Goal: Task Accomplishment & Management: Manage account settings

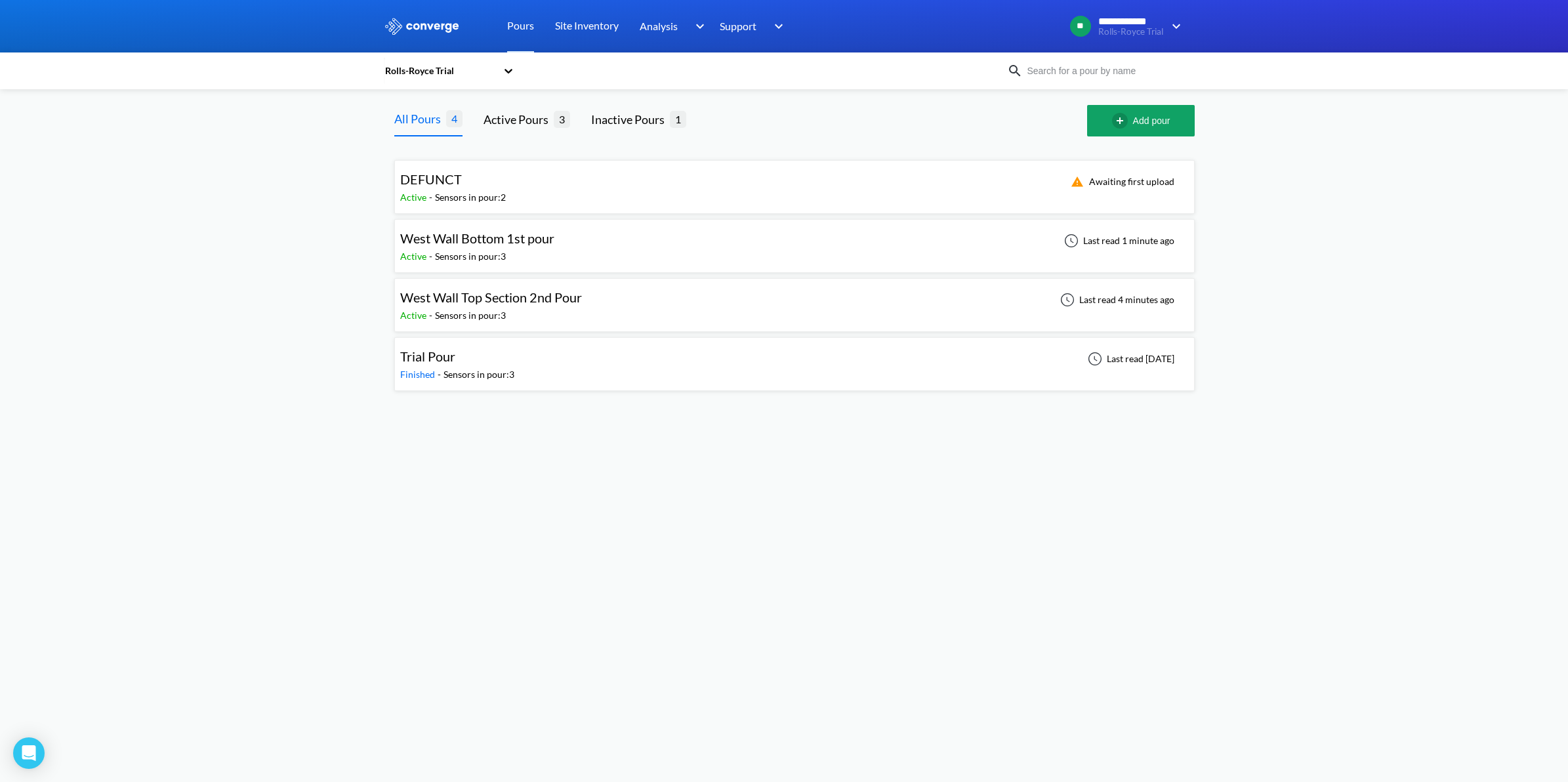
click at [497, 306] on div "West Wall Top Section 2nd Pour" at bounding box center [490, 298] width 181 height 21
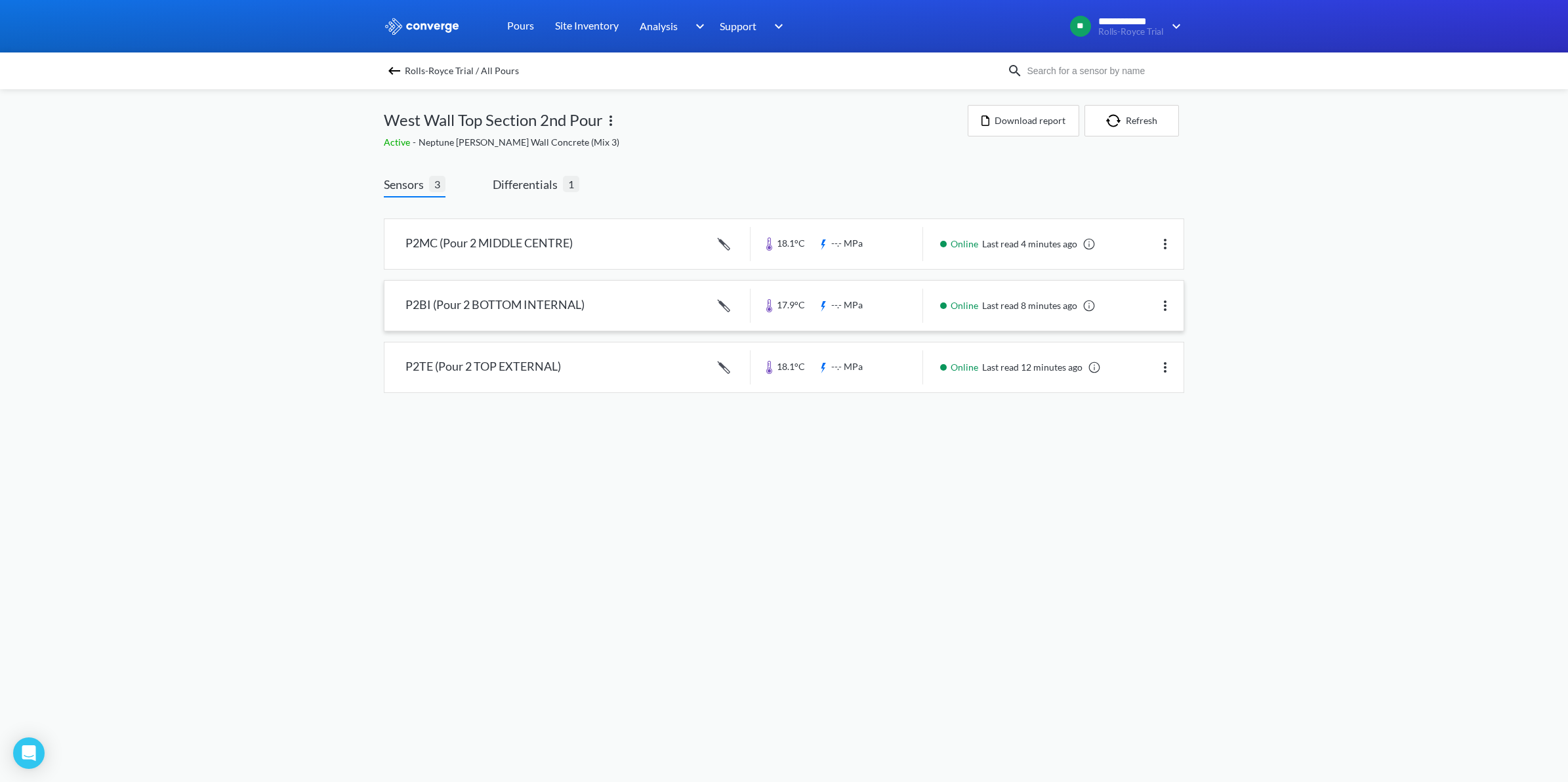
click at [497, 312] on link at bounding box center [783, 306] width 799 height 50
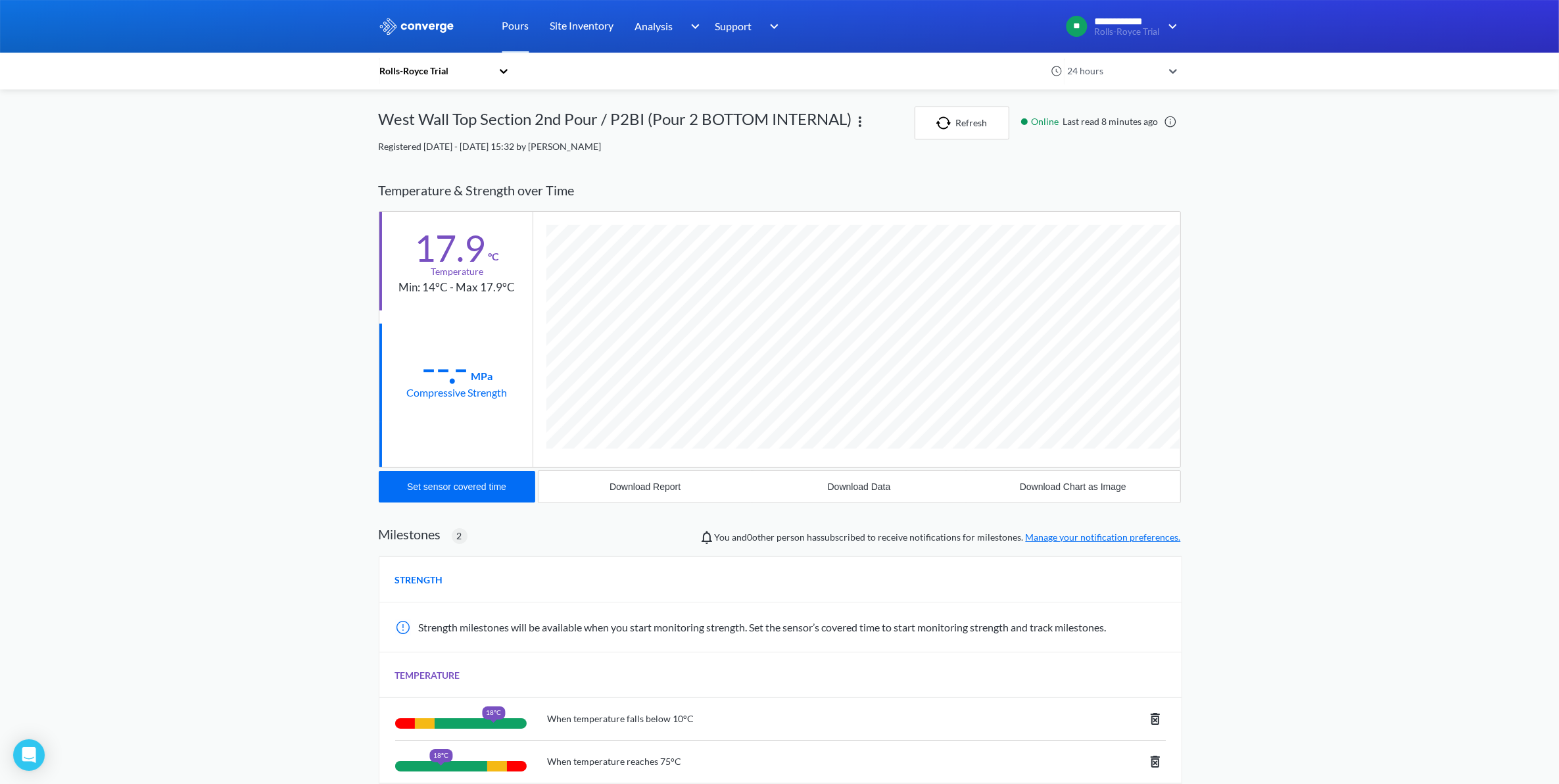
scroll to position [831, 802]
click at [508, 73] on icon at bounding box center [503, 70] width 13 height 13
click at [280, 64] on div "option Rolls-Royce Calibration focused, 1 of 2. 2 results available. Use Up and…" at bounding box center [779, 71] width 1559 height 37
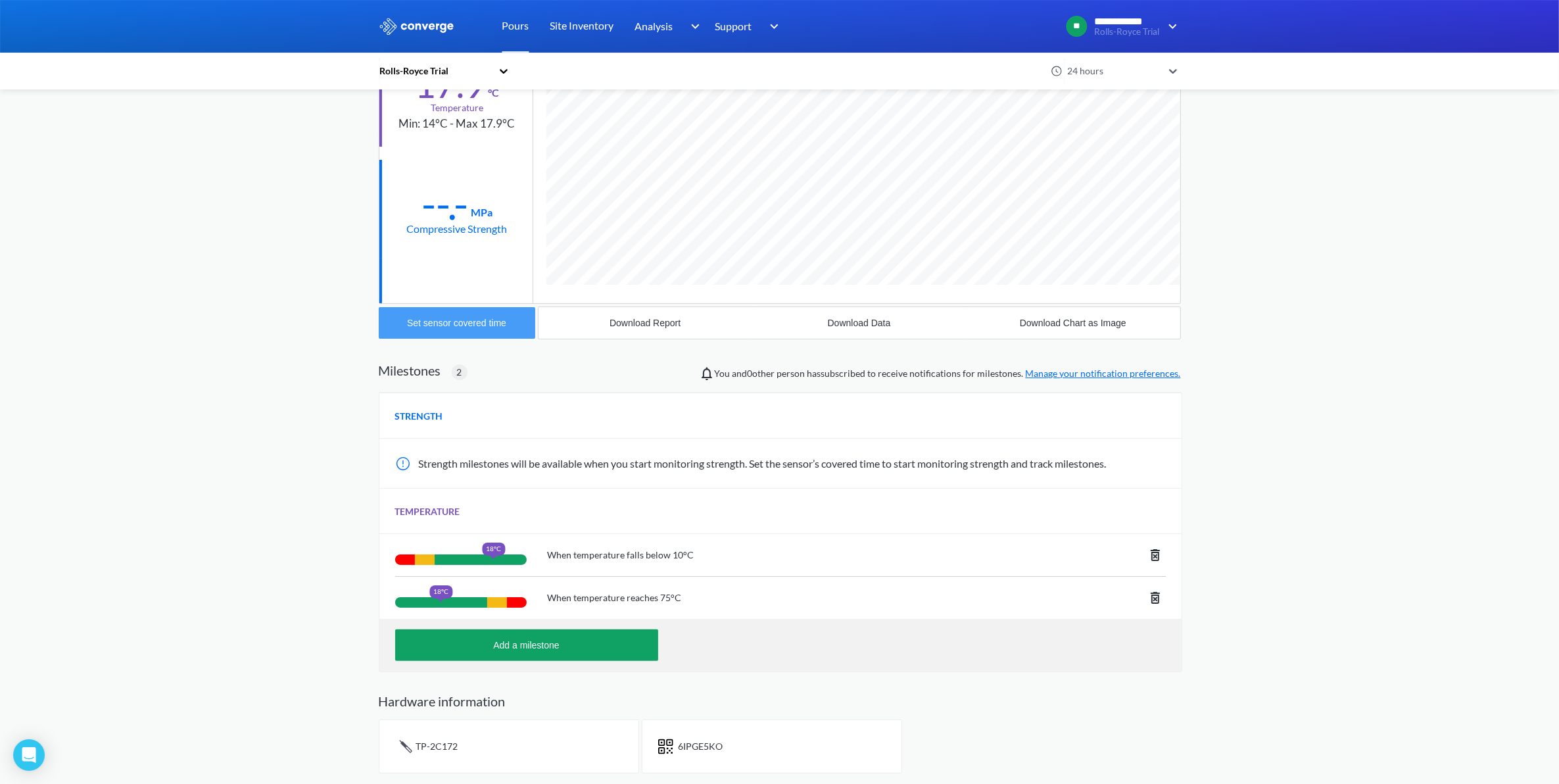
click at [487, 320] on div "Set sensor covered time" at bounding box center [456, 323] width 100 height 10
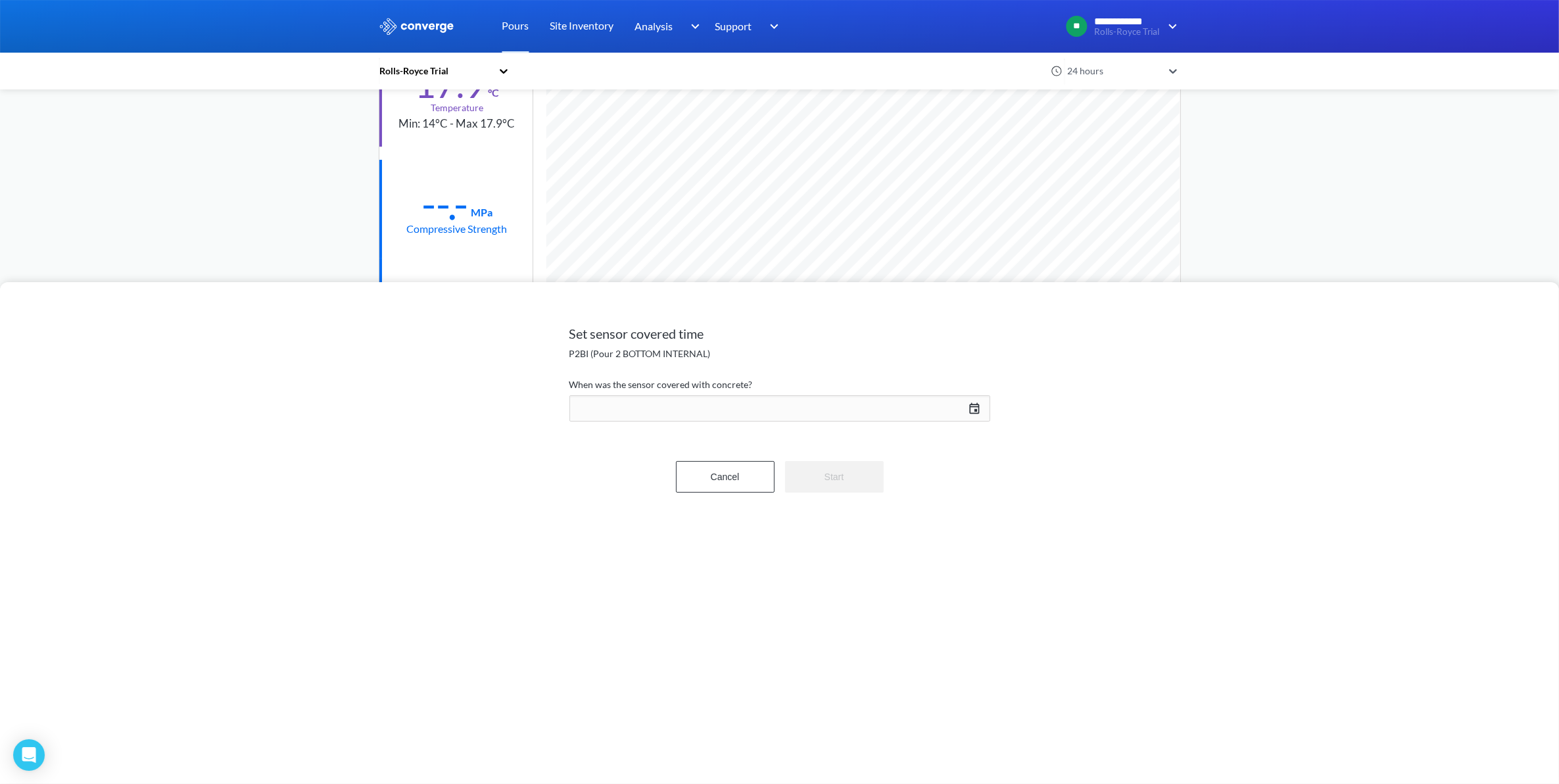
scroll to position [831, 802]
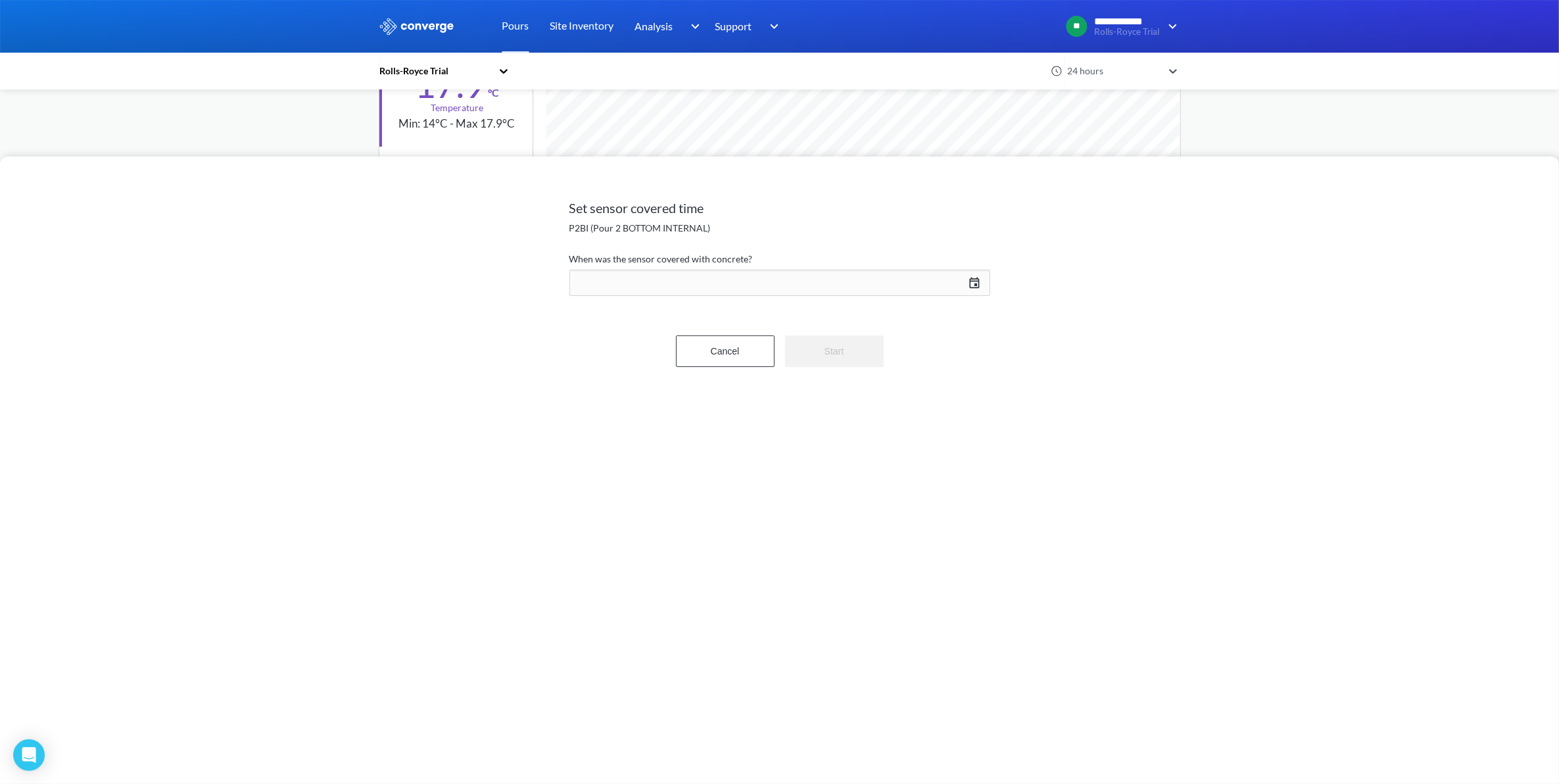
click at [685, 280] on div "[DATE] Press the down arrow key to interact with the calendar and select a date…" at bounding box center [780, 282] width 421 height 31
click at [879, 498] on input "12" at bounding box center [876, 498] width 37 height 26
type input "10"
click at [922, 500] on input "25" at bounding box center [927, 498] width 37 height 26
type input "45"
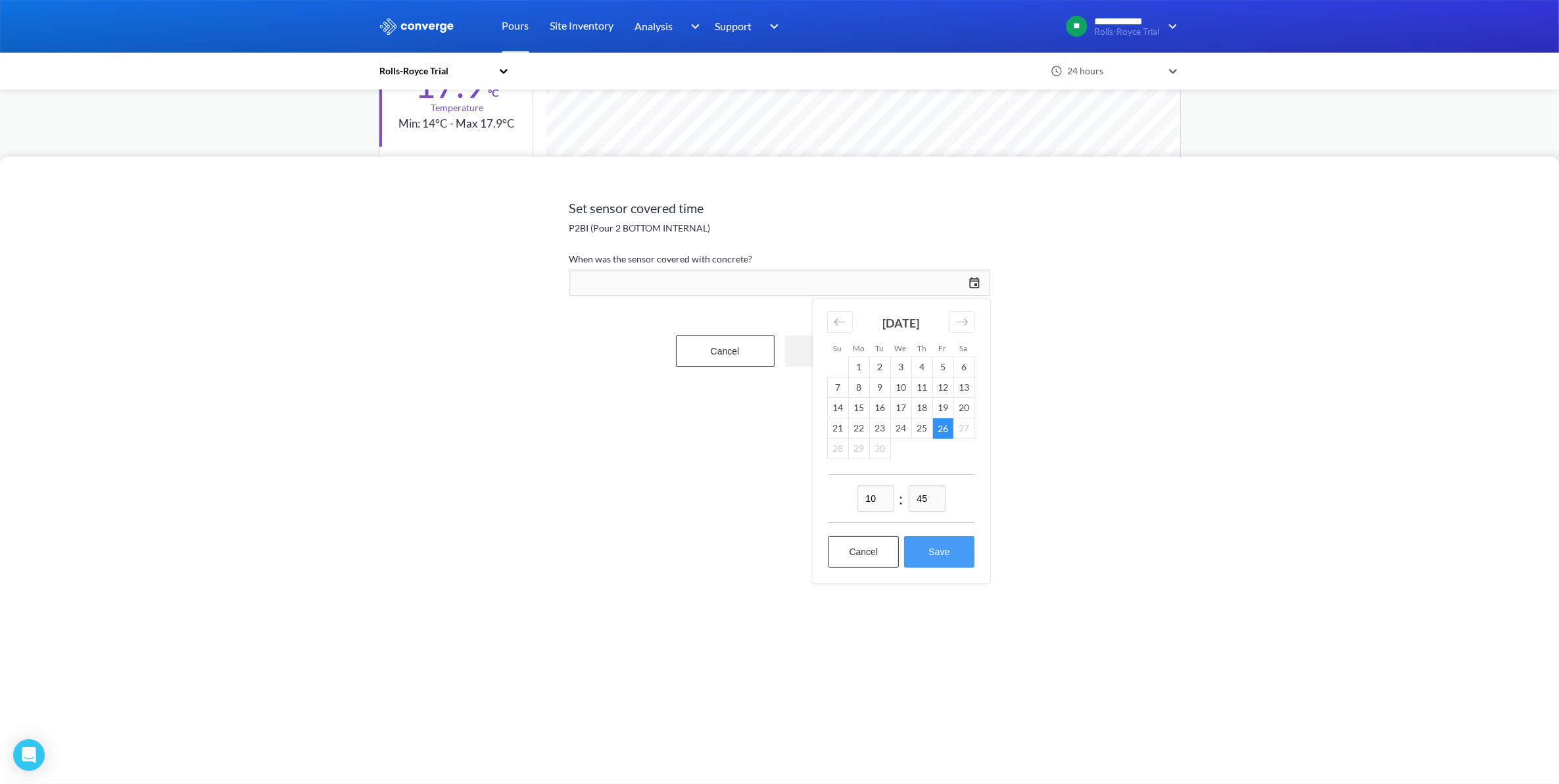
click at [935, 551] on button "Save" at bounding box center [939, 551] width 70 height 31
type input "10:45[DATE]"
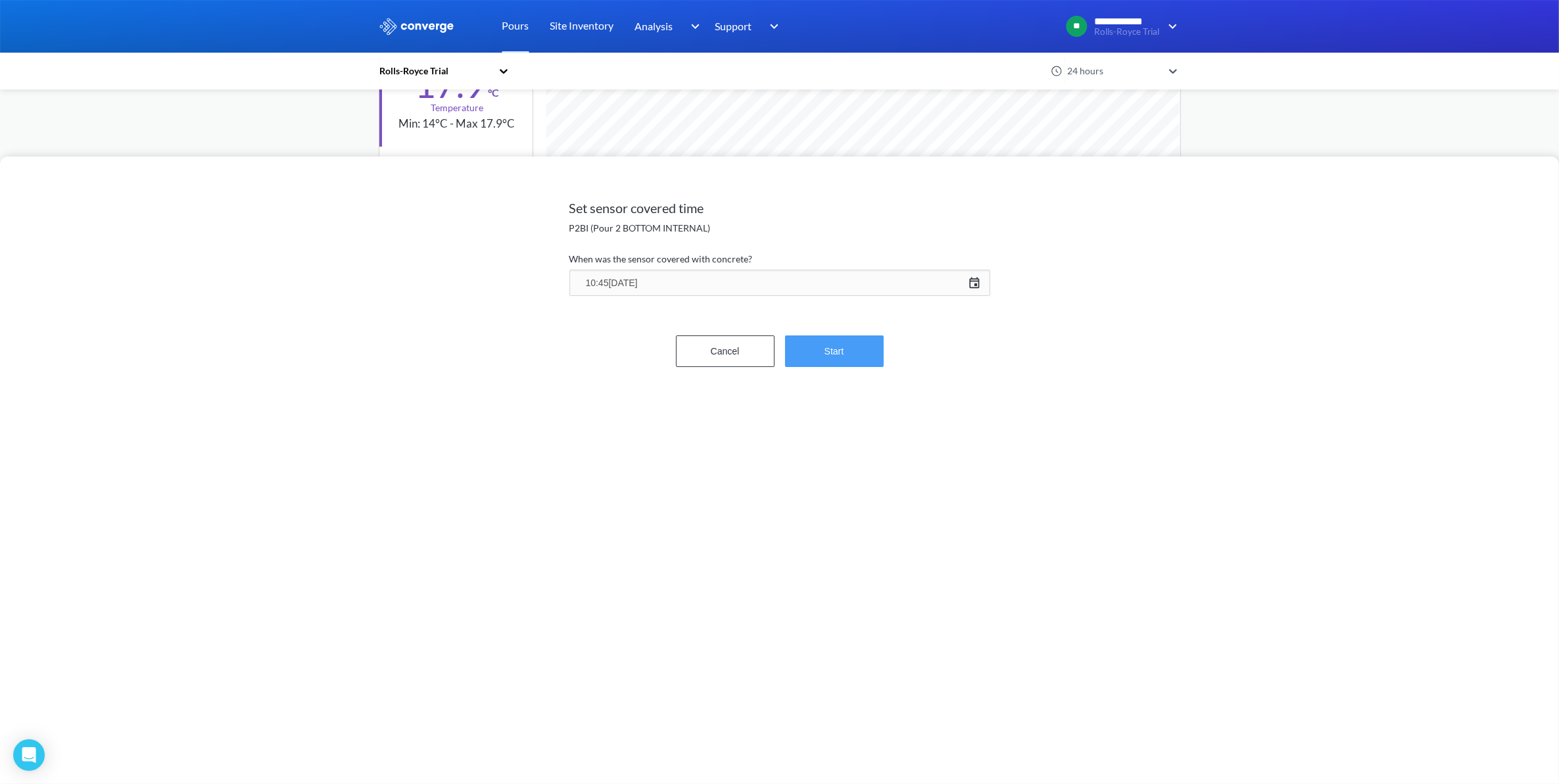
click at [820, 352] on button "Start" at bounding box center [834, 350] width 99 height 31
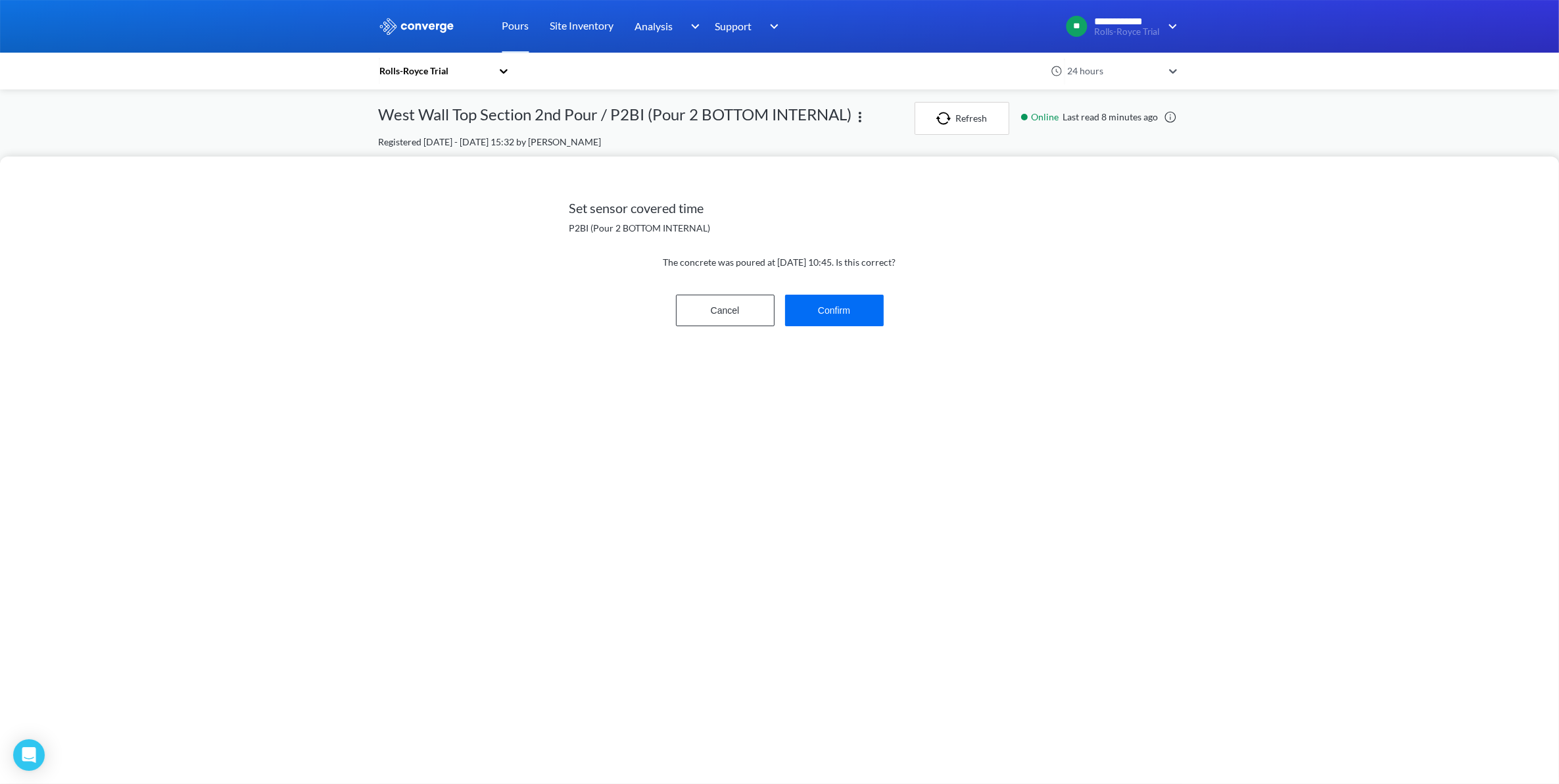
scroll to position [0, 0]
click at [819, 307] on button "Confirm" at bounding box center [834, 310] width 99 height 31
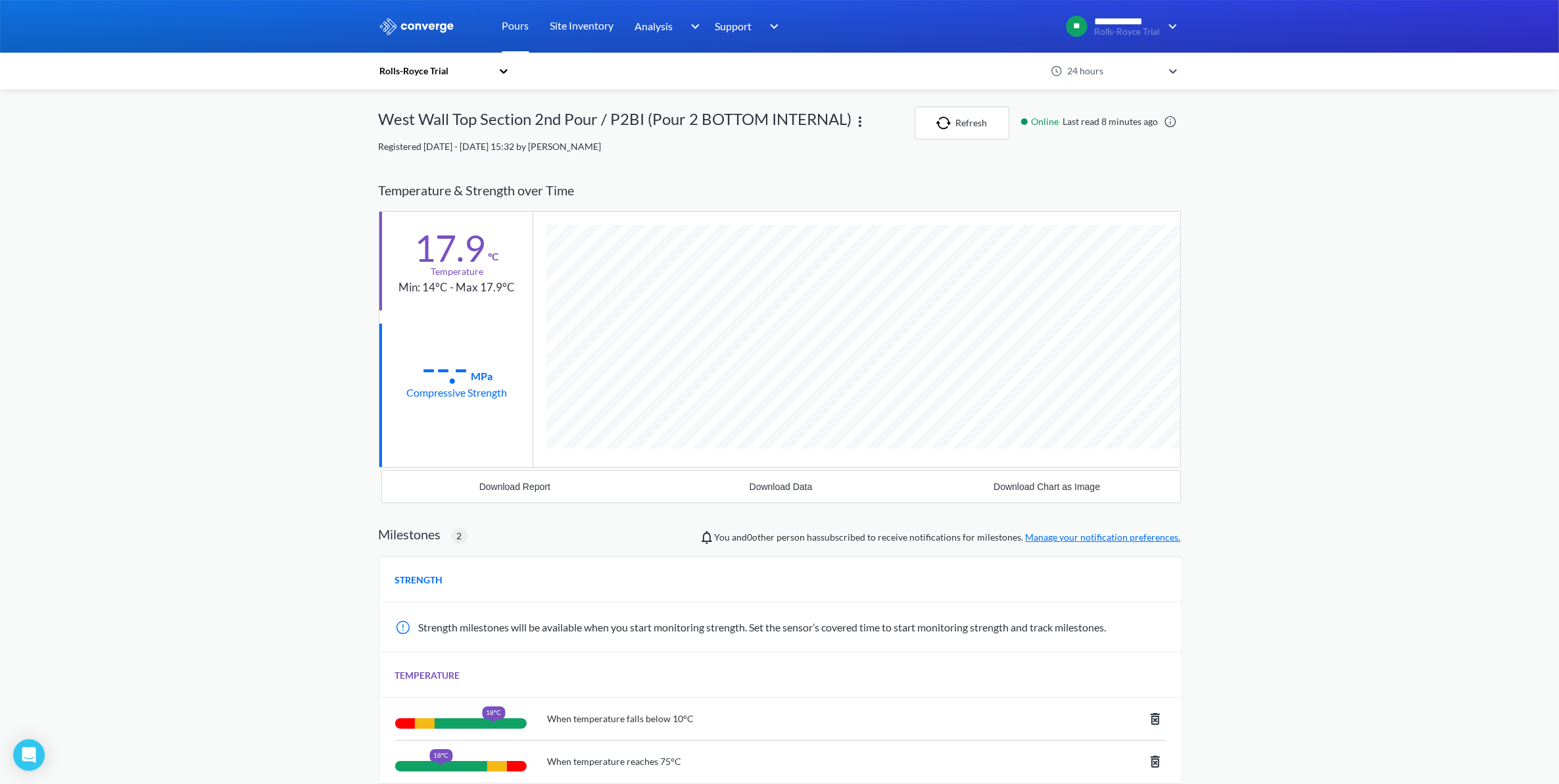
click at [515, 20] on link "Pours" at bounding box center [515, 26] width 27 height 53
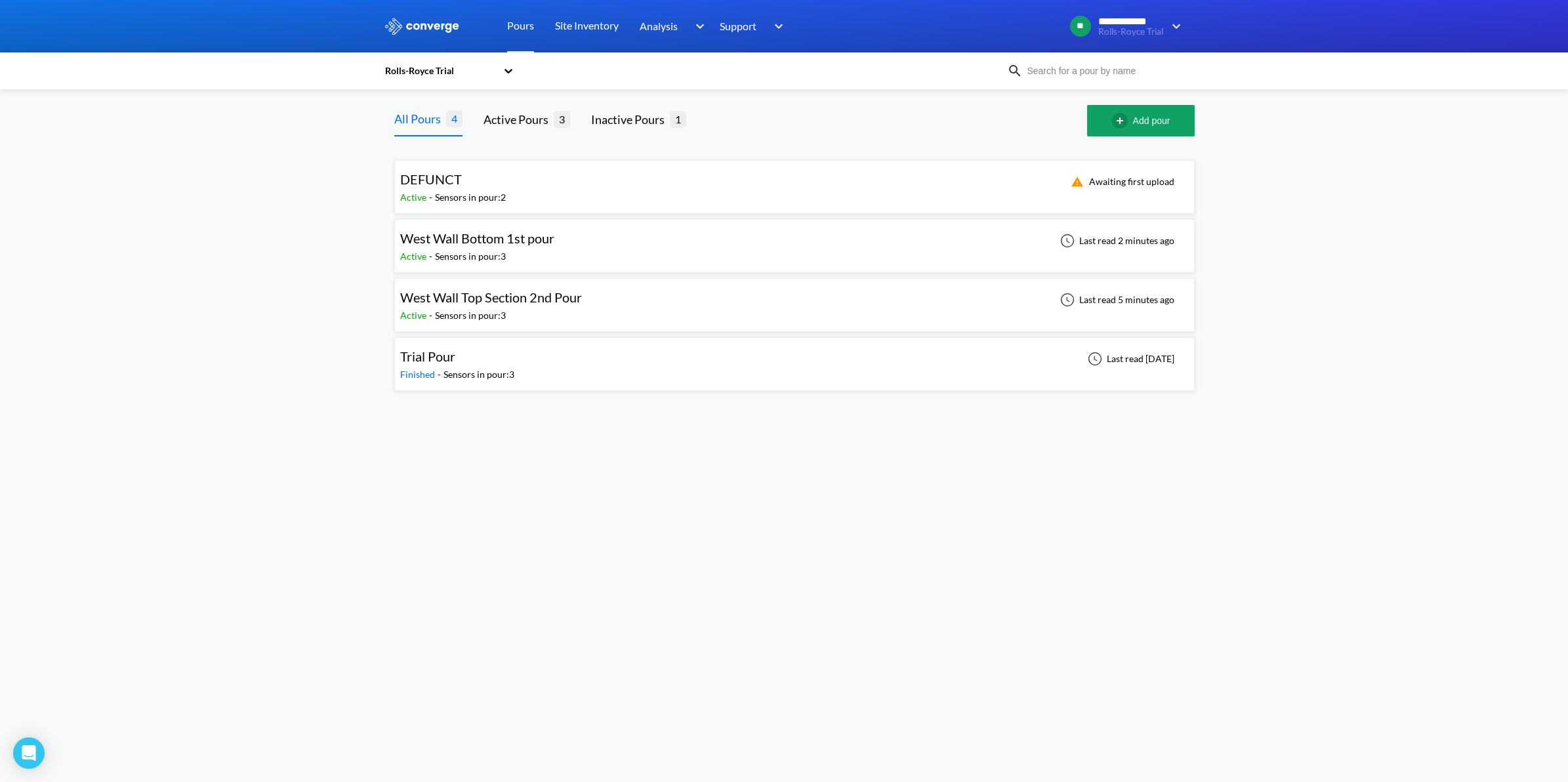
click at [620, 306] on div "West Wall Top Section 2nd Pour Active - Sensors in pour: 3 Last read 5 minutes …" at bounding box center [793, 305] width 788 height 42
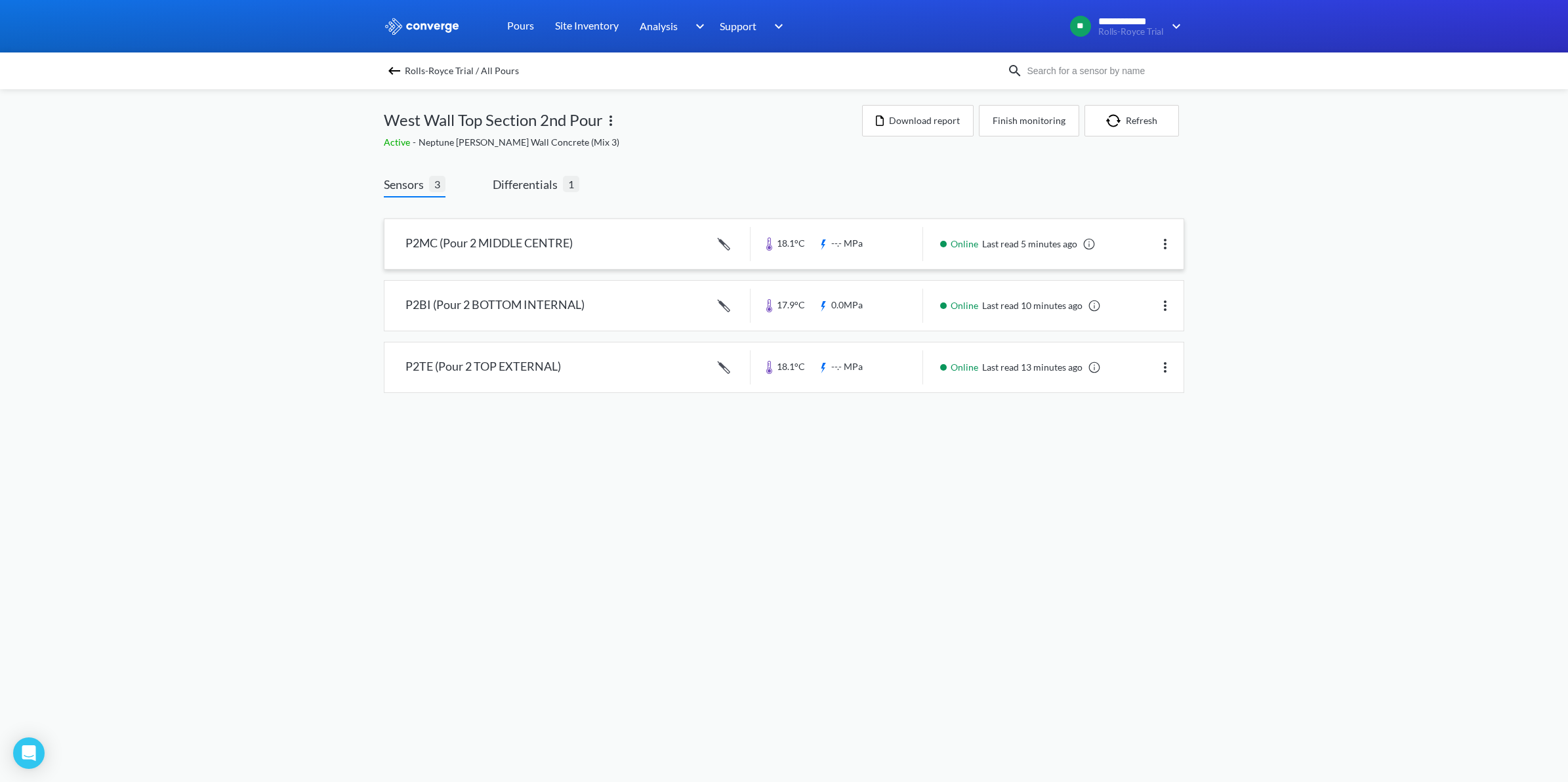
click at [516, 237] on link at bounding box center [783, 244] width 799 height 50
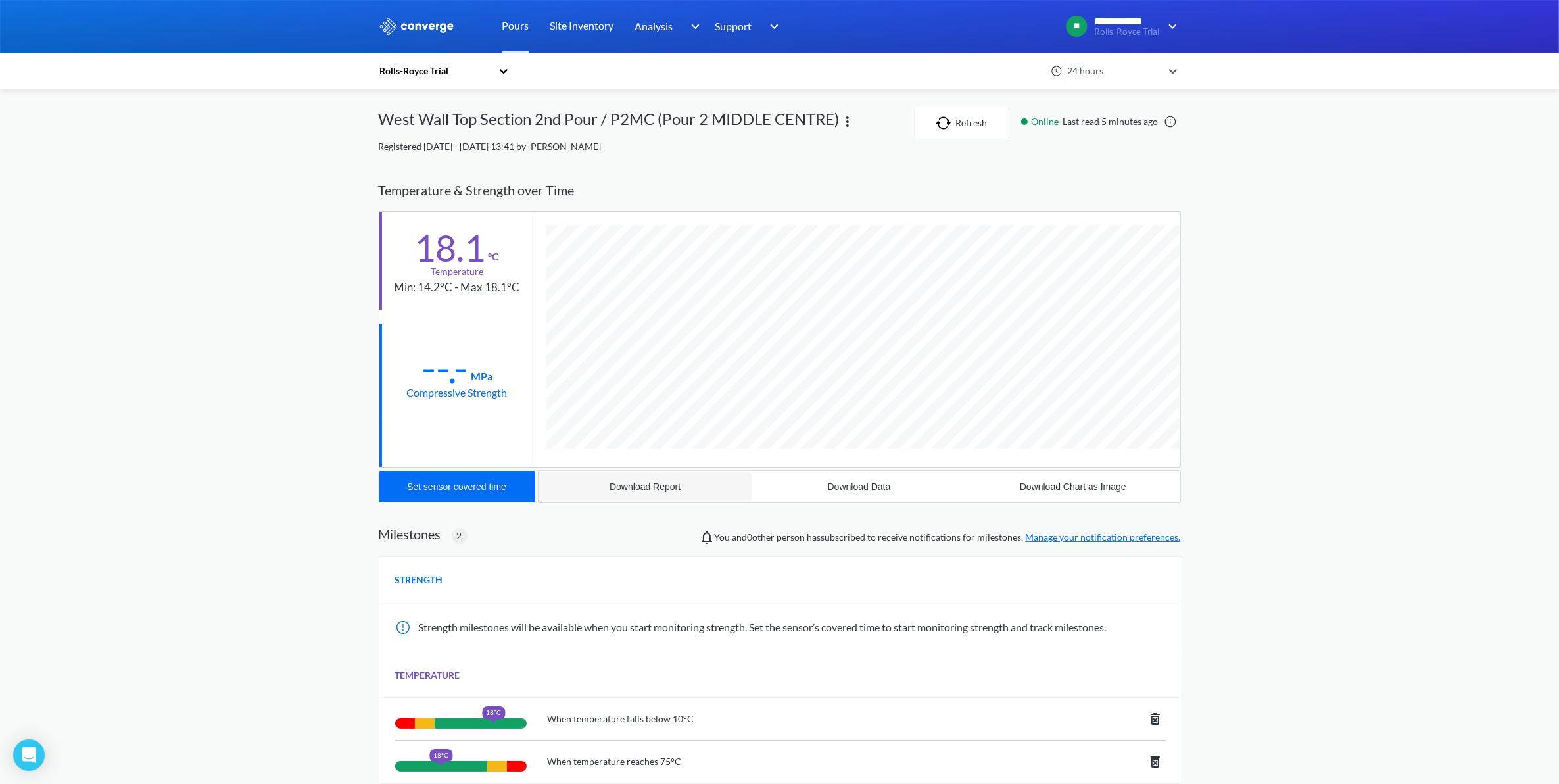
scroll to position [164, 0]
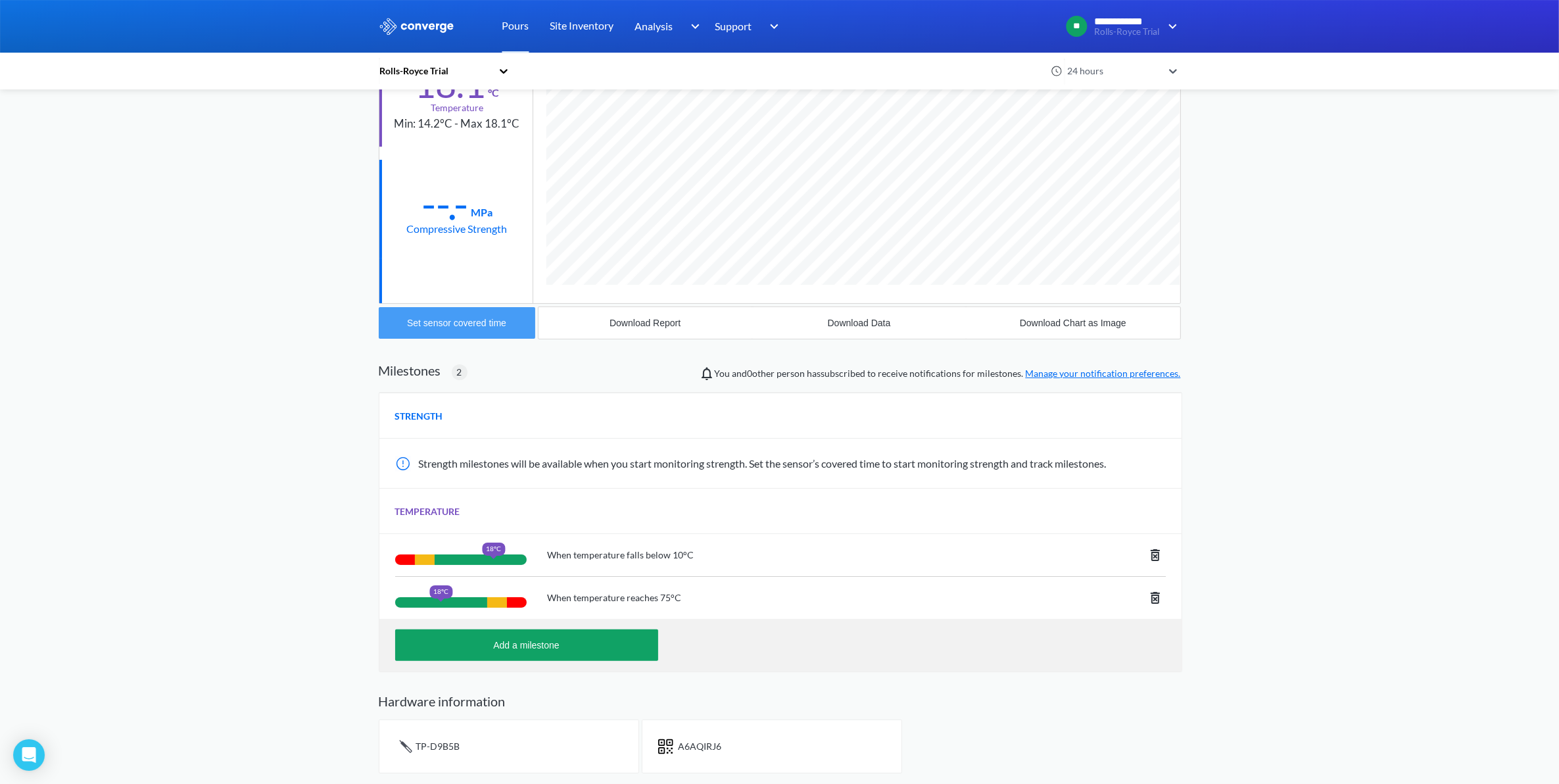
click at [469, 327] on div "Set sensor covered time" at bounding box center [456, 323] width 100 height 10
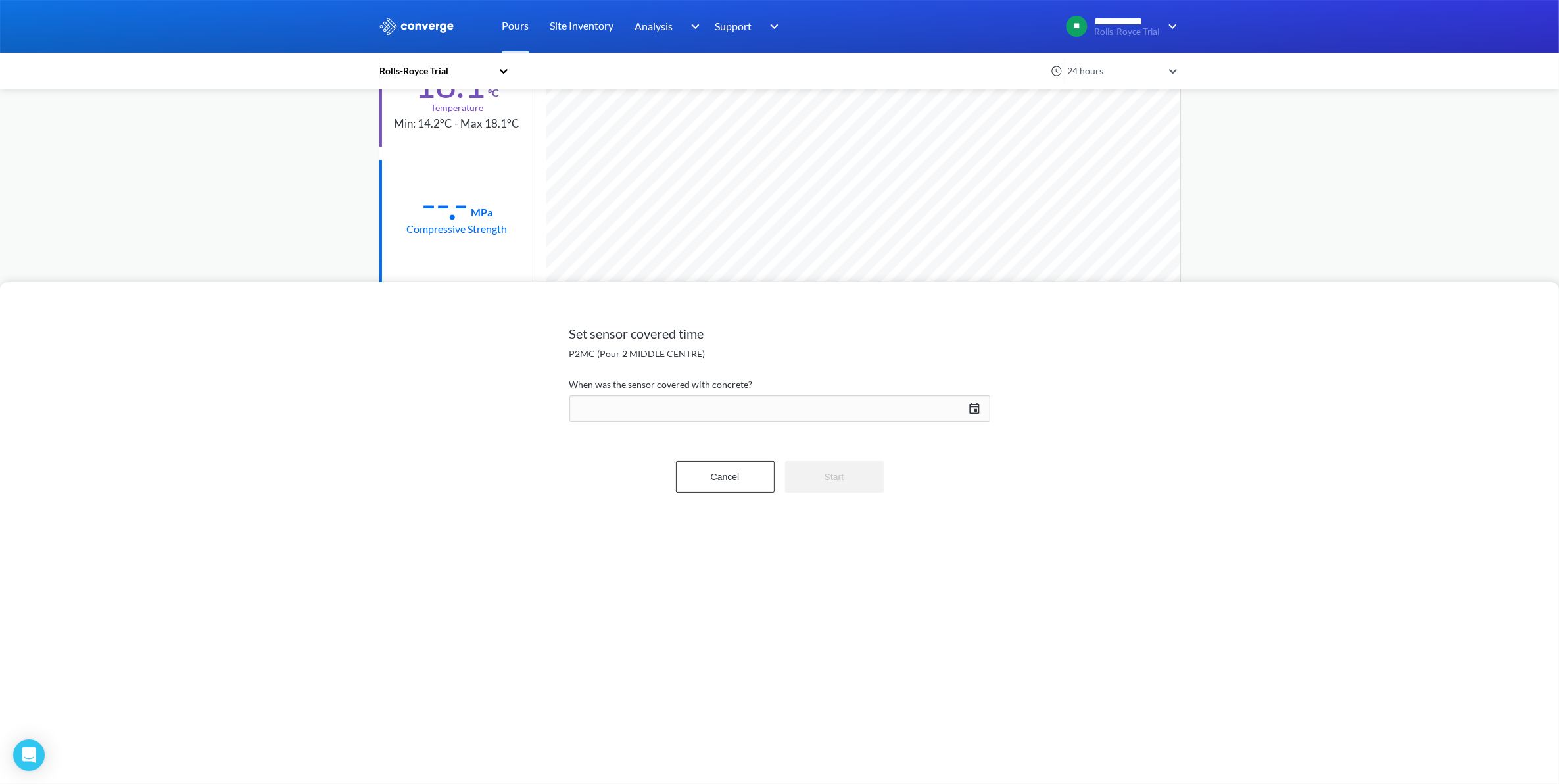
scroll to position [831, 802]
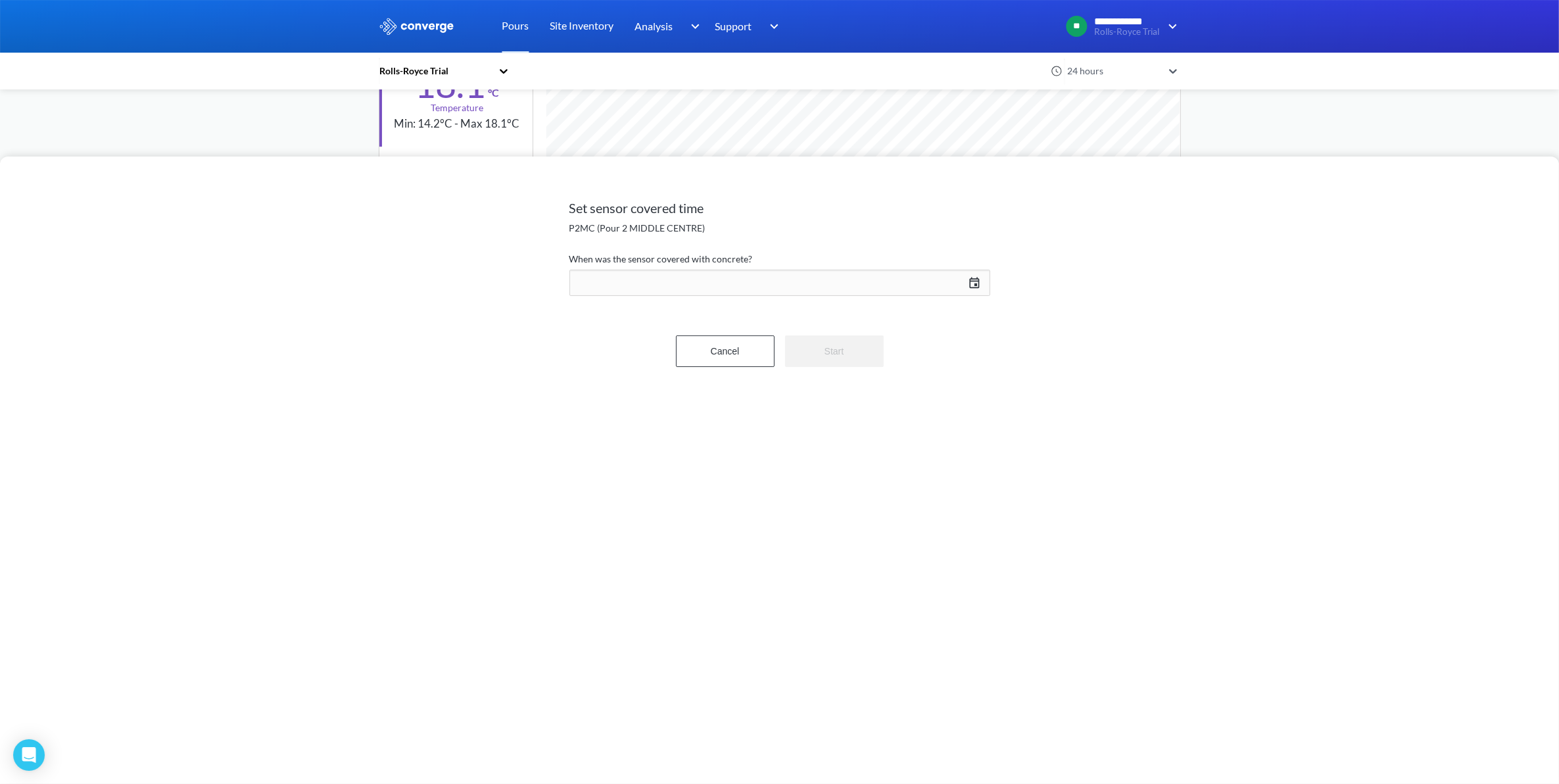
click at [976, 288] on div "[DATE] Press the down arrow key to interact with the calendar and select a date…" at bounding box center [780, 282] width 421 height 31
click at [882, 502] on input "12" at bounding box center [876, 498] width 37 height 26
type input "11"
click at [928, 492] on input "26" at bounding box center [927, 498] width 37 height 26
type input "45"
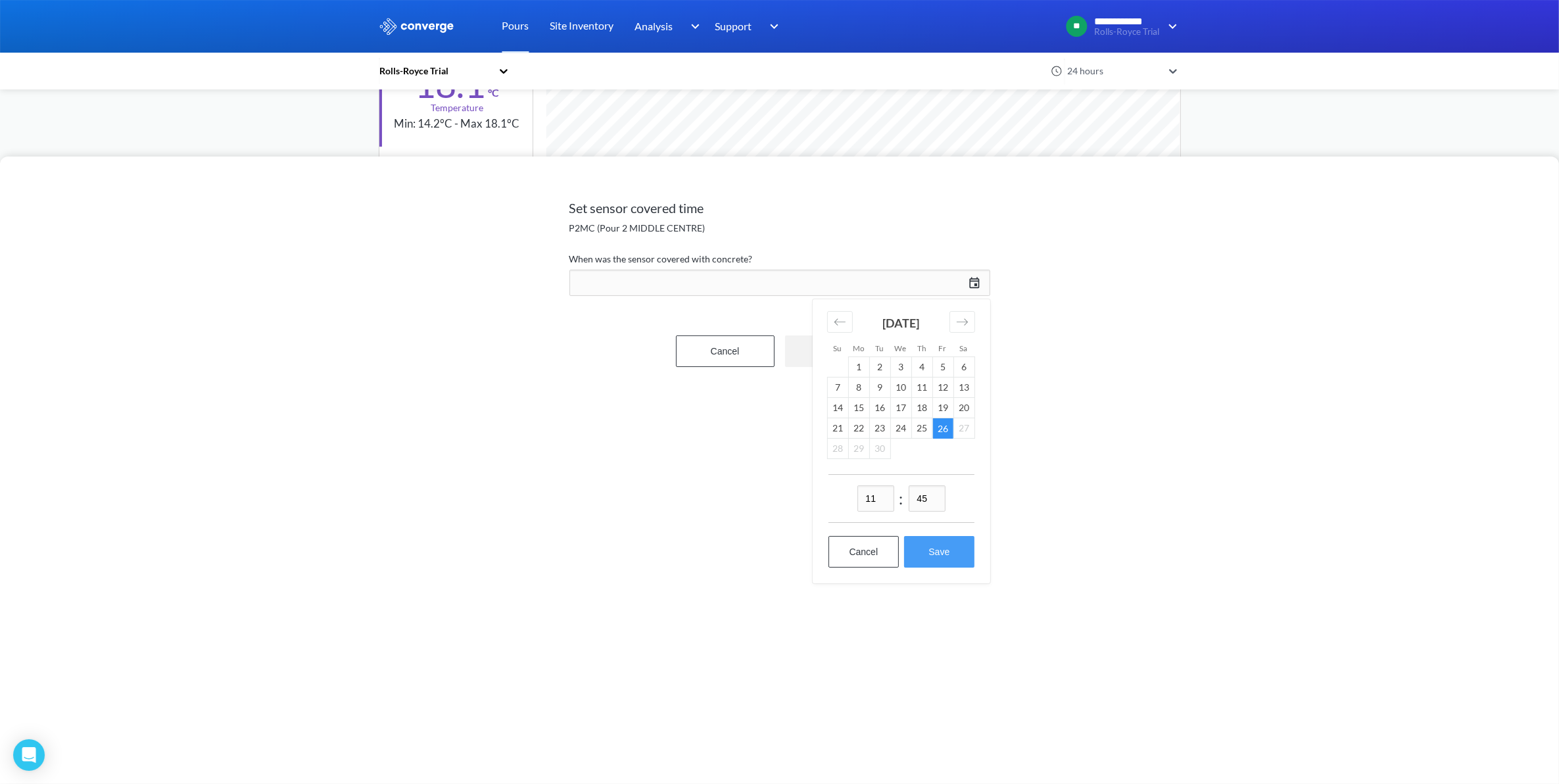
click at [934, 554] on button "Save" at bounding box center [939, 551] width 70 height 31
type input "11:45[DATE]"
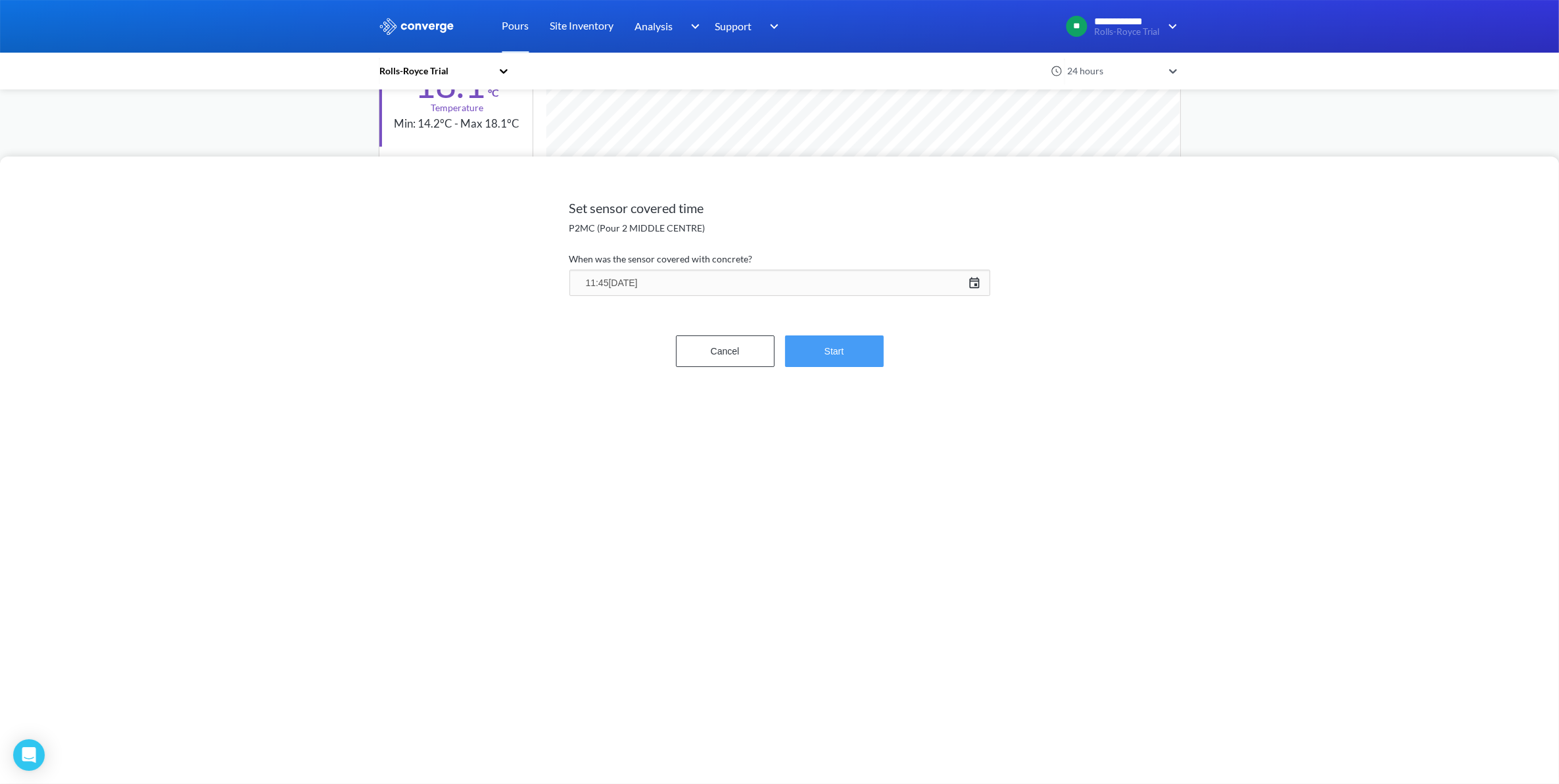
click at [815, 356] on button "Start" at bounding box center [834, 350] width 99 height 31
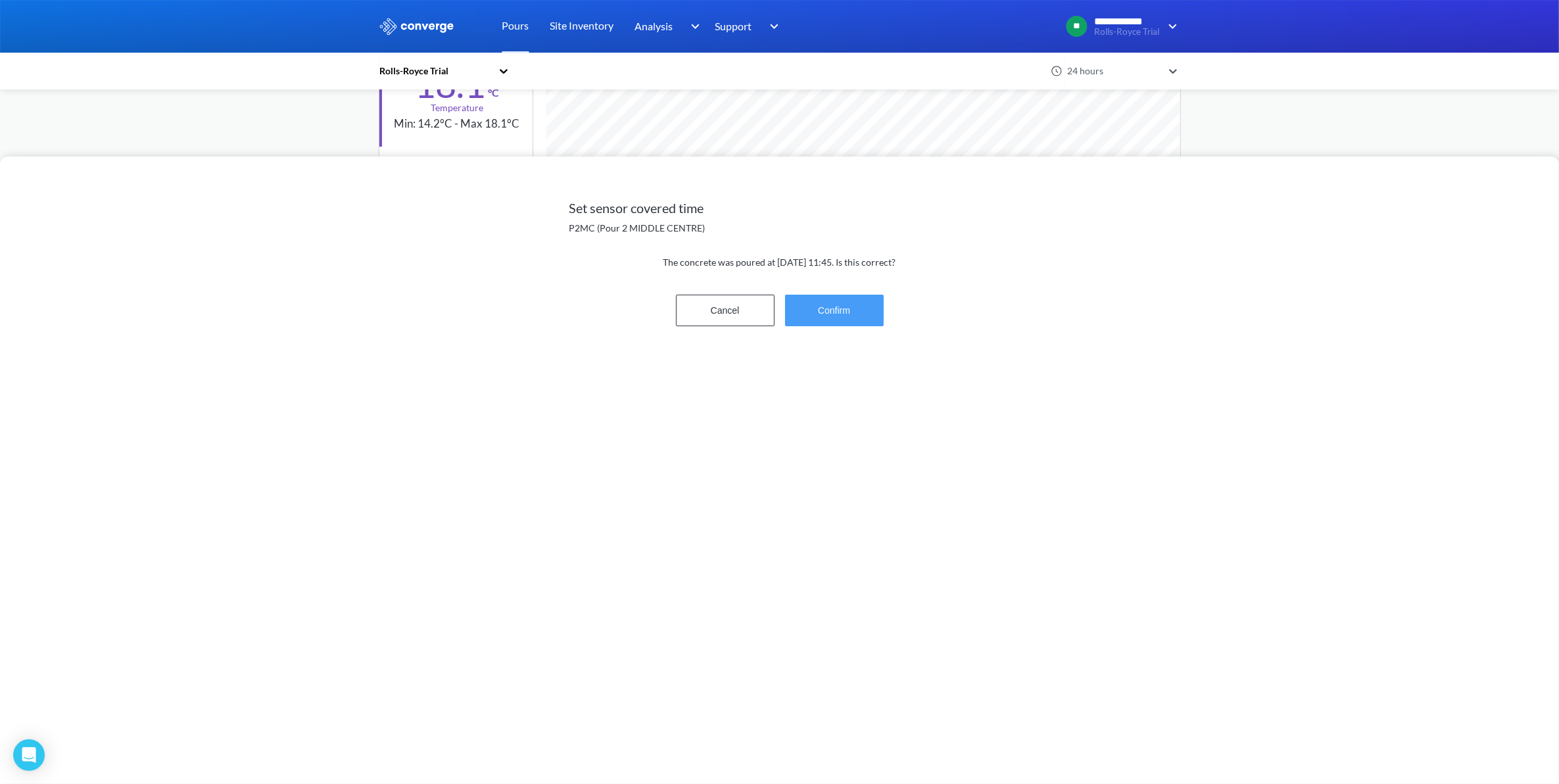
click at [824, 312] on button "Confirm" at bounding box center [834, 310] width 99 height 31
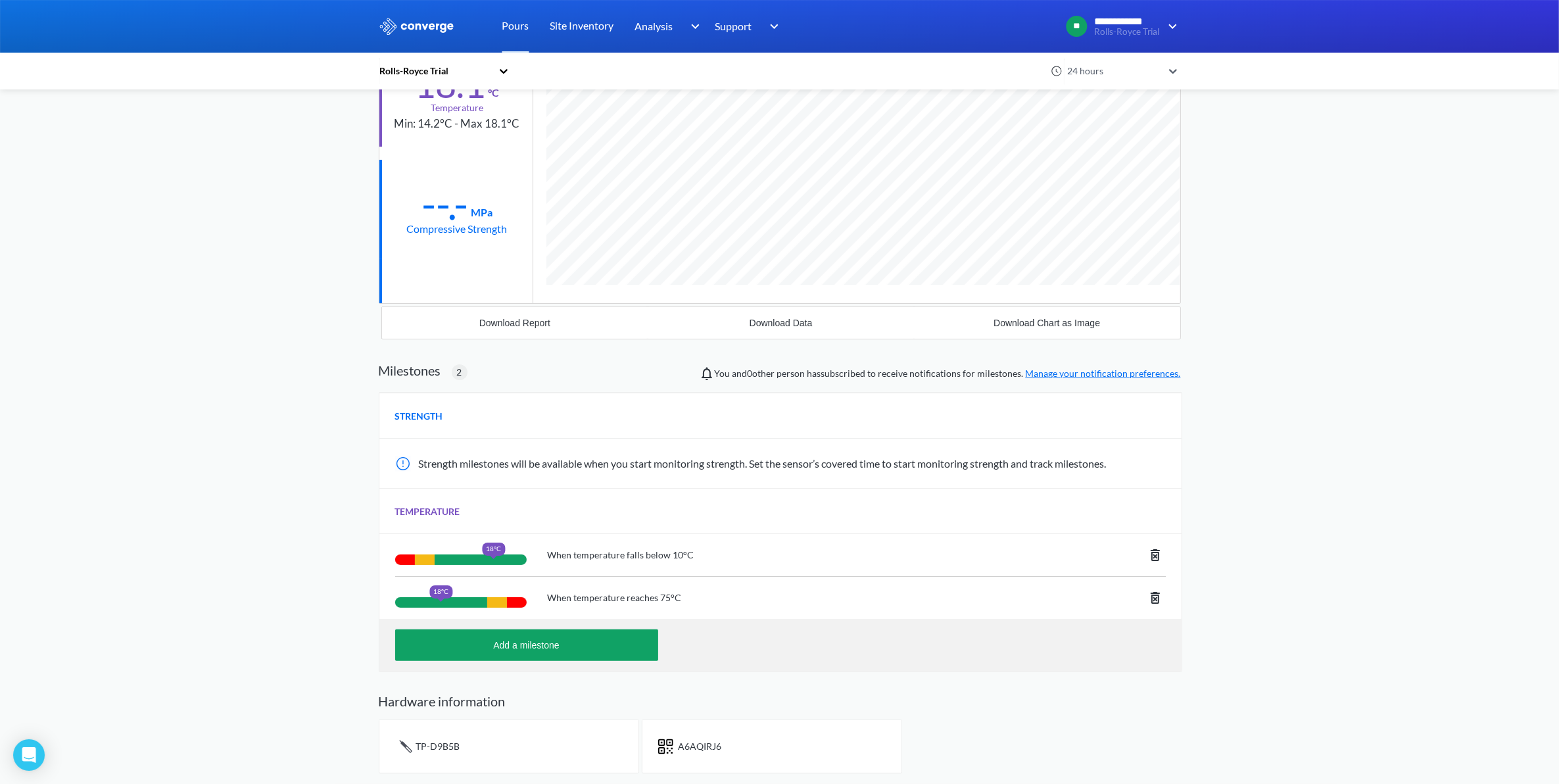
scroll to position [0, 0]
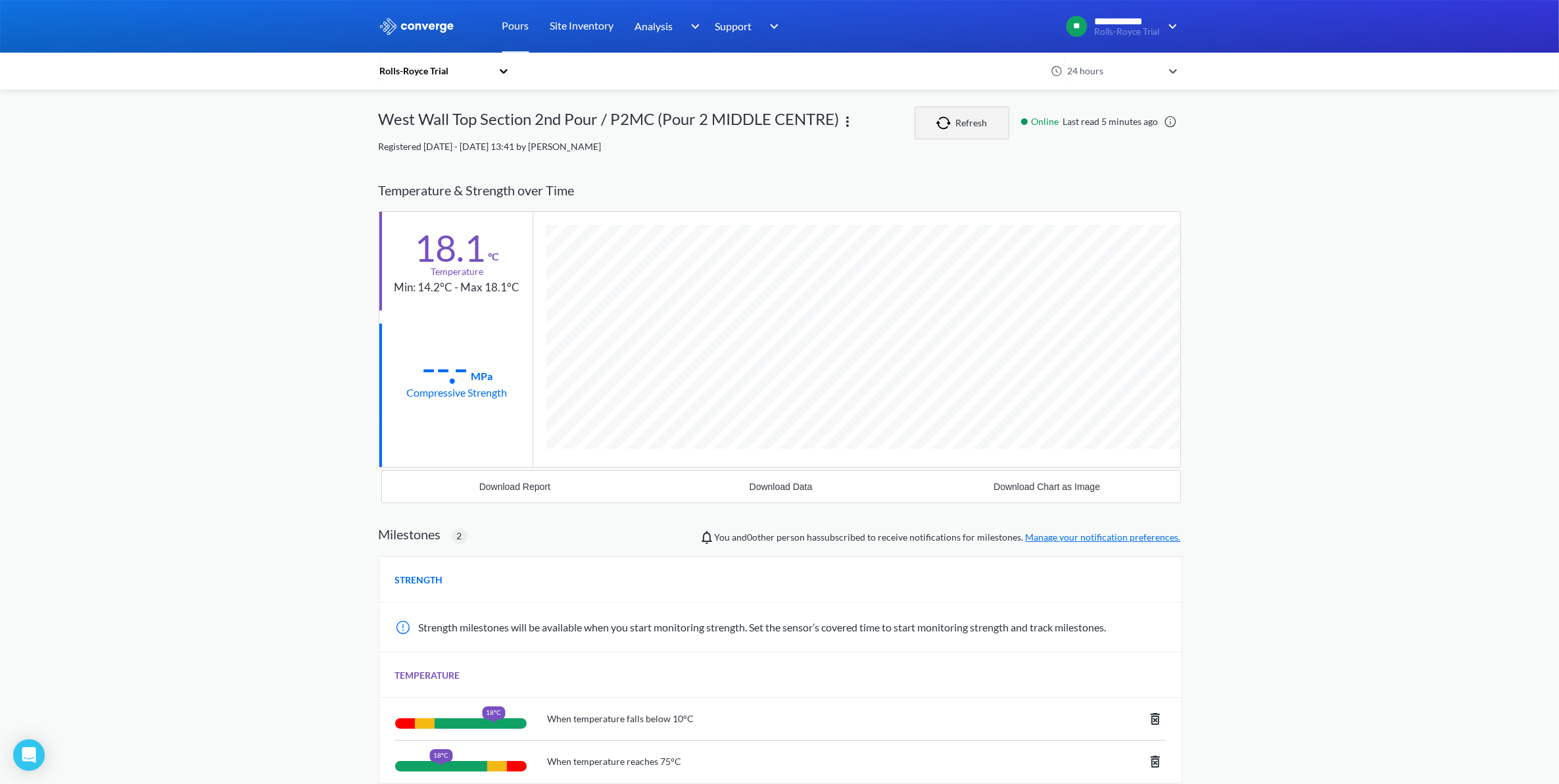
click at [965, 125] on button "Refresh" at bounding box center [962, 123] width 94 height 33
click at [513, 31] on link "Pours" at bounding box center [515, 26] width 27 height 53
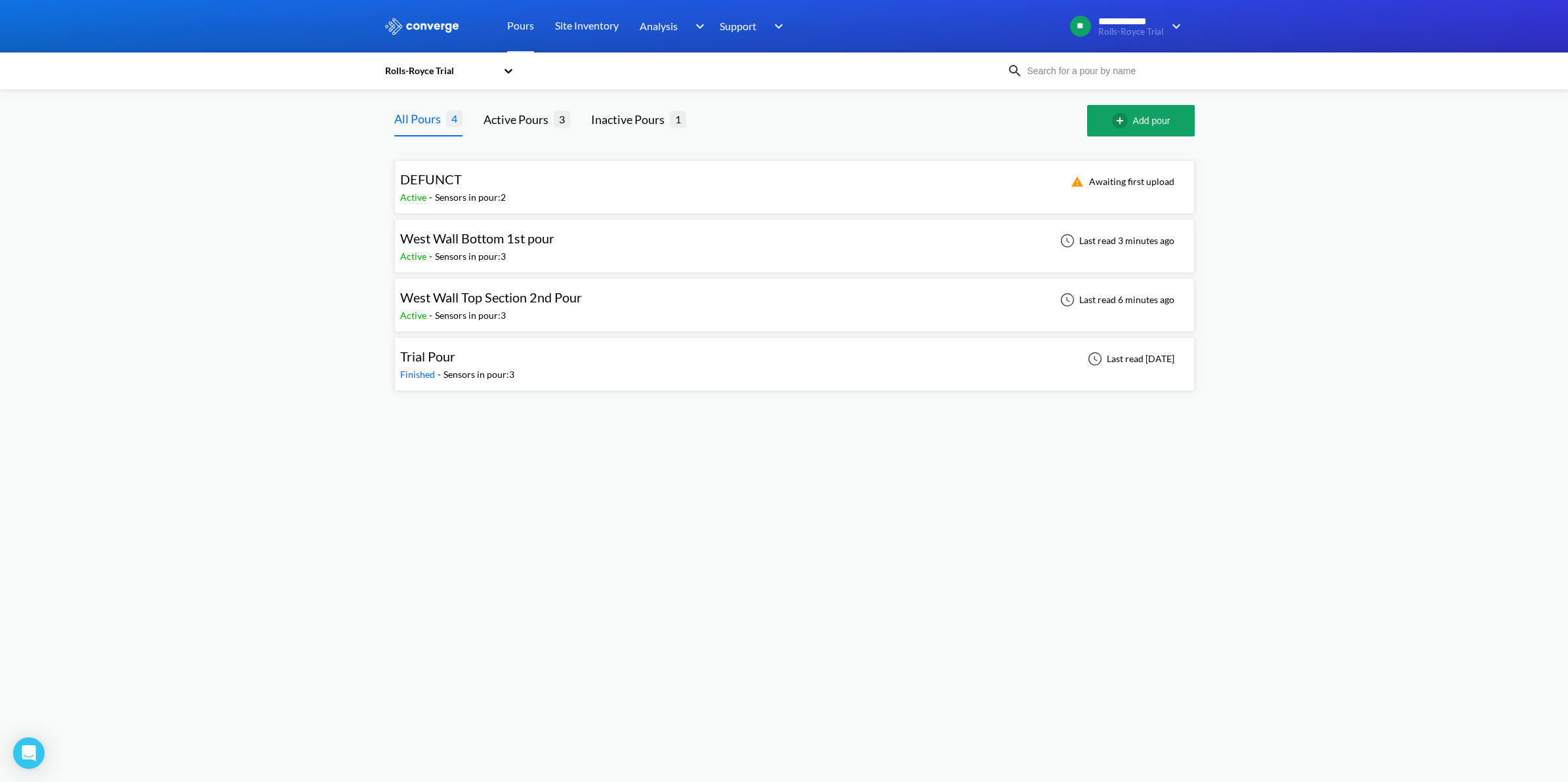
click at [1099, 302] on div "Last read 6 minutes ago" at bounding box center [1115, 300] width 125 height 16
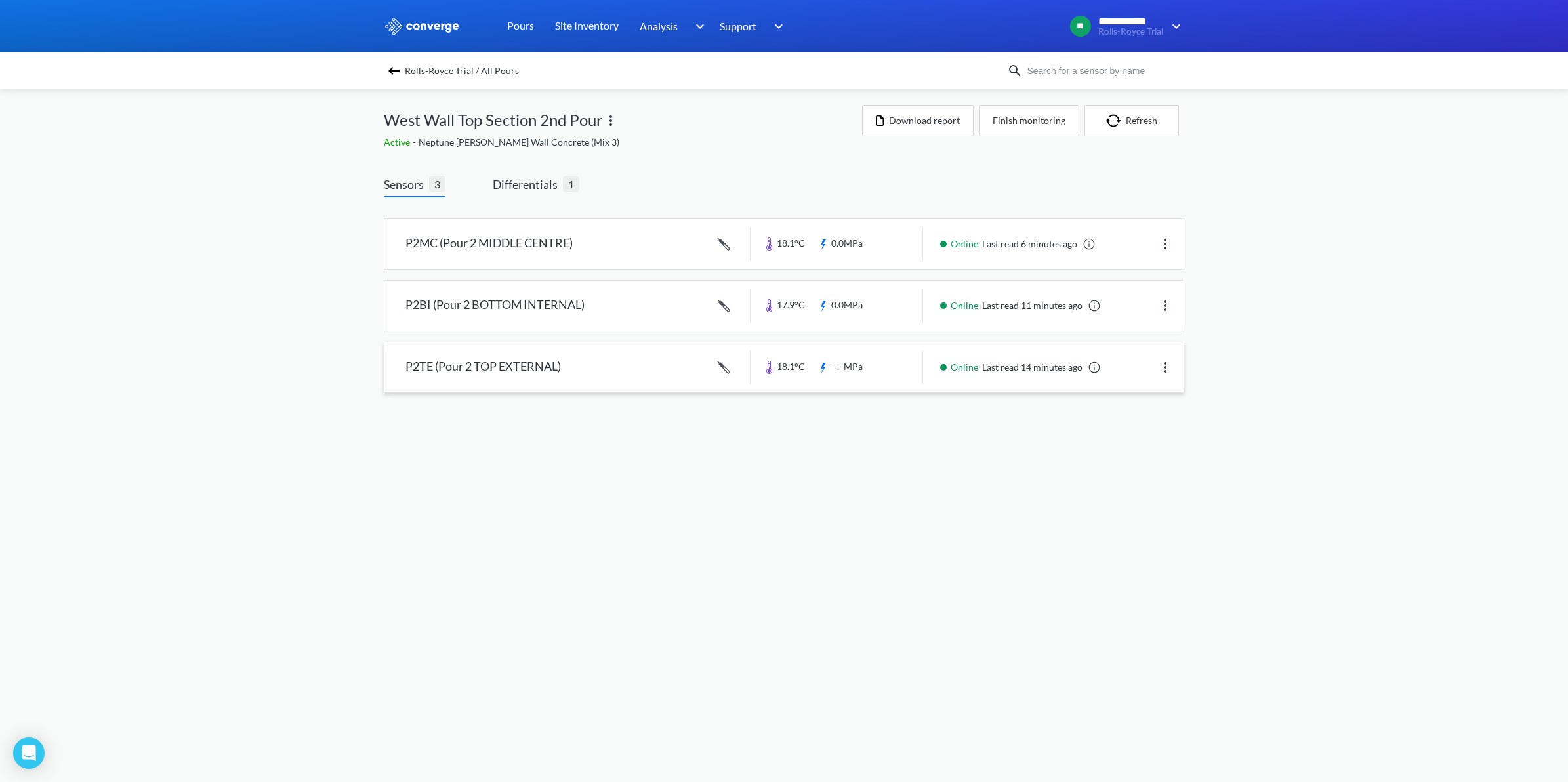
click at [602, 375] on link at bounding box center [783, 368] width 799 height 50
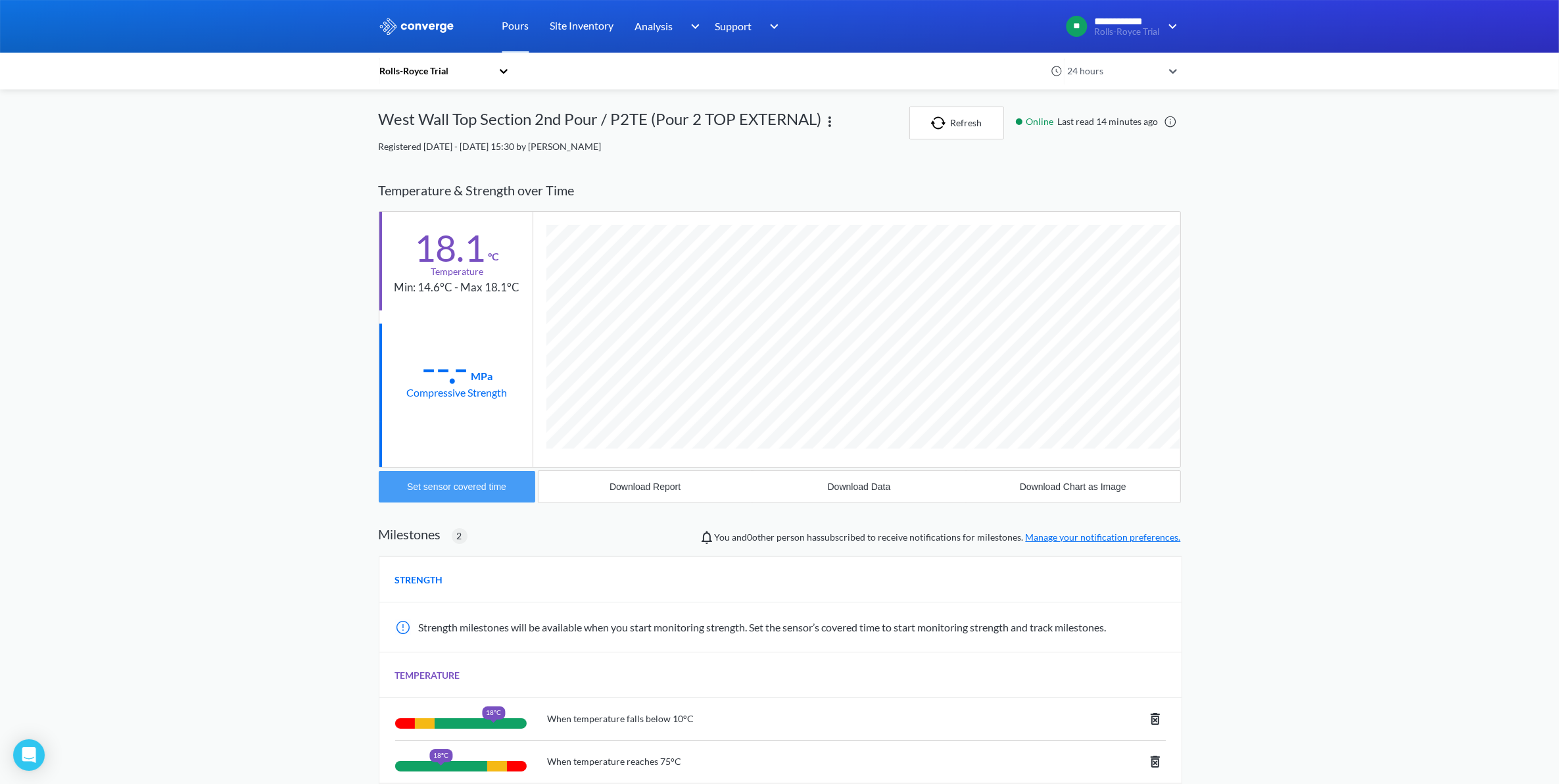
click at [452, 494] on button "Set sensor covered time" at bounding box center [457, 486] width 157 height 31
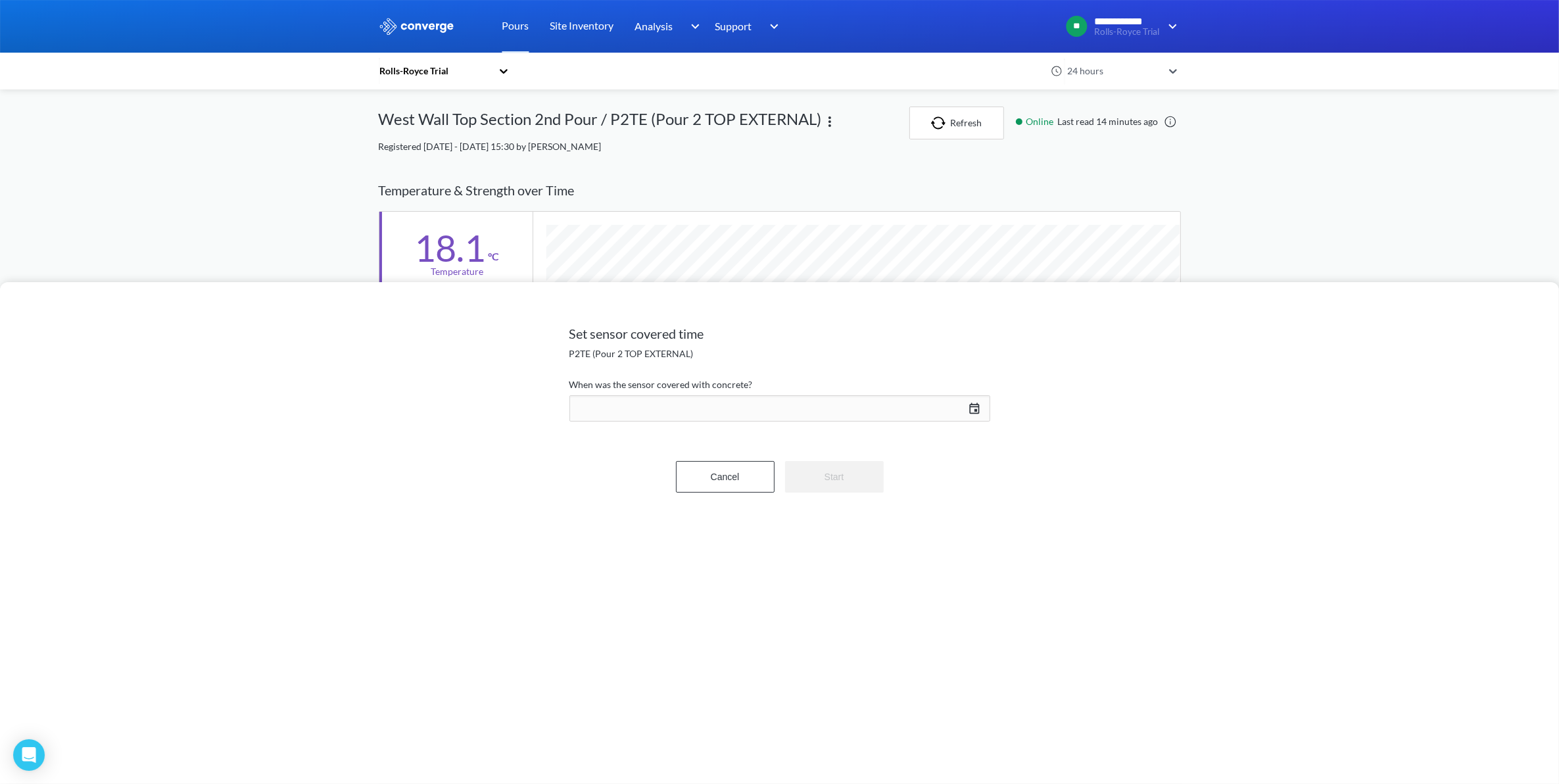
scroll to position [831, 802]
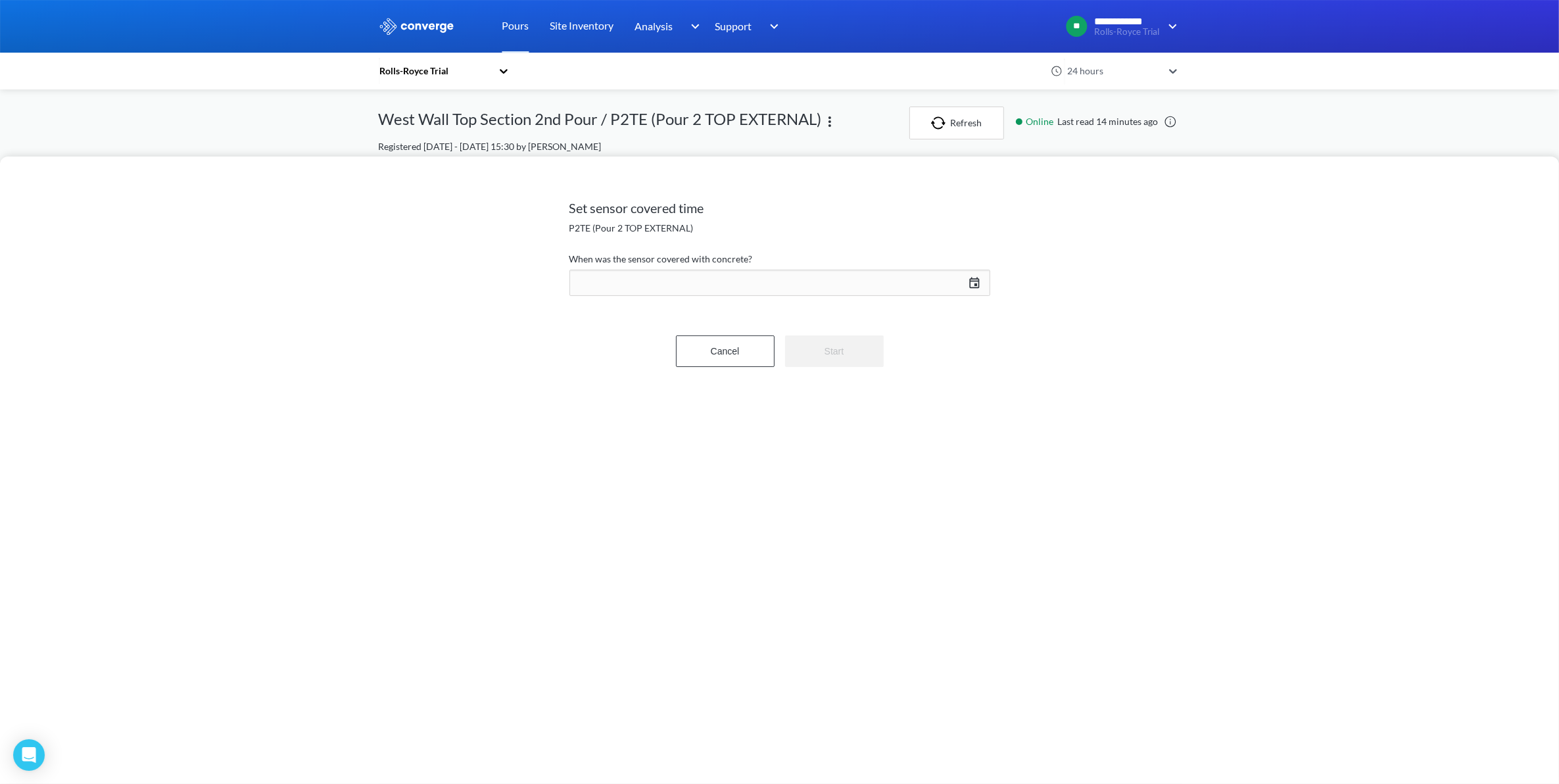
click at [974, 283] on div "[DATE] Press the down arrow key to interact with the calendar and select a date…" at bounding box center [780, 282] width 421 height 31
click at [879, 498] on input "12" at bounding box center [876, 498] width 37 height 26
type input "11"
click at [935, 494] on input "27" at bounding box center [927, 498] width 37 height 26
type input "15"
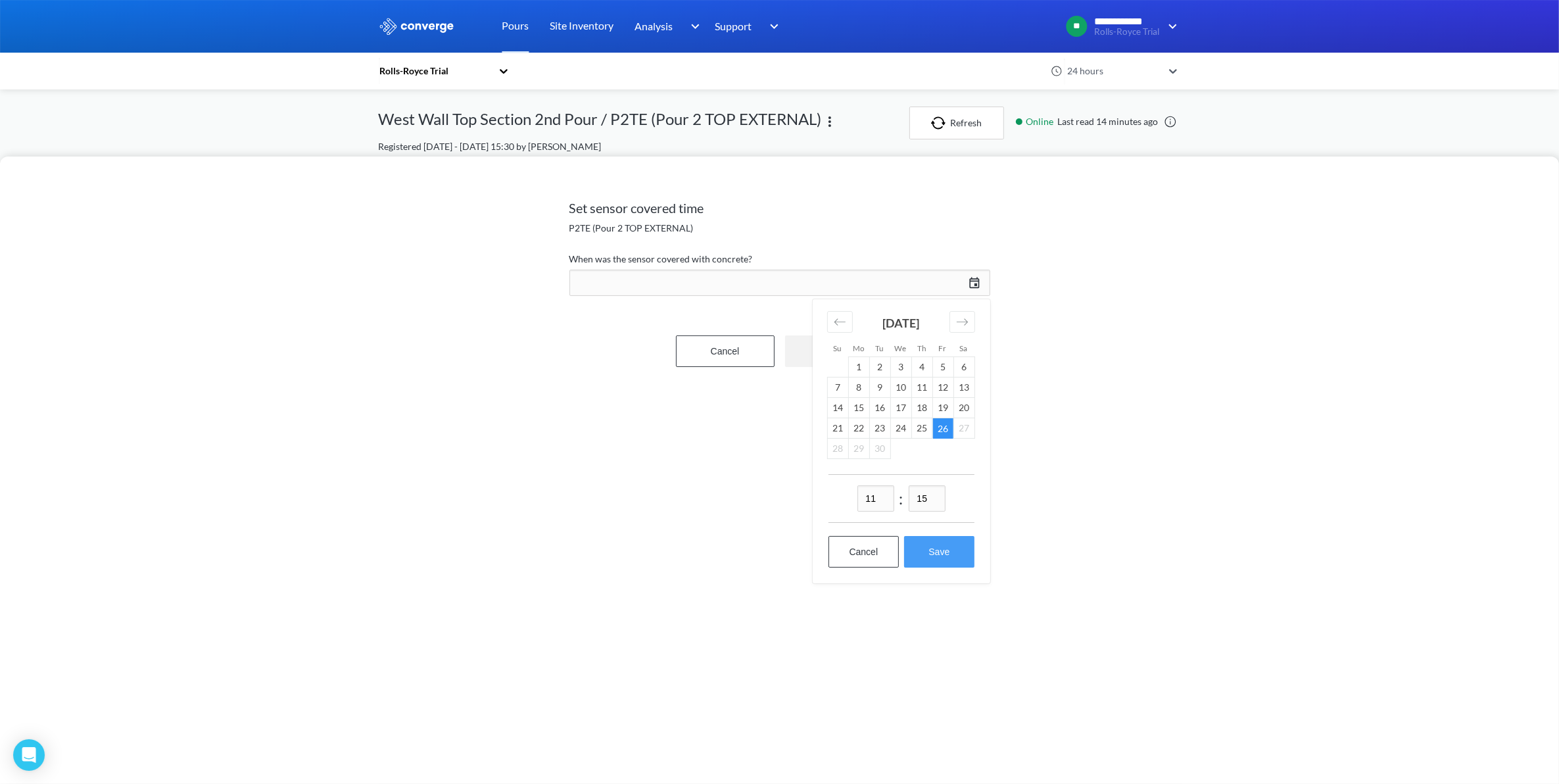
click at [942, 553] on button "Save" at bounding box center [939, 551] width 70 height 31
type input "11:15[DATE]"
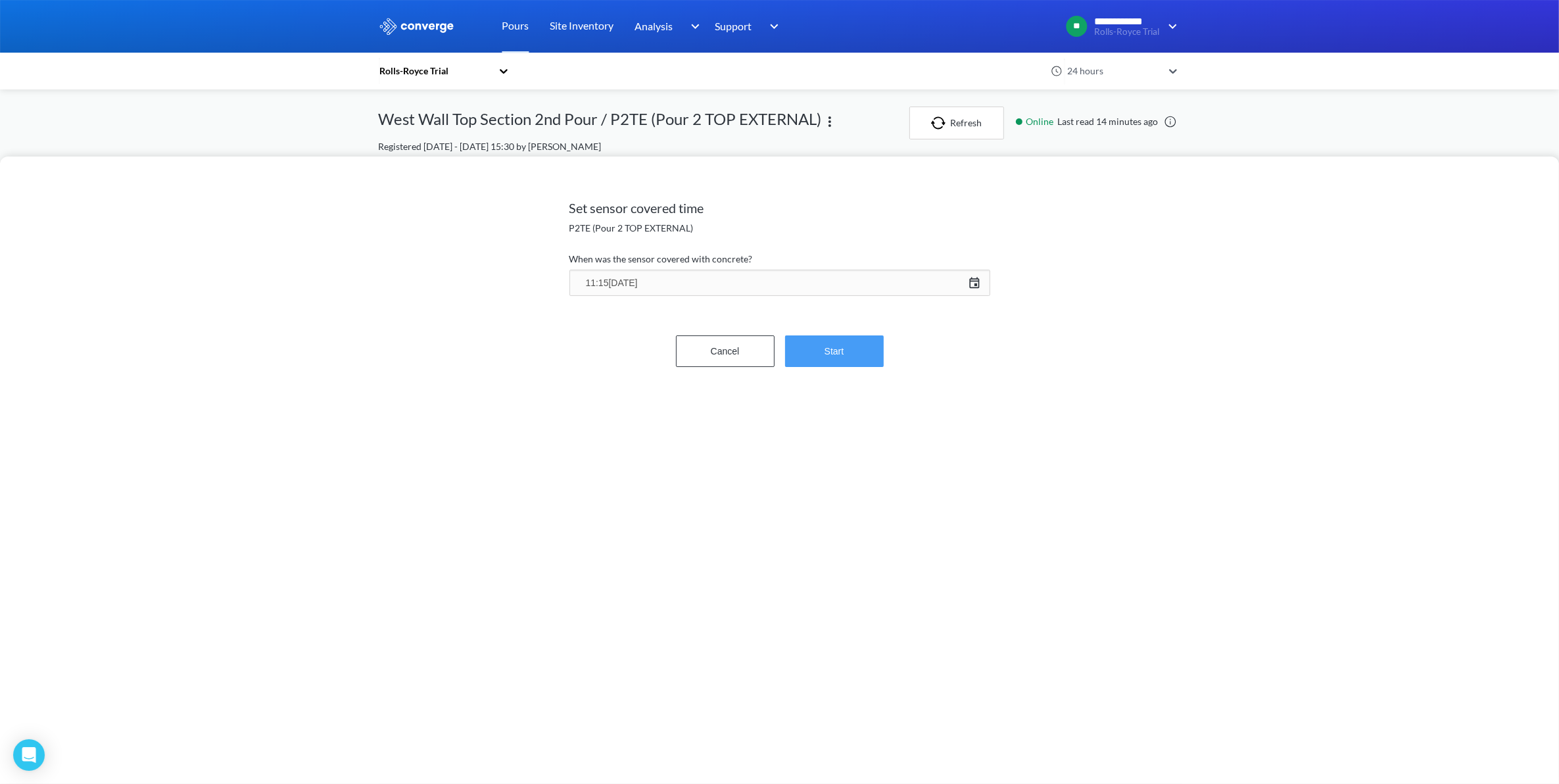
click at [848, 353] on button "Start" at bounding box center [834, 350] width 99 height 31
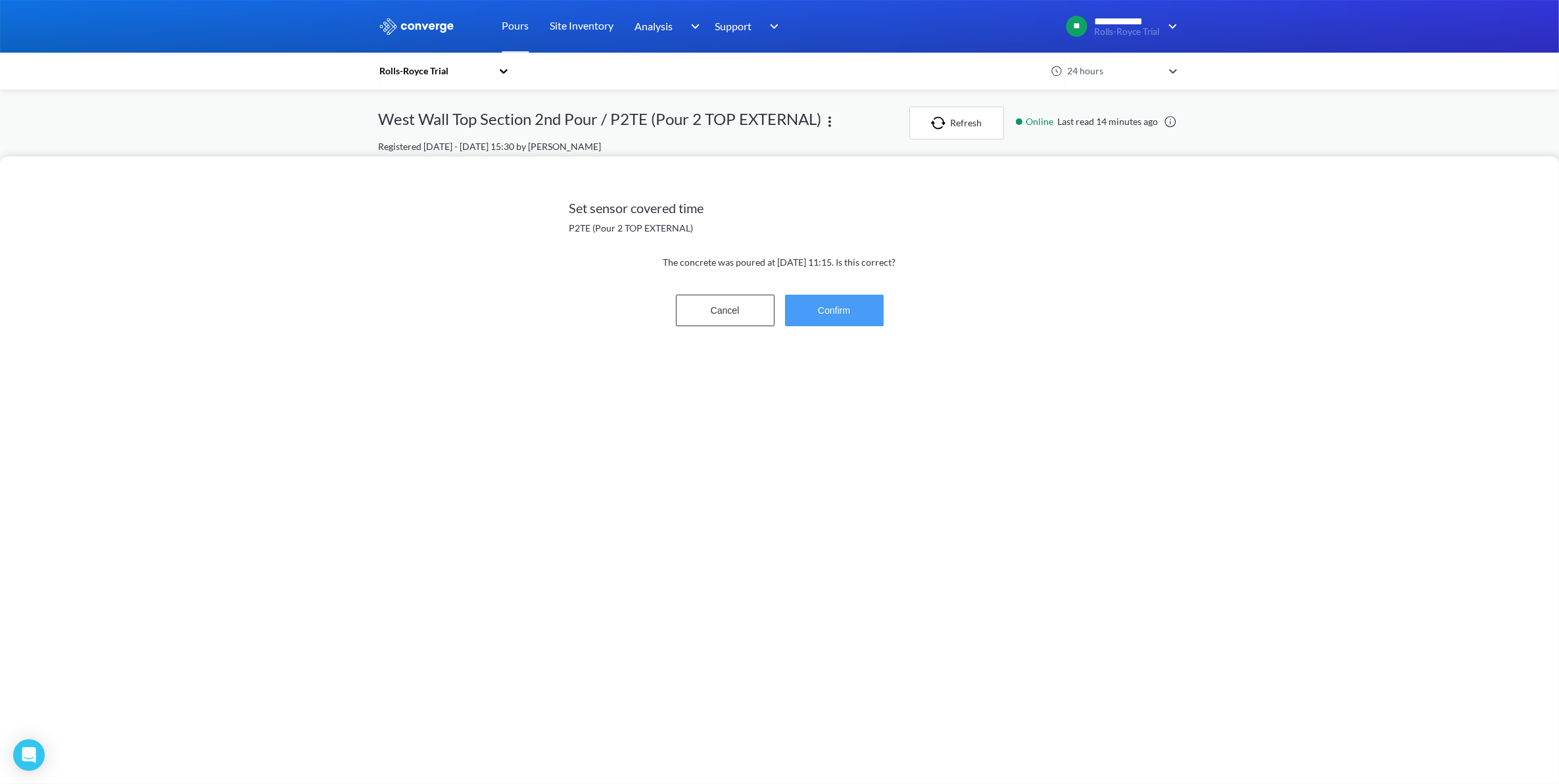
click at [841, 314] on button "Confirm" at bounding box center [834, 310] width 99 height 31
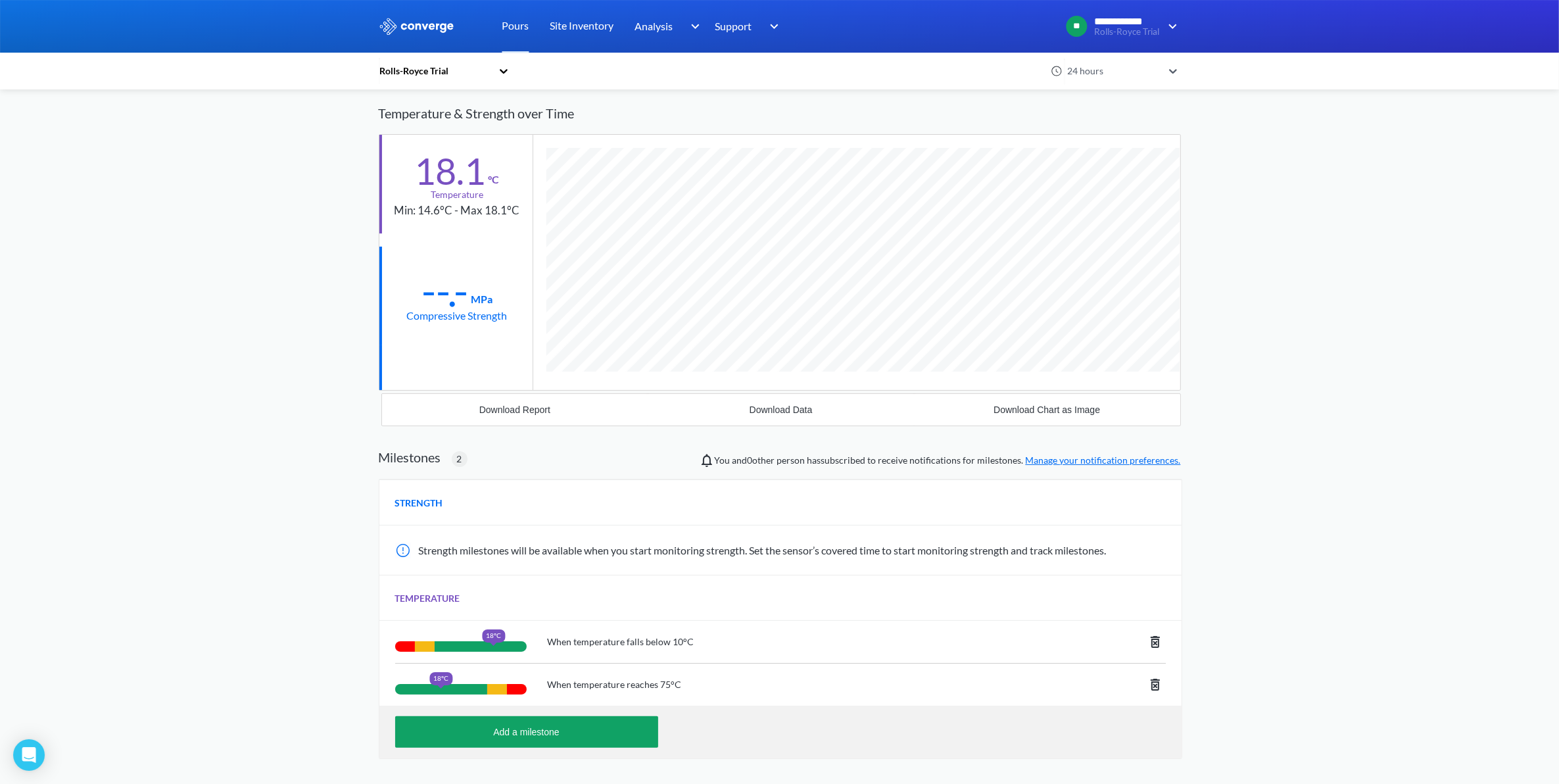
scroll to position [0, 0]
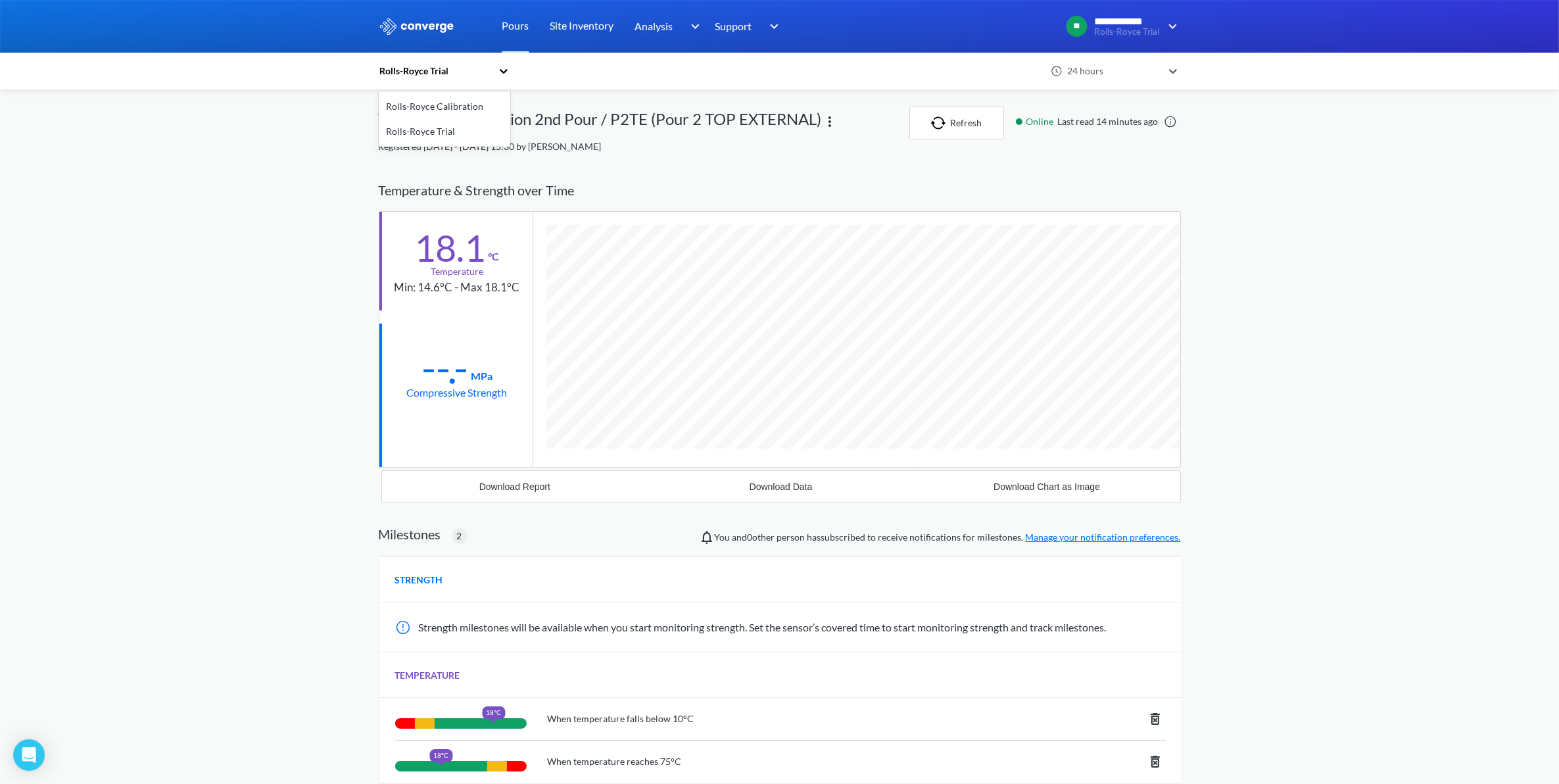
click at [505, 75] on icon at bounding box center [503, 70] width 13 height 13
click at [678, 126] on div "West Wall Top Section 2nd Pour / P2TE (Pour 2 TOP EXTERNAL)" at bounding box center [601, 123] width 443 height 33
click at [504, 25] on link "Pours" at bounding box center [515, 26] width 27 height 53
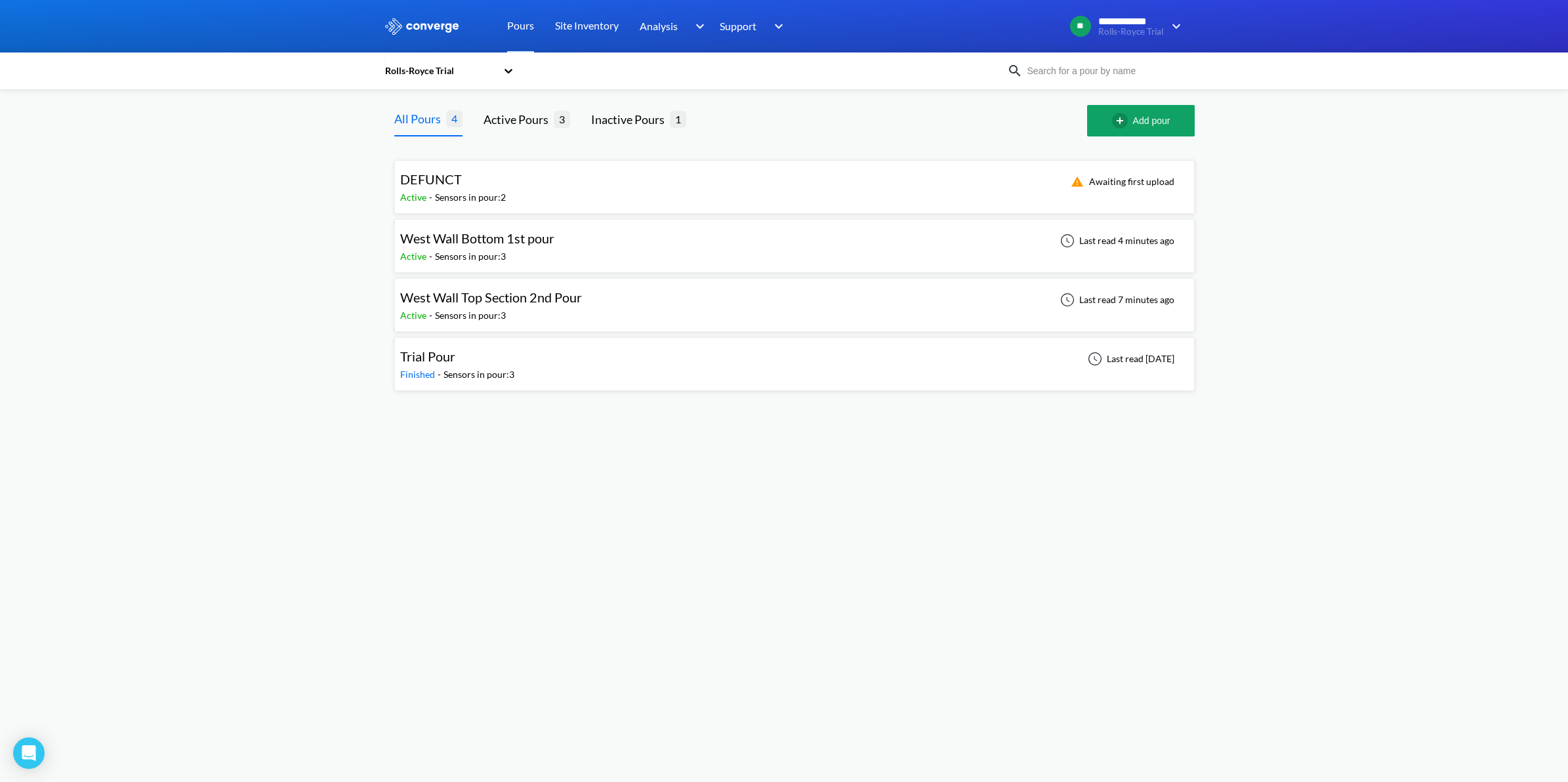
click at [503, 302] on span "West Wall Top Section 2nd Pour" at bounding box center [490, 297] width 181 height 16
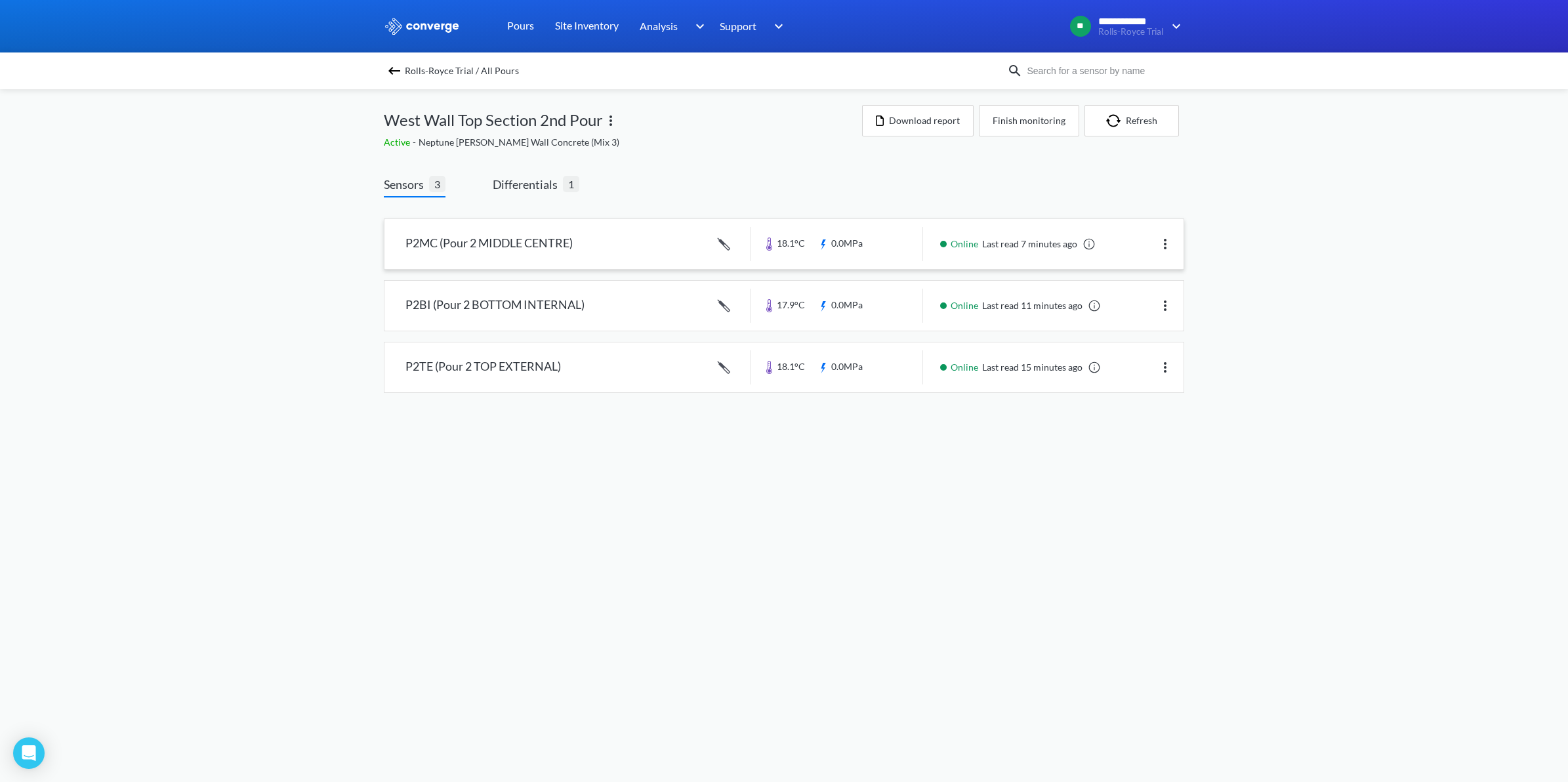
click at [494, 248] on link at bounding box center [783, 244] width 799 height 50
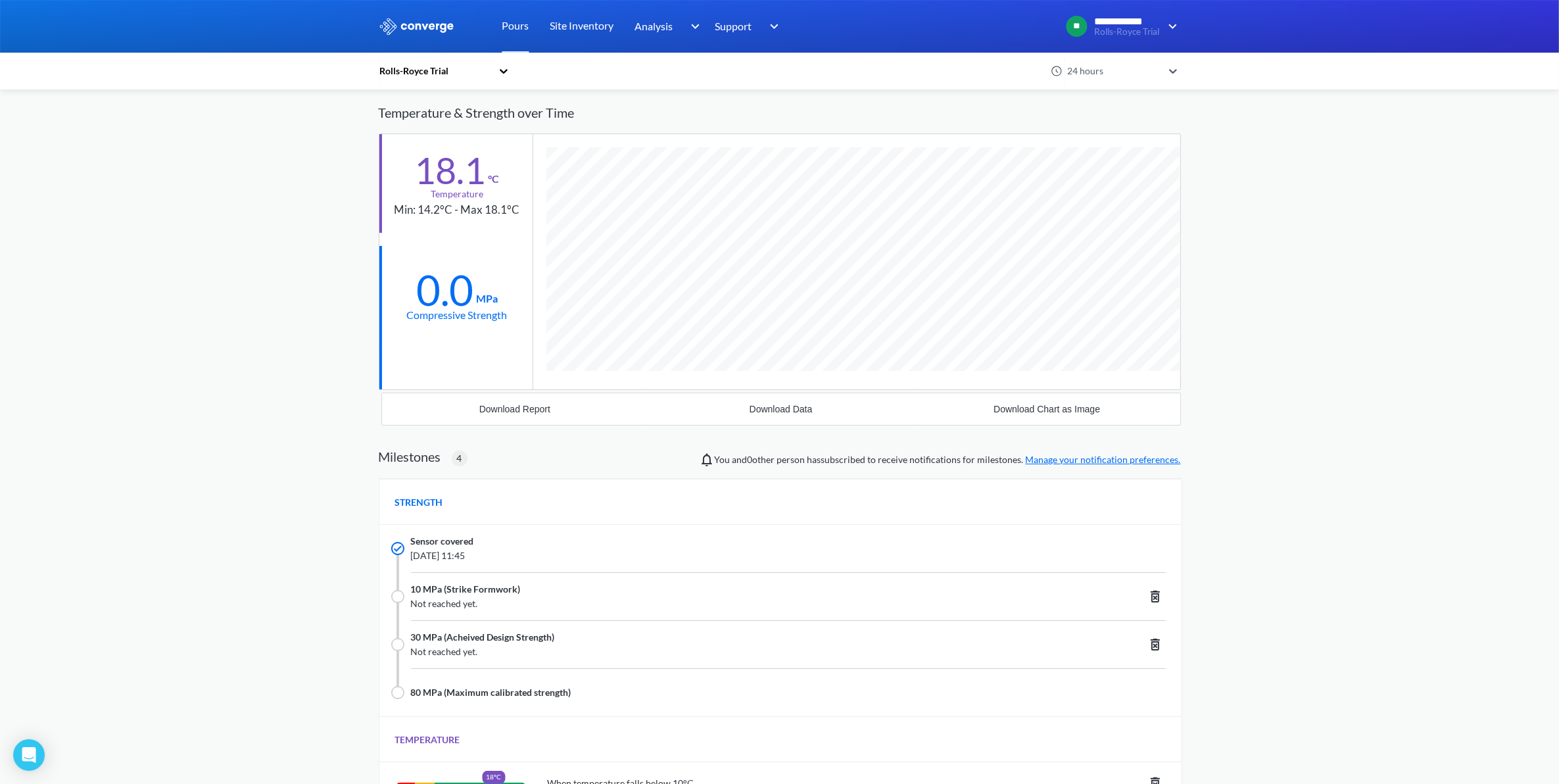
scroll to position [73, 0]
click at [1102, 464] on link "Manage your notification preferences." at bounding box center [1103, 464] width 155 height 11
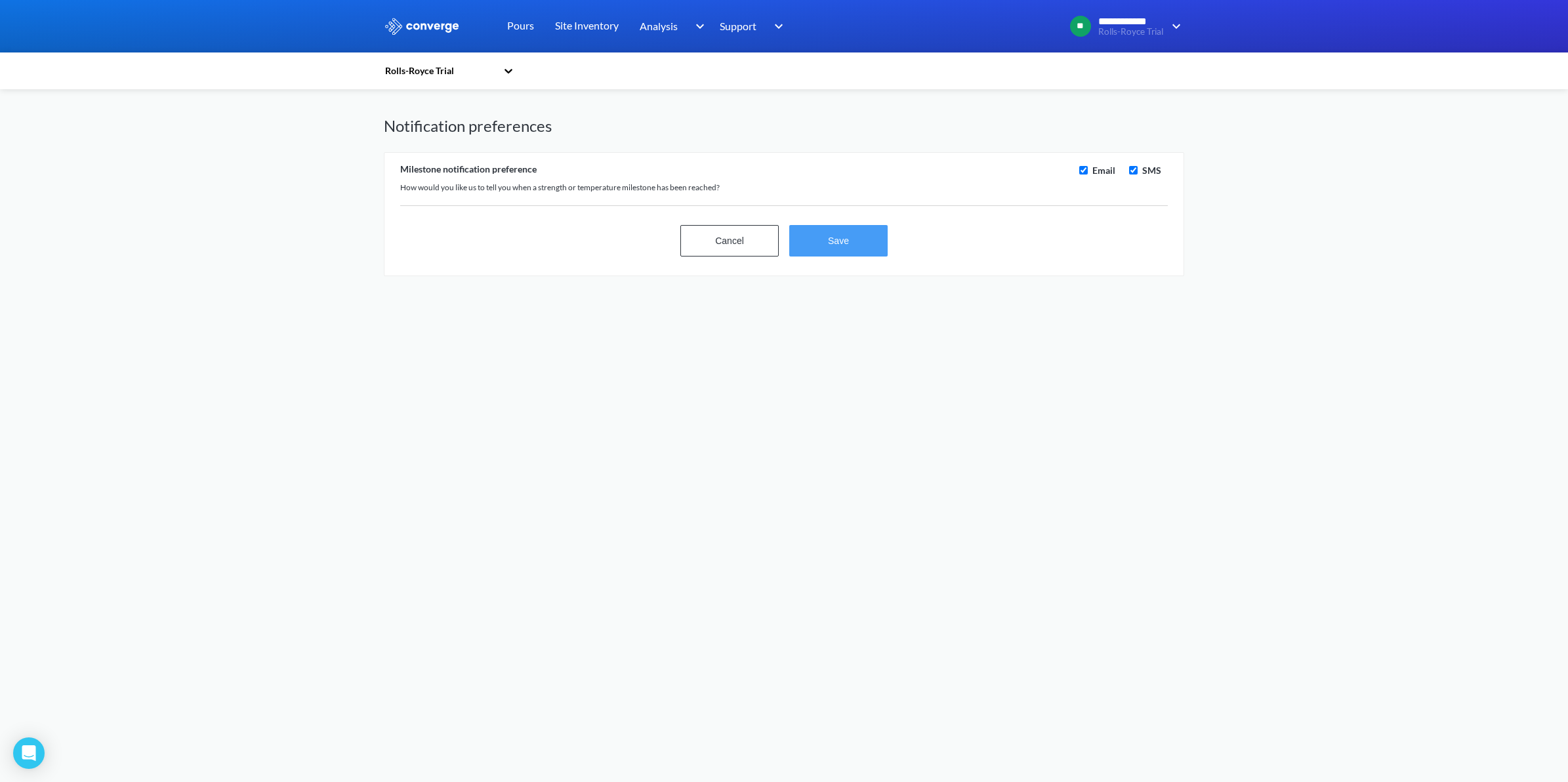
click at [837, 250] on button "Save" at bounding box center [838, 241] width 98 height 31
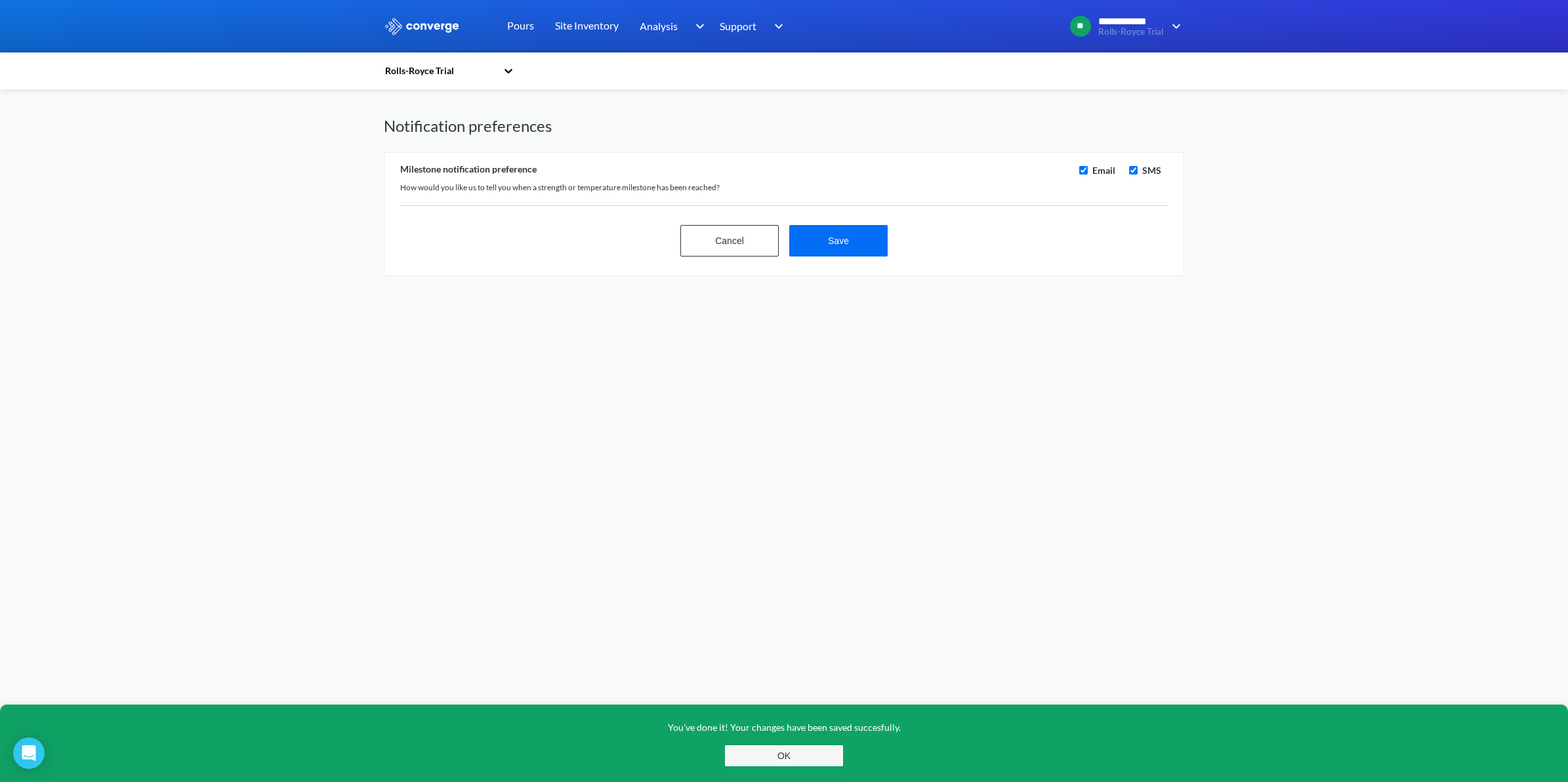
click at [755, 751] on button "OK" at bounding box center [784, 755] width 118 height 21
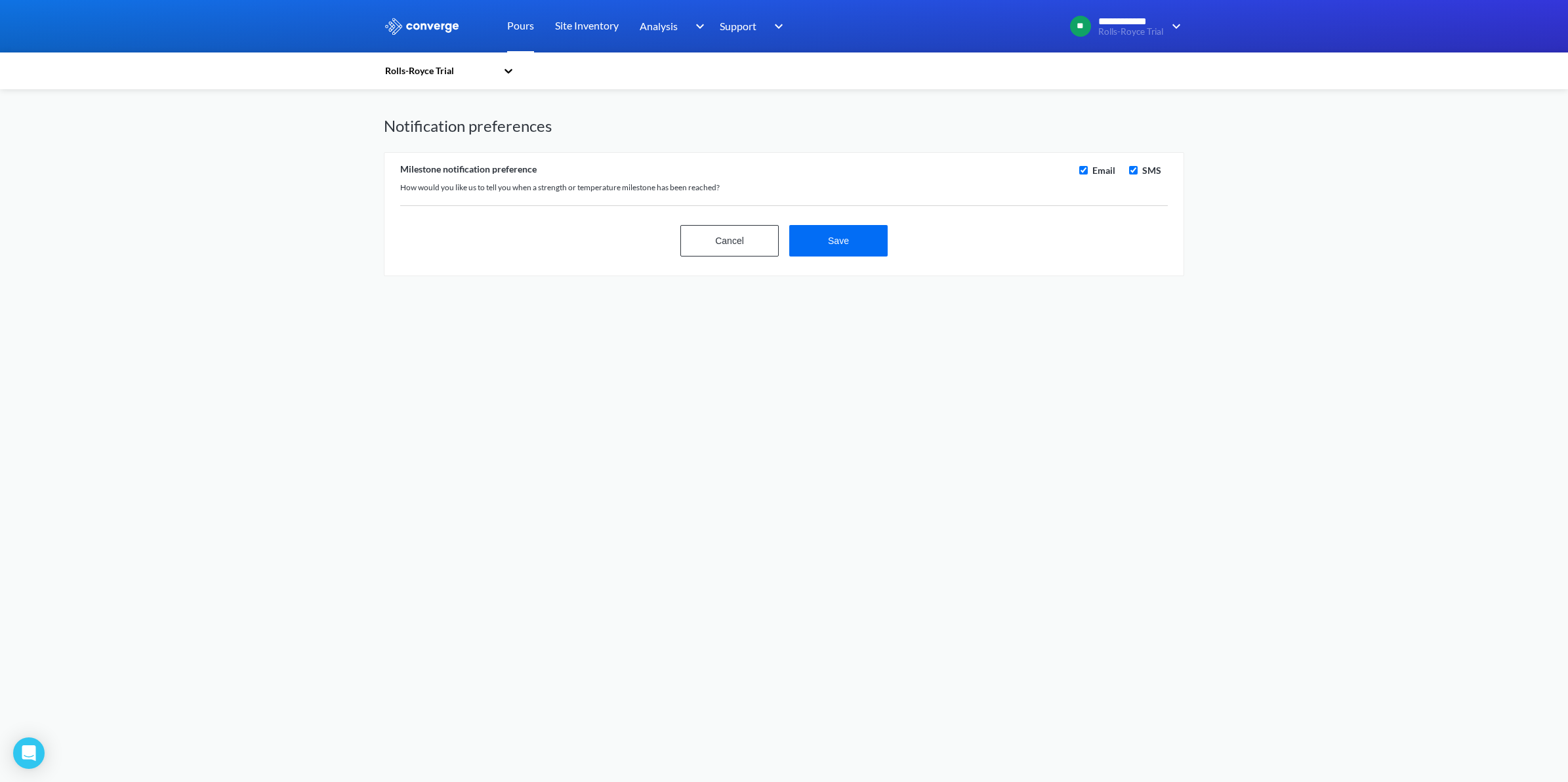
click at [509, 25] on link "Pours" at bounding box center [520, 26] width 27 height 53
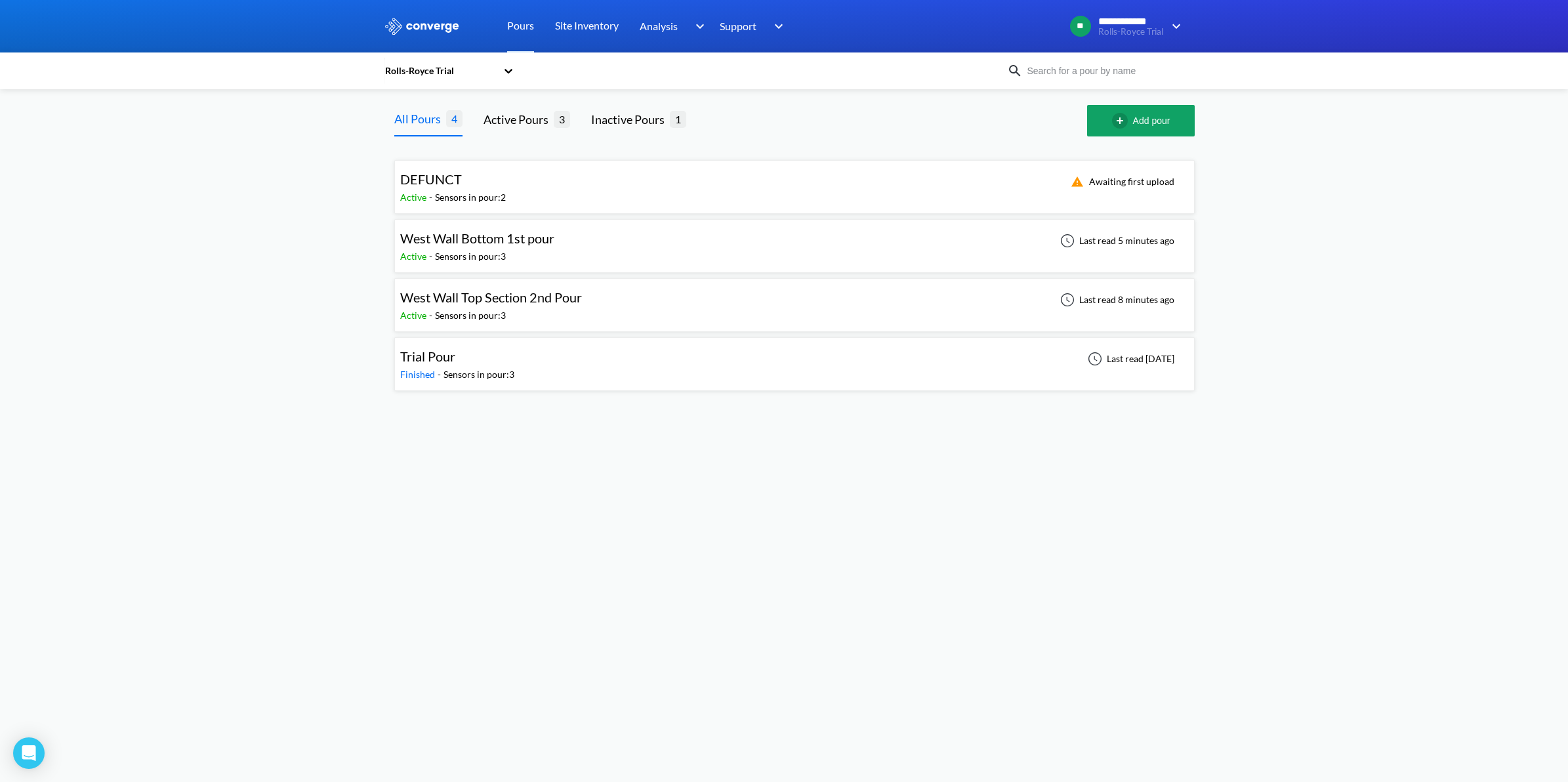
click at [575, 312] on div "Active - Sensors in pour: 3" at bounding box center [494, 315] width 188 height 15
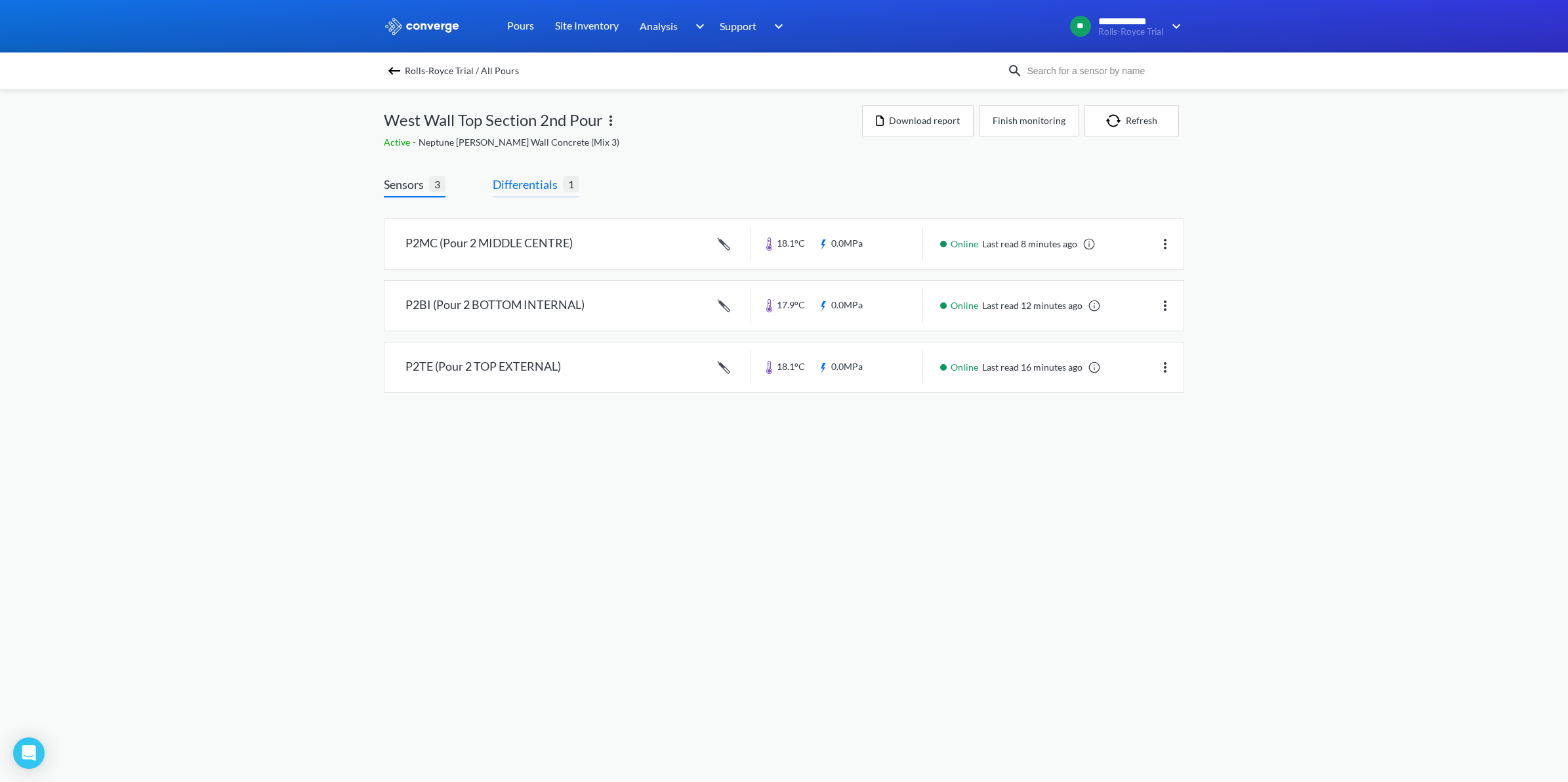
click at [525, 182] on span "Differentials" at bounding box center [528, 184] width 70 height 18
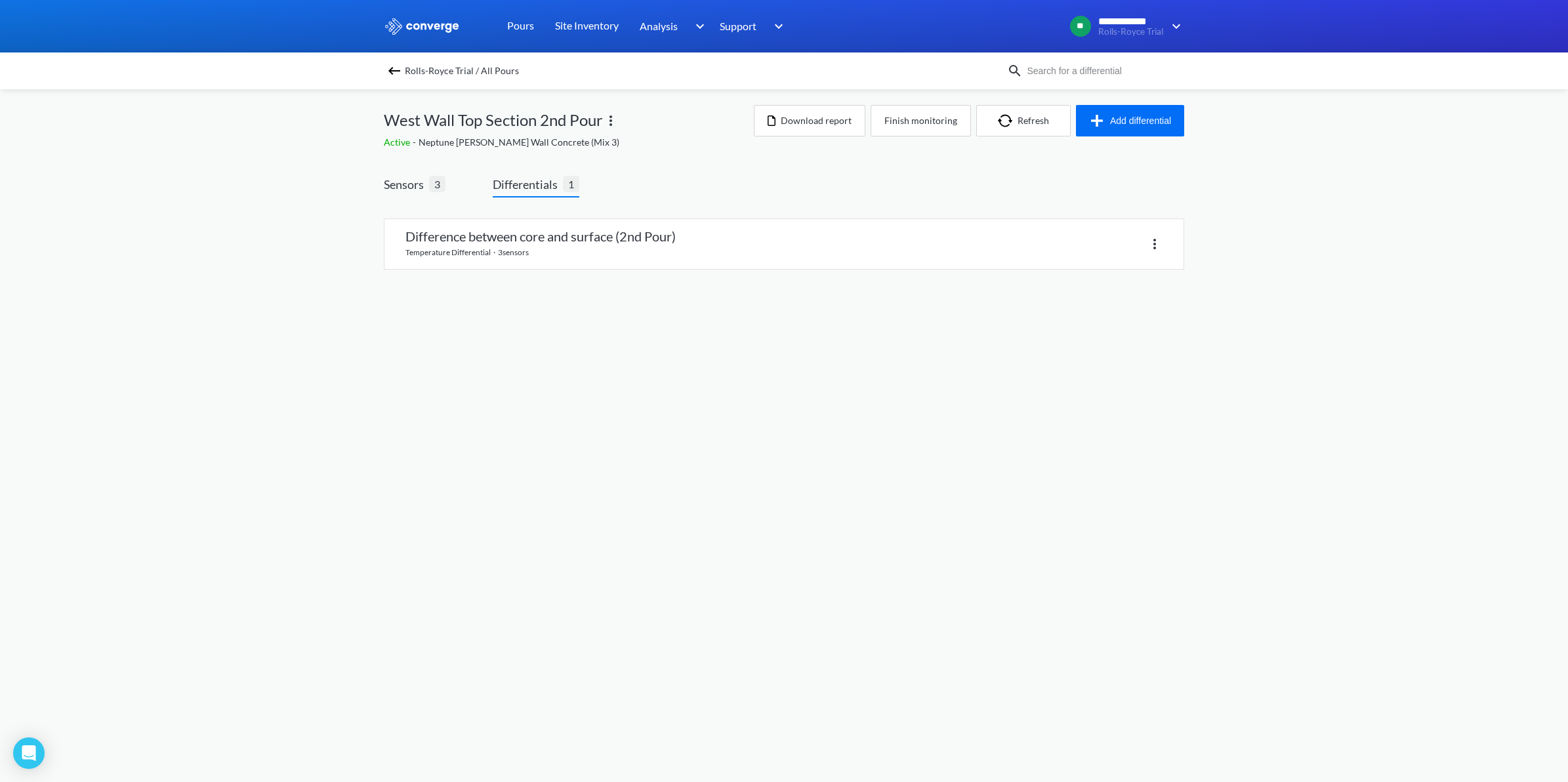
click at [566, 236] on link at bounding box center [783, 244] width 799 height 50
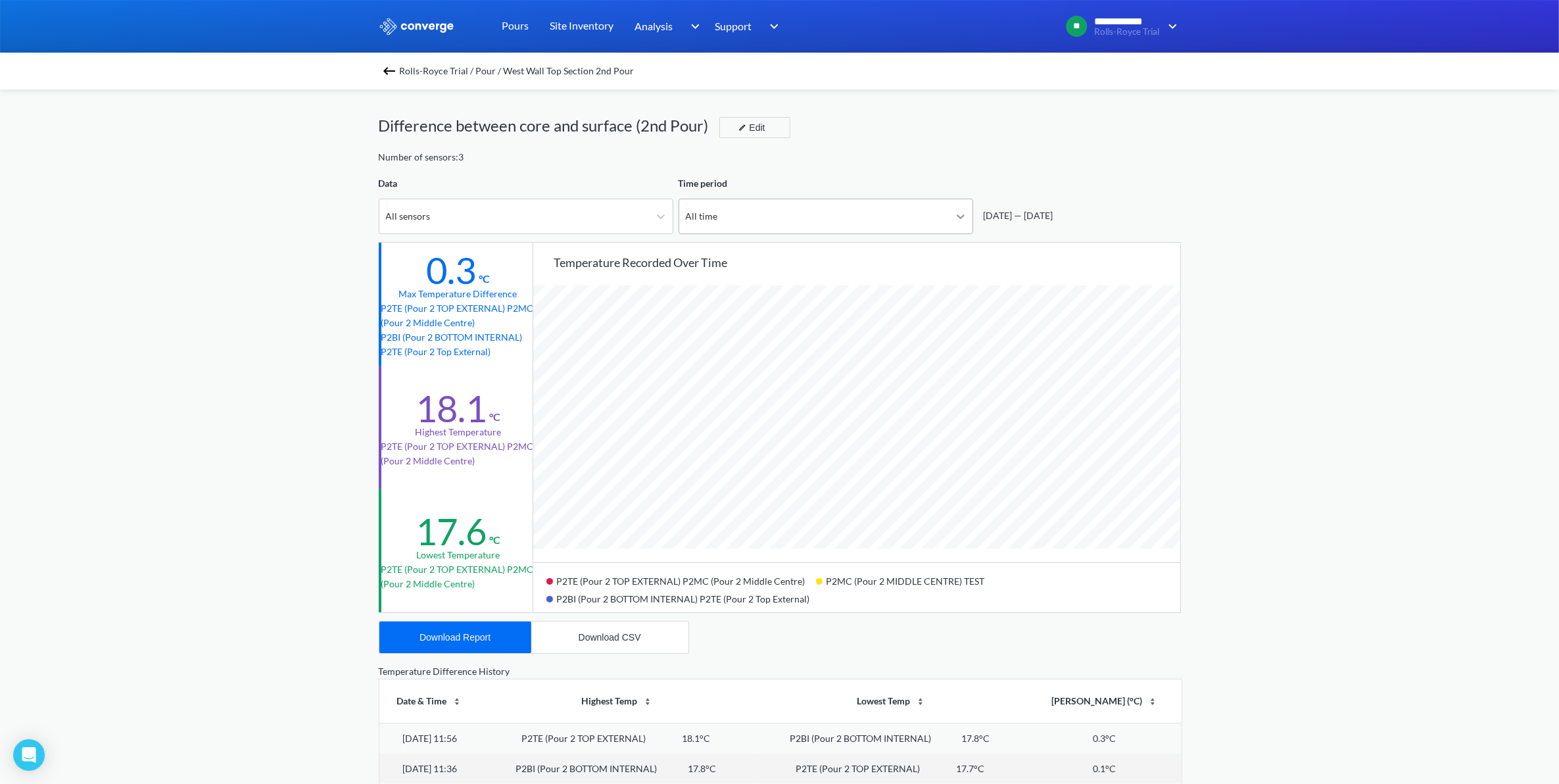
click at [960, 214] on icon at bounding box center [960, 215] width 13 height 13
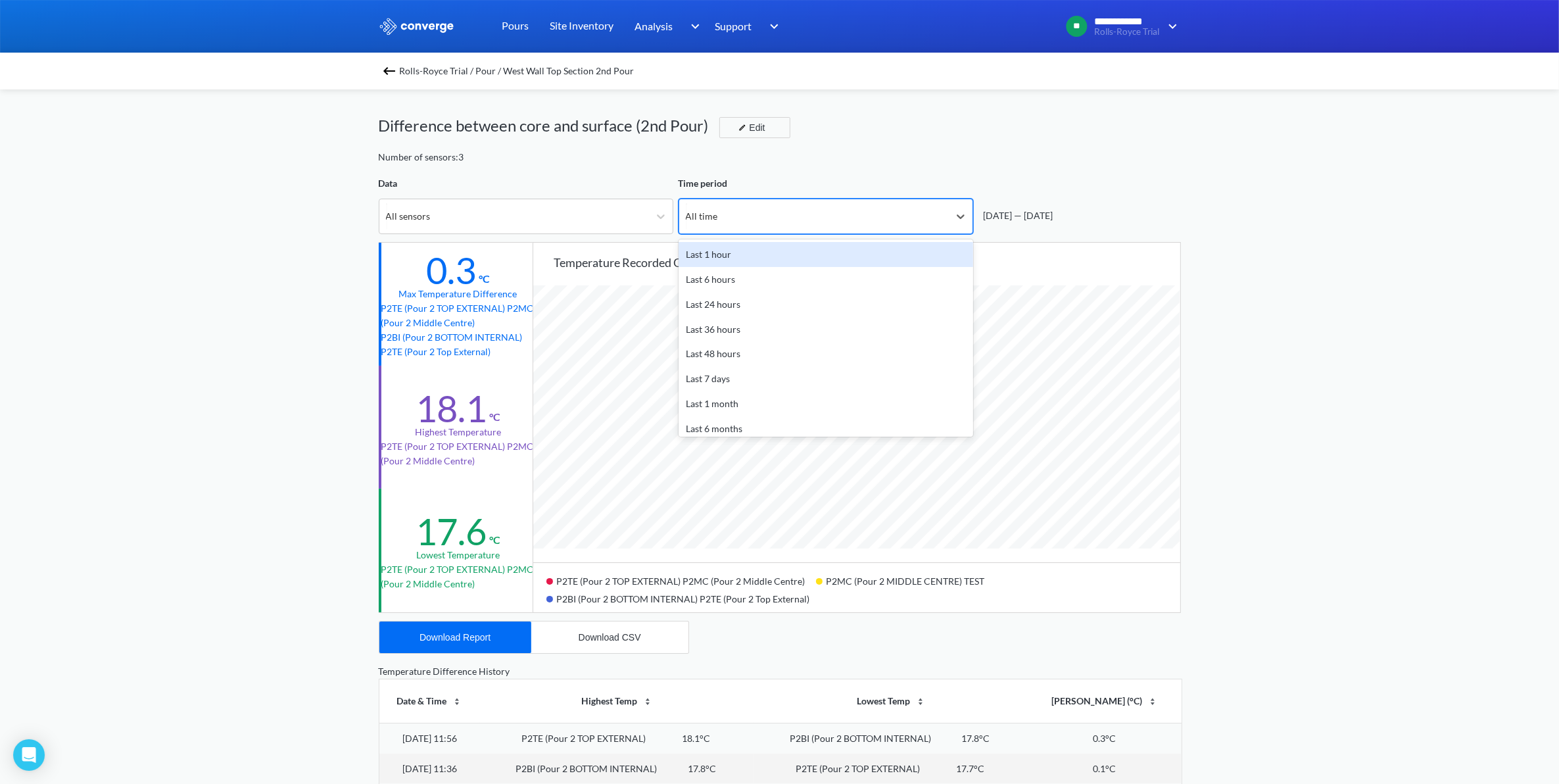
click at [766, 254] on div "Last 1 hour" at bounding box center [826, 254] width 294 height 25
click at [735, 224] on div "Last 1 hour" at bounding box center [815, 216] width 270 height 35
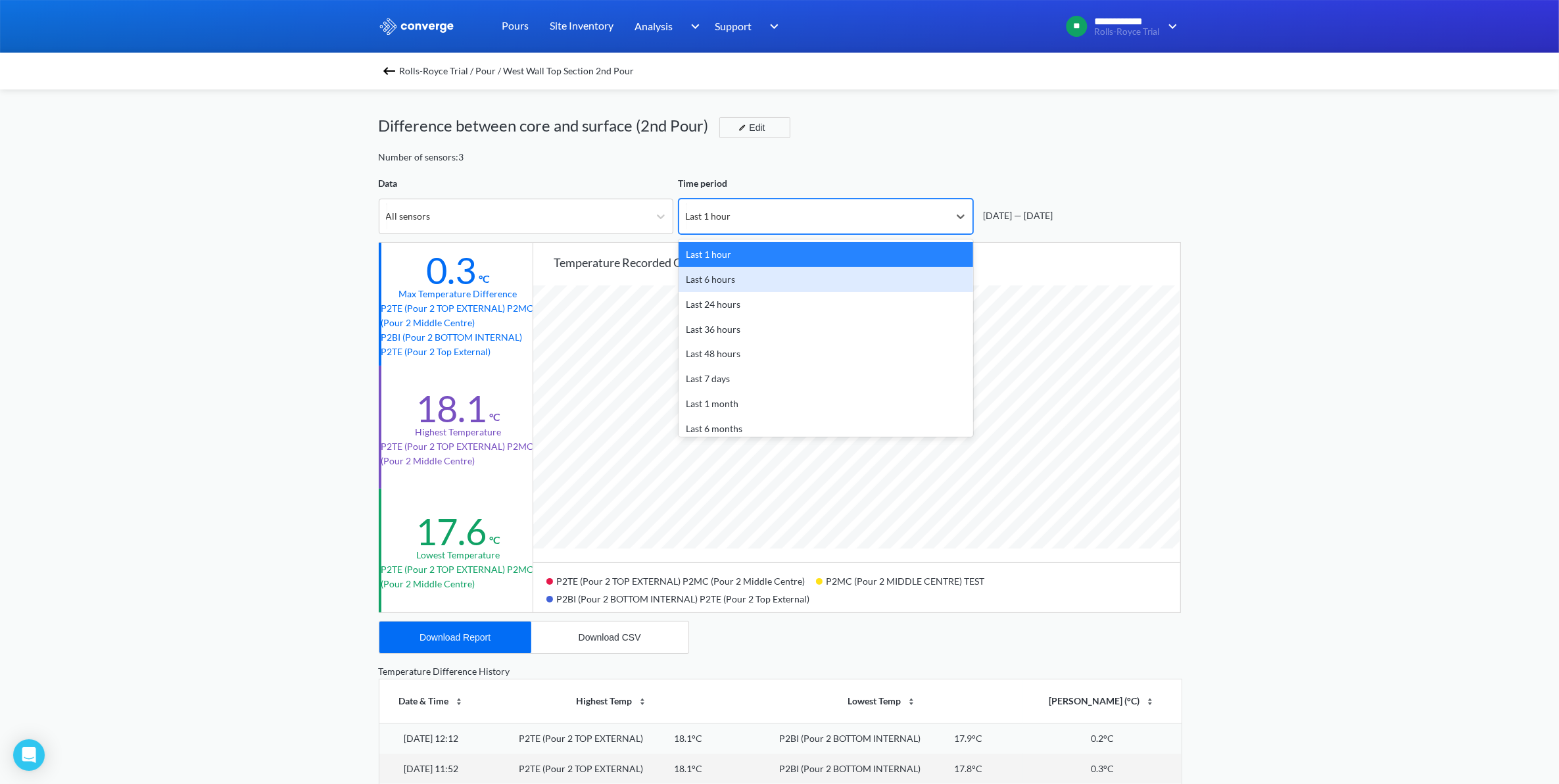
click at [722, 274] on div "Last 6 hours" at bounding box center [826, 279] width 294 height 25
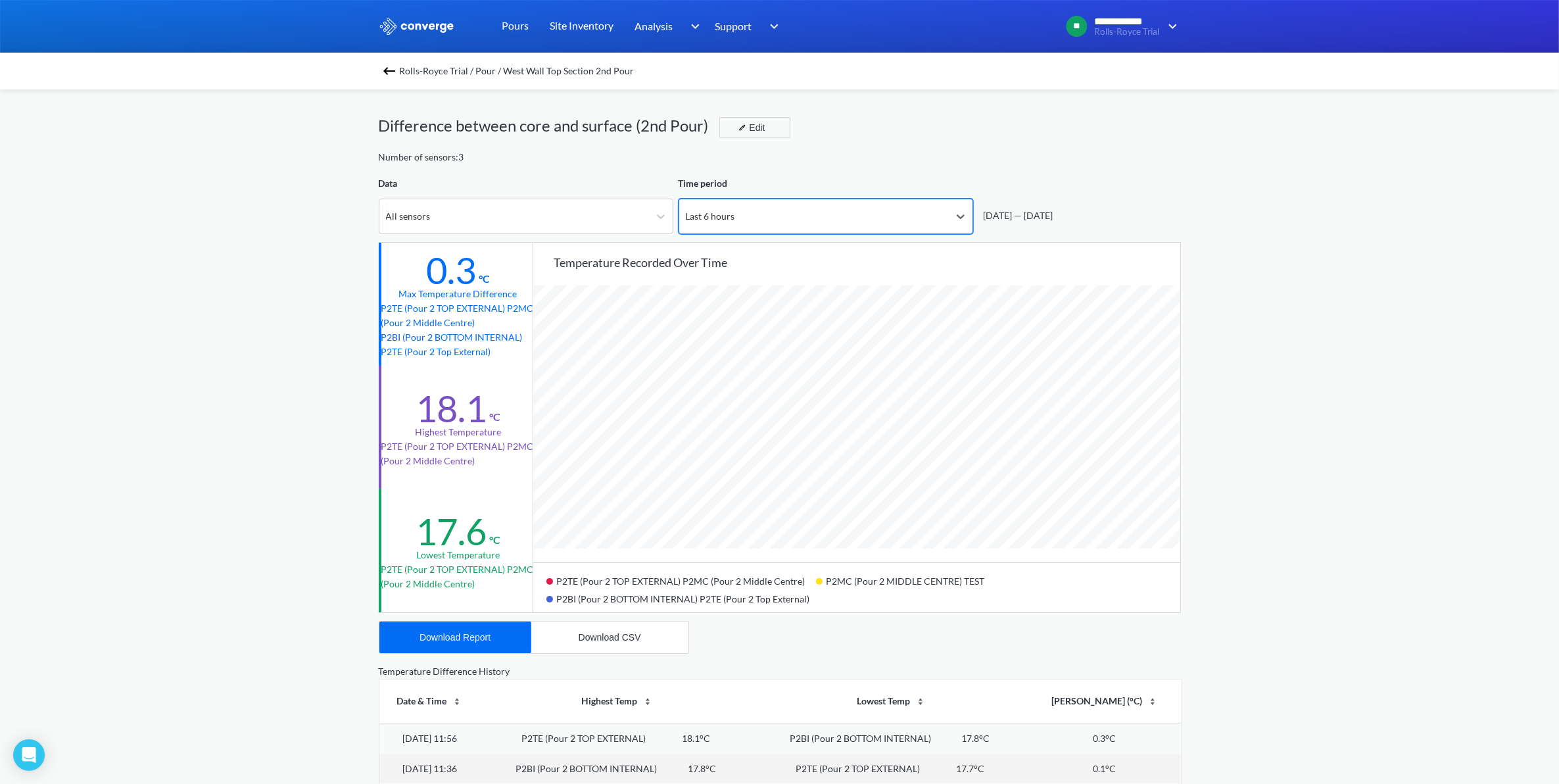
scroll to position [1102, 1559]
click at [519, 25] on link "Pours" at bounding box center [515, 26] width 27 height 53
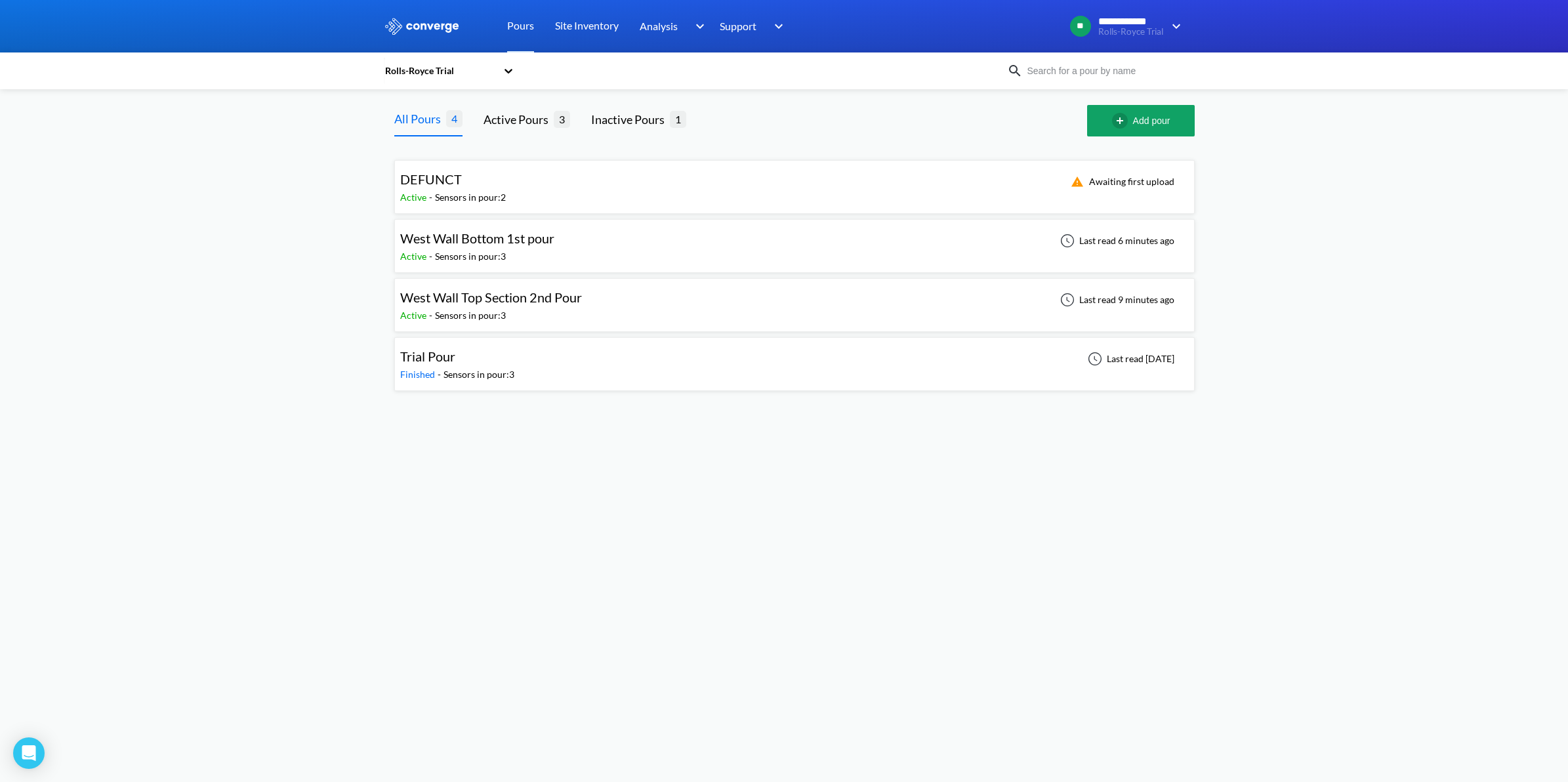
click at [597, 300] on div "West Wall Top Section 2nd Pour Active - Sensors in pour: 3 Last read 9 minutes …" at bounding box center [793, 305] width 788 height 42
click at [540, 239] on span "West Wall Bottom 1st pour" at bounding box center [477, 238] width 155 height 16
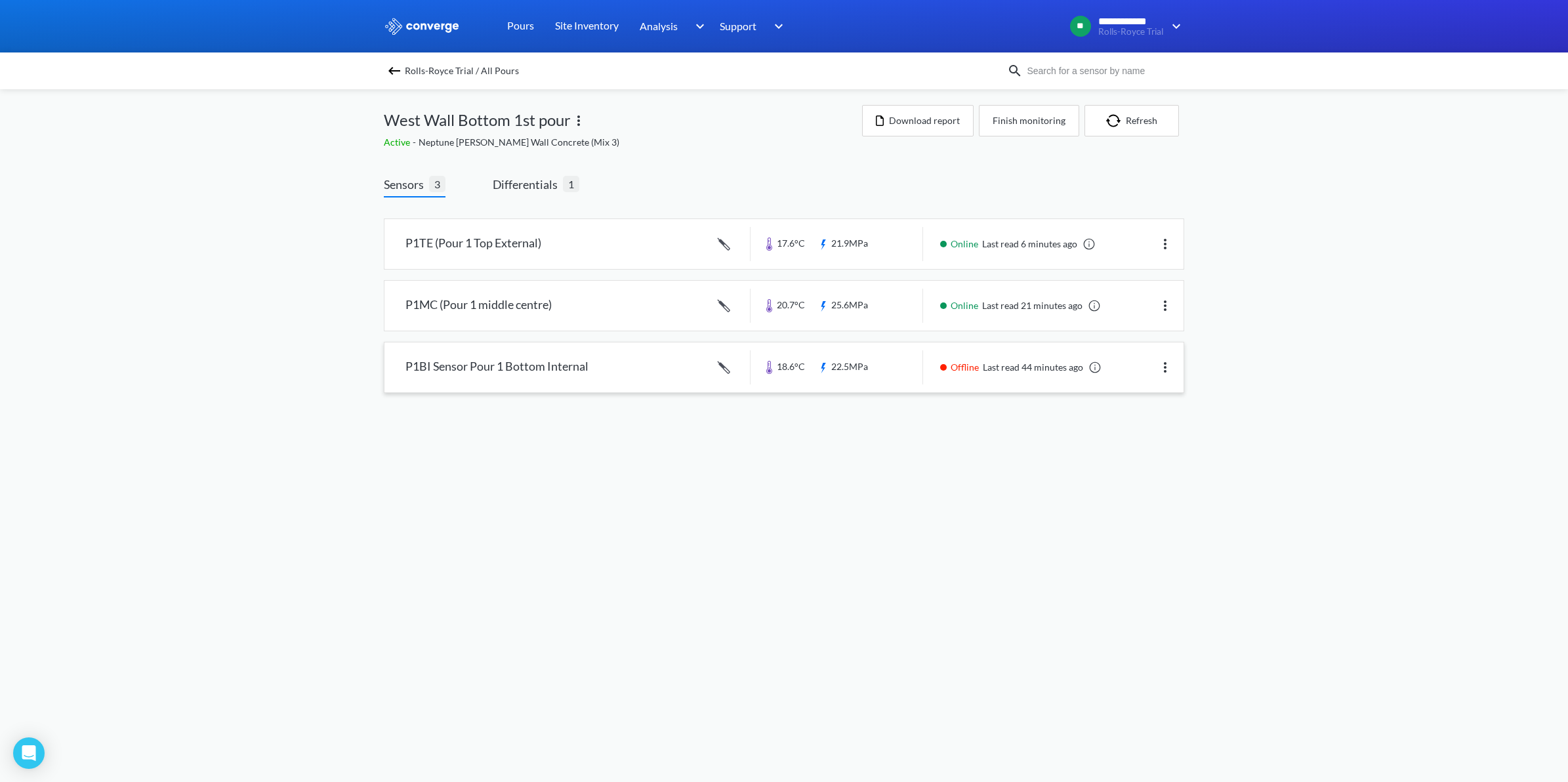
click at [538, 358] on link at bounding box center [783, 368] width 799 height 50
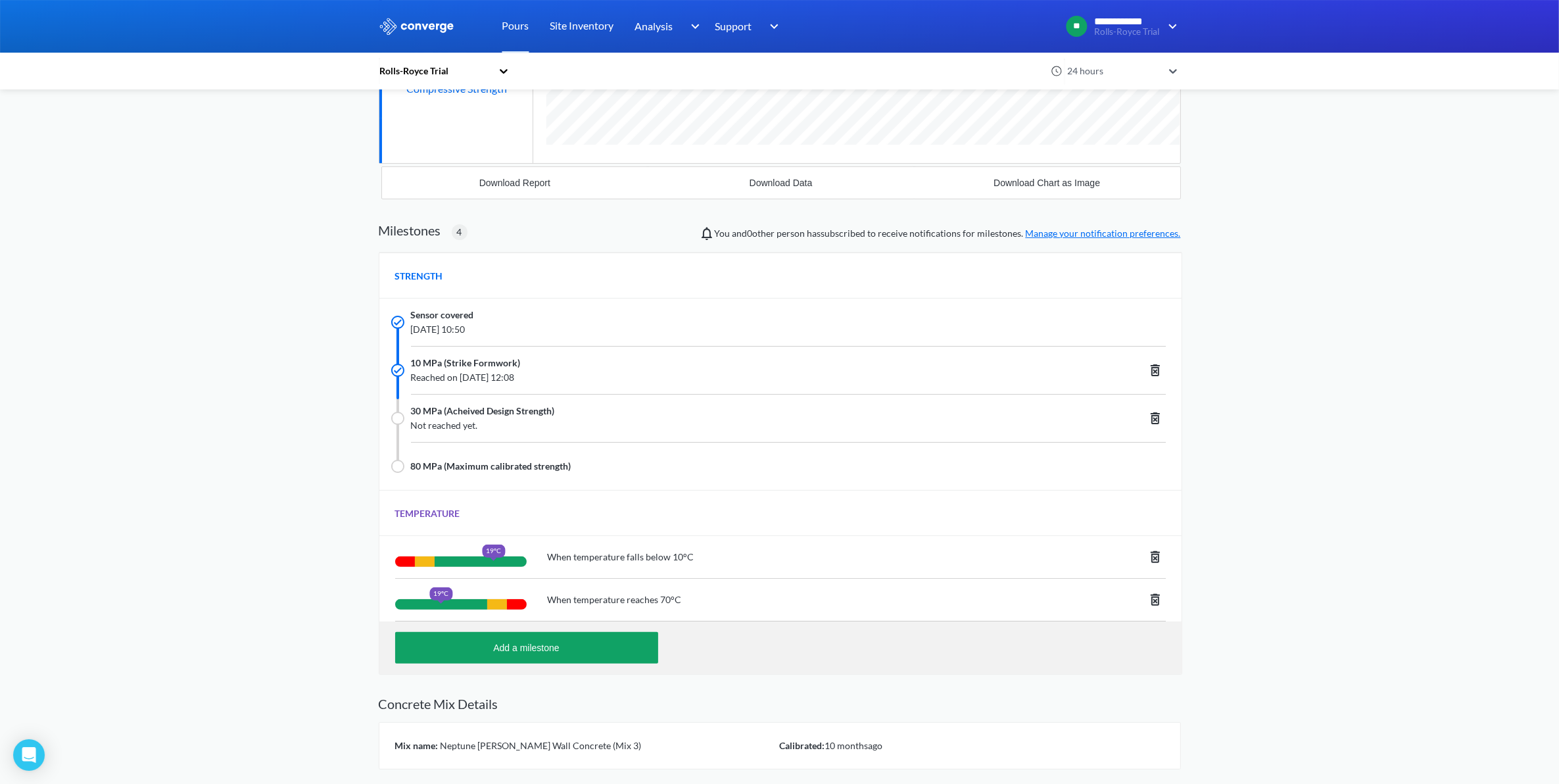
scroll to position [402, 0]
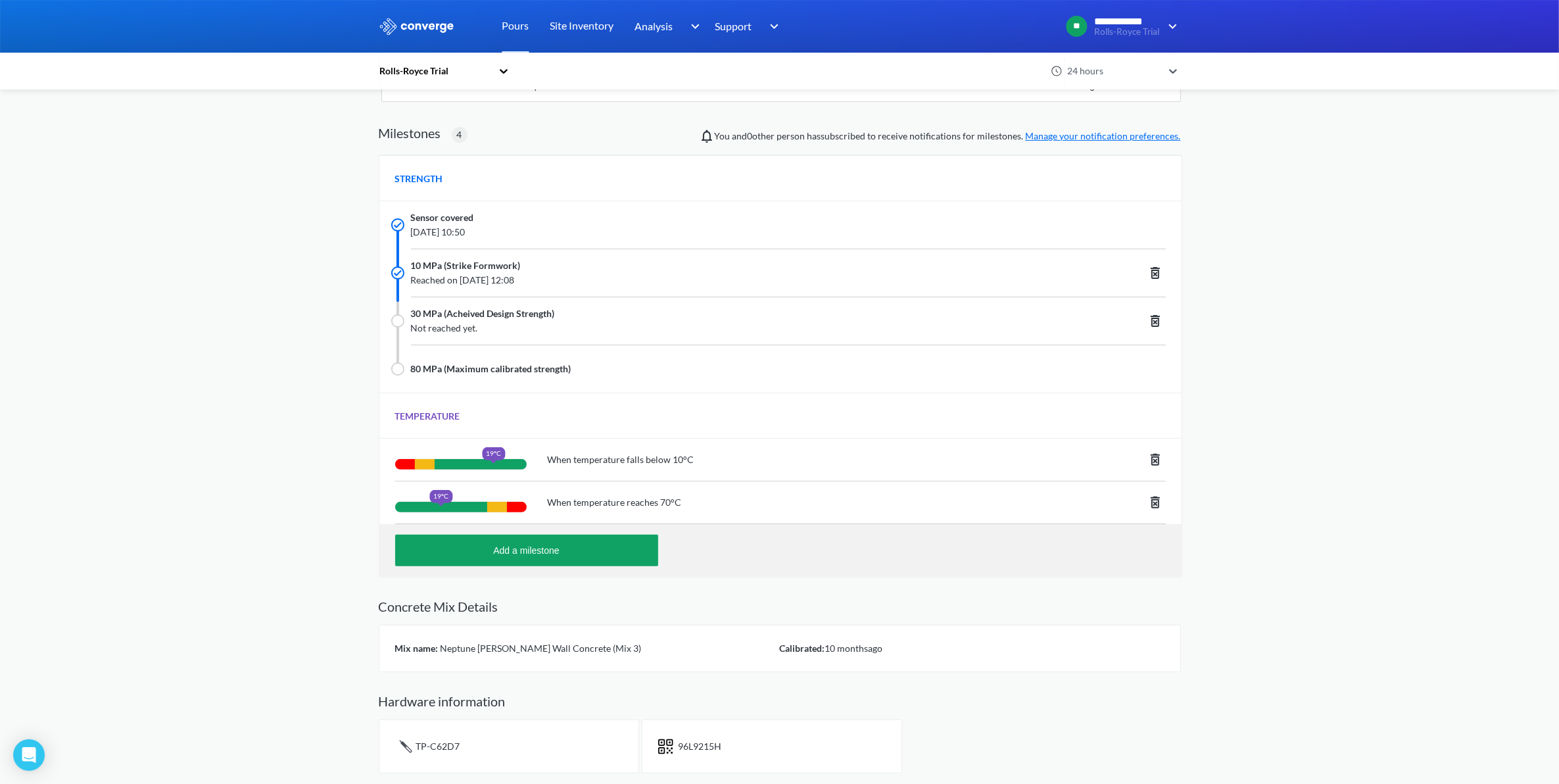
click at [428, 326] on span "Not reached yet." at bounding box center [709, 328] width 596 height 15
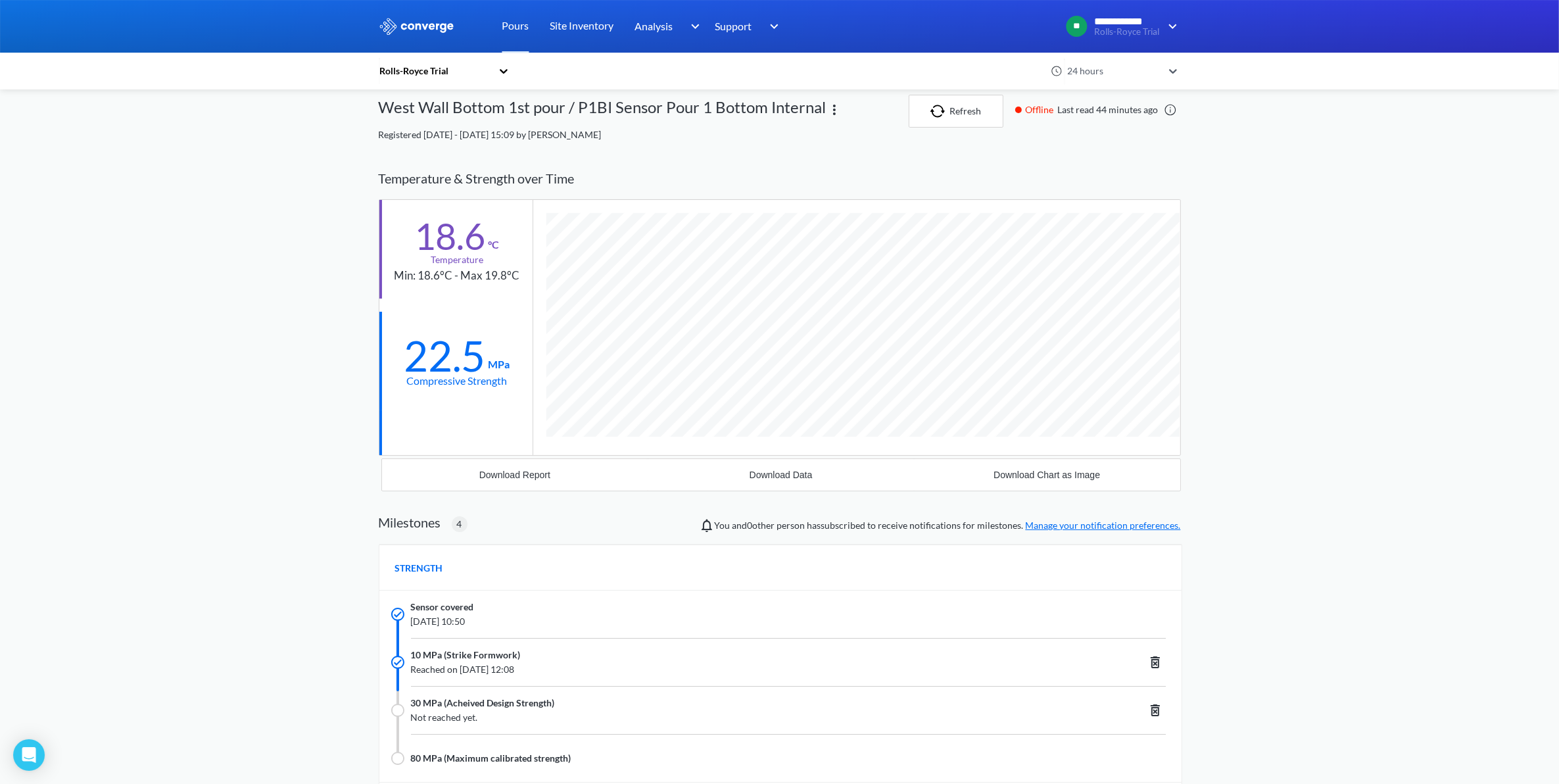
scroll to position [0, 0]
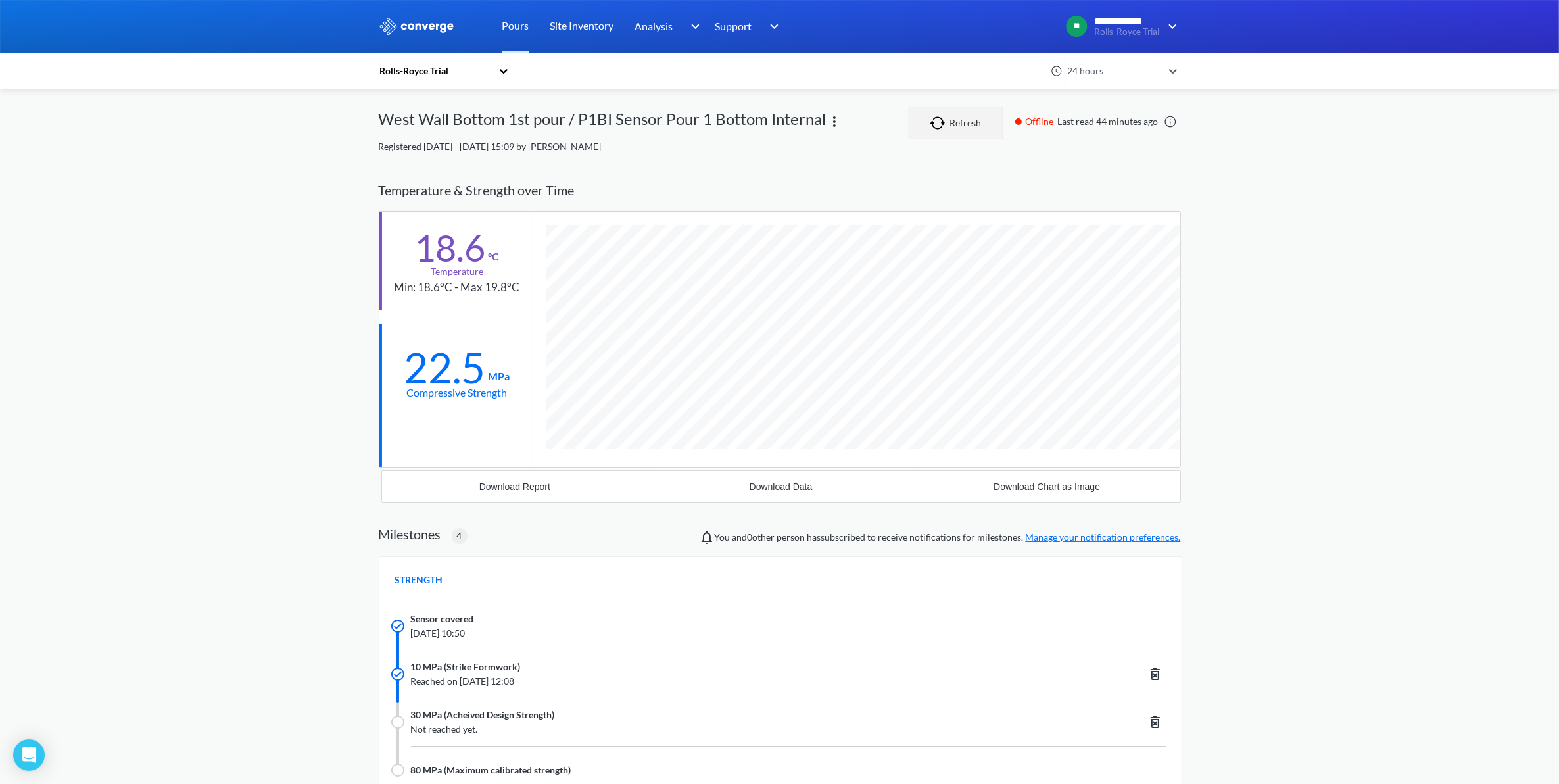
click at [971, 119] on button "Refresh" at bounding box center [956, 123] width 94 height 33
click at [1175, 69] on icon at bounding box center [1173, 70] width 13 height 13
click at [1088, 212] on div "1 week" at bounding box center [1122, 206] width 119 height 25
click at [564, 29] on link "Site Inventory" at bounding box center [583, 26] width 64 height 53
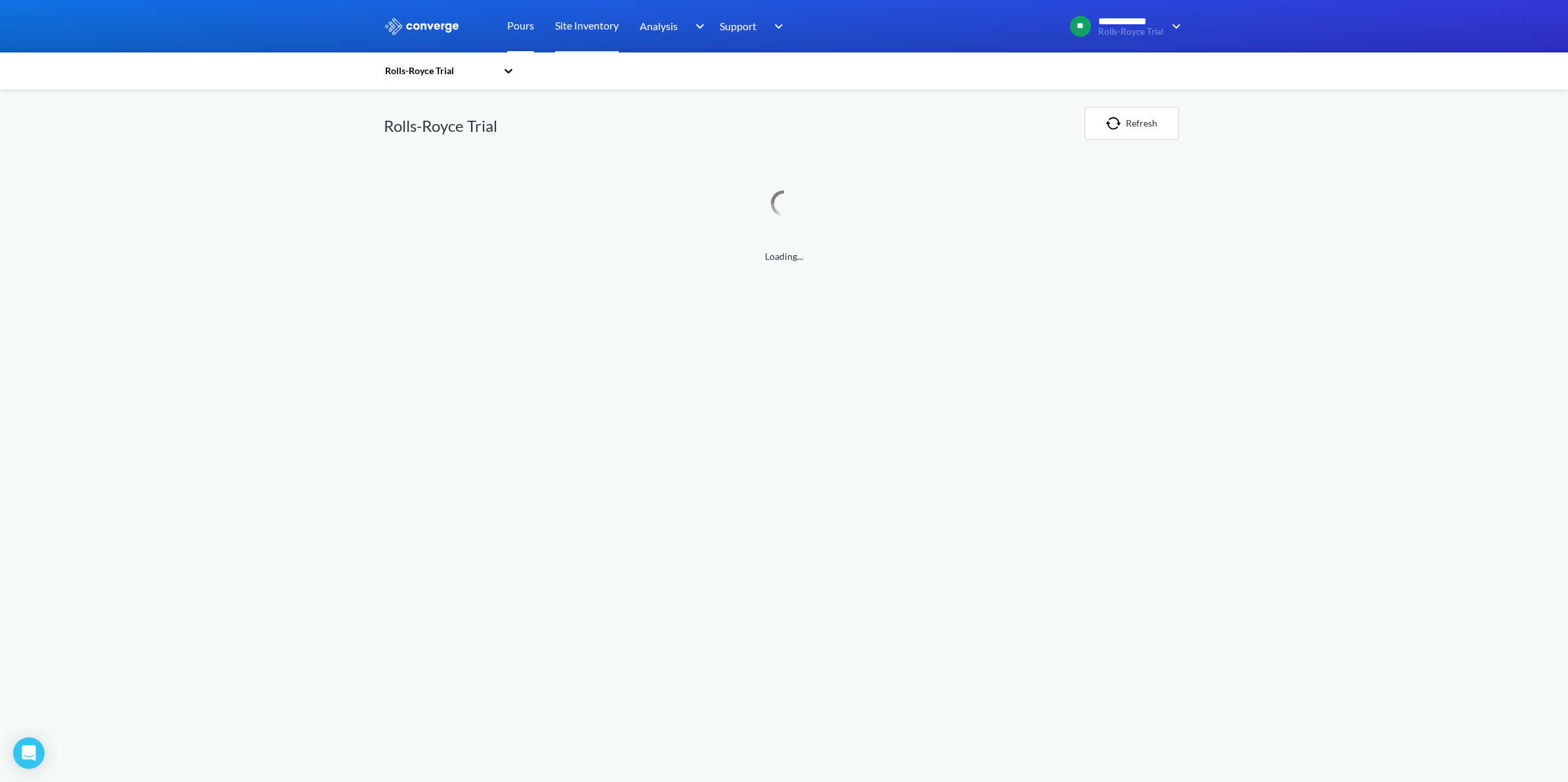
click at [512, 25] on link "Pours" at bounding box center [520, 26] width 27 height 53
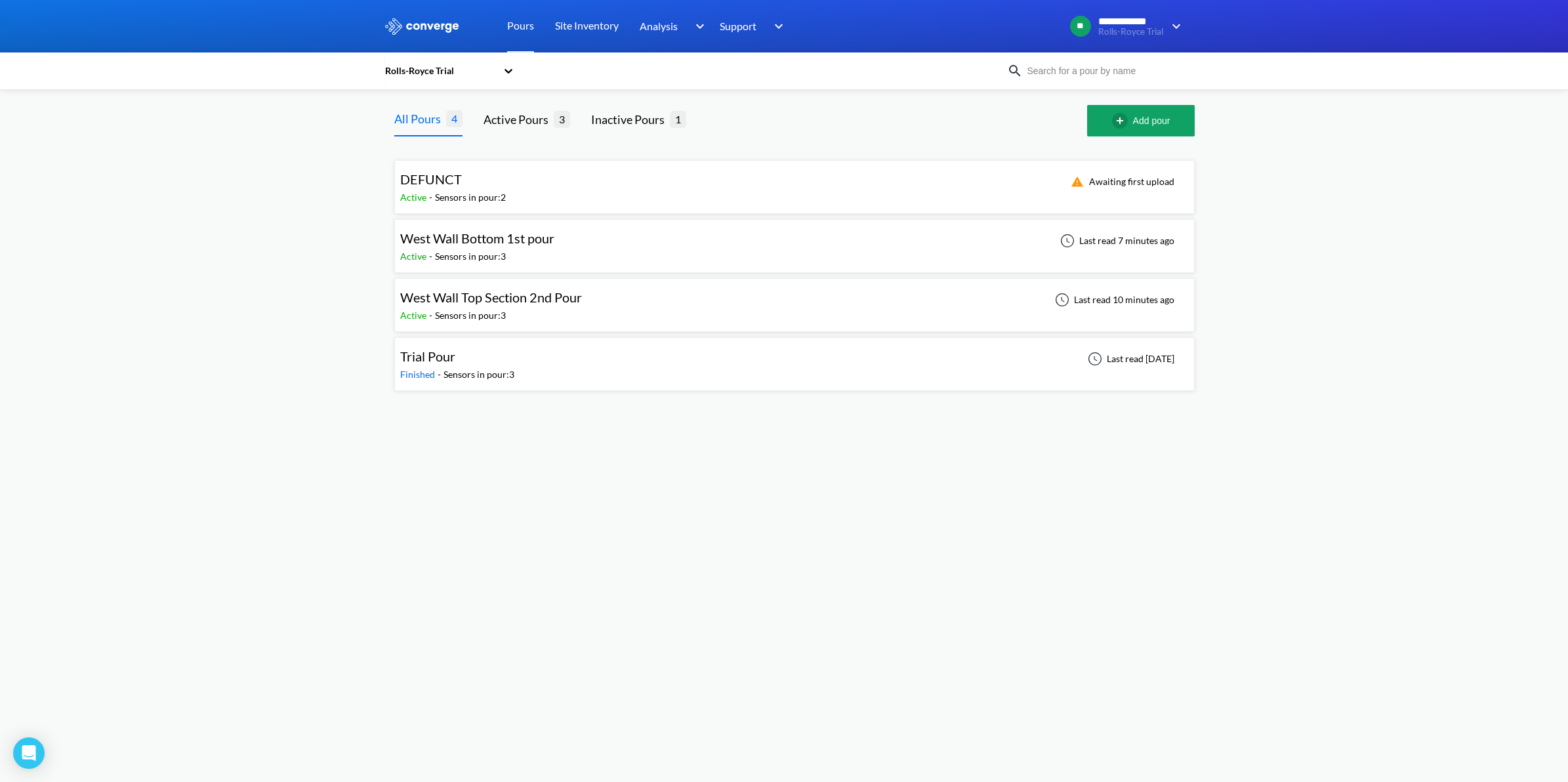
click at [472, 317] on div "Sensors in pour: 3" at bounding box center [471, 315] width 71 height 15
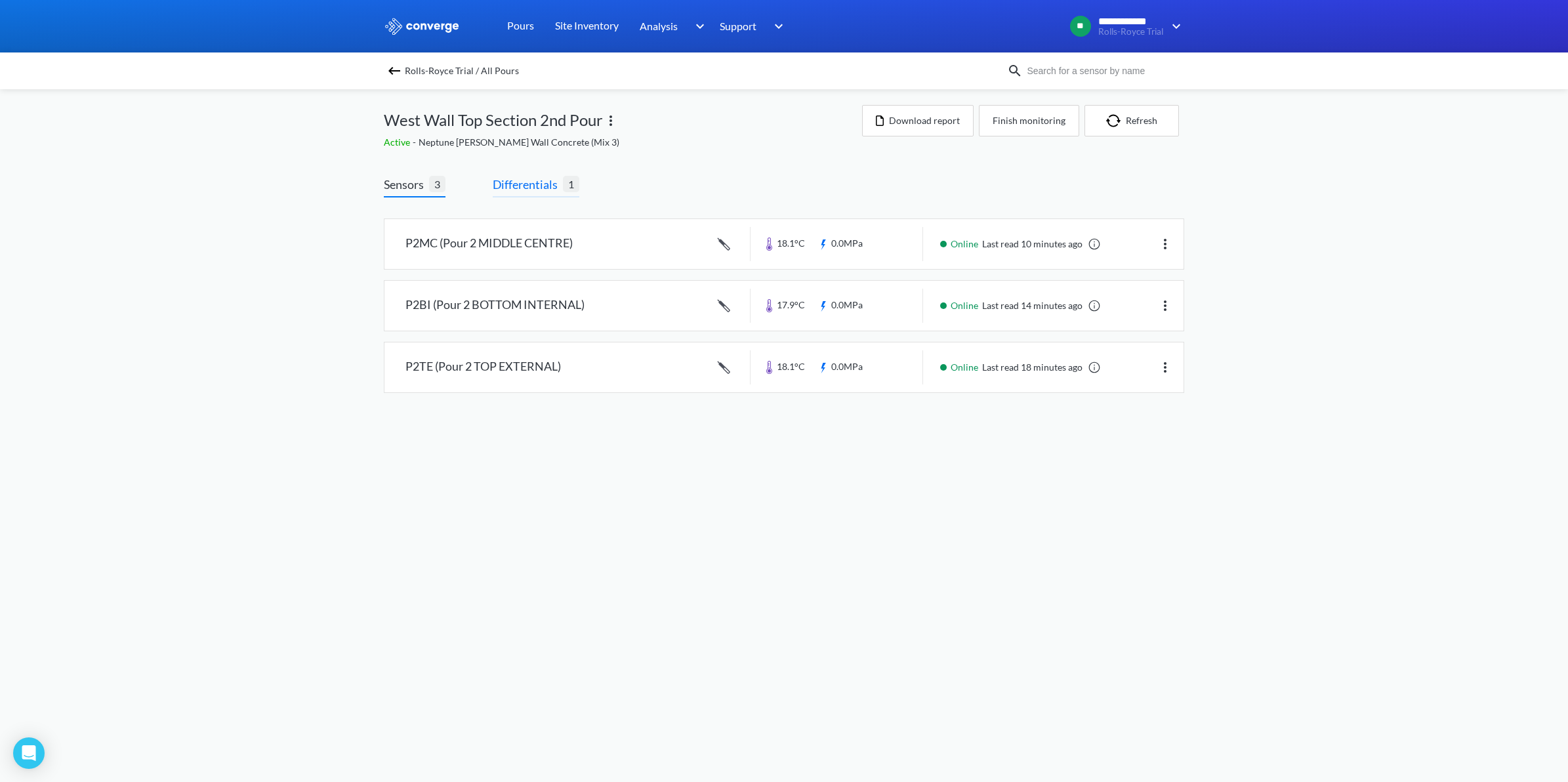
click at [548, 189] on span "Differentials" at bounding box center [528, 184] width 70 height 18
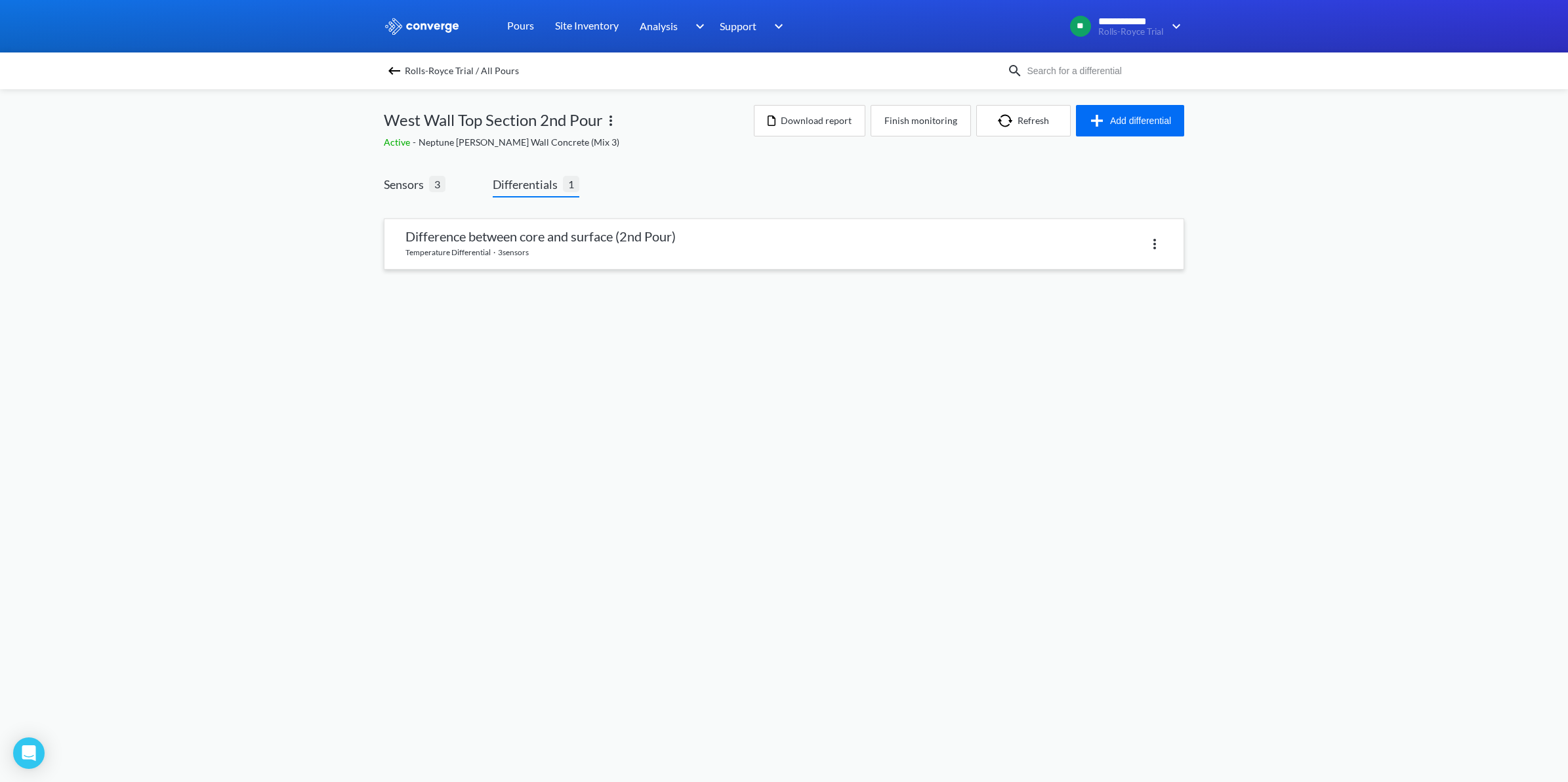
click at [556, 236] on link at bounding box center [783, 244] width 799 height 50
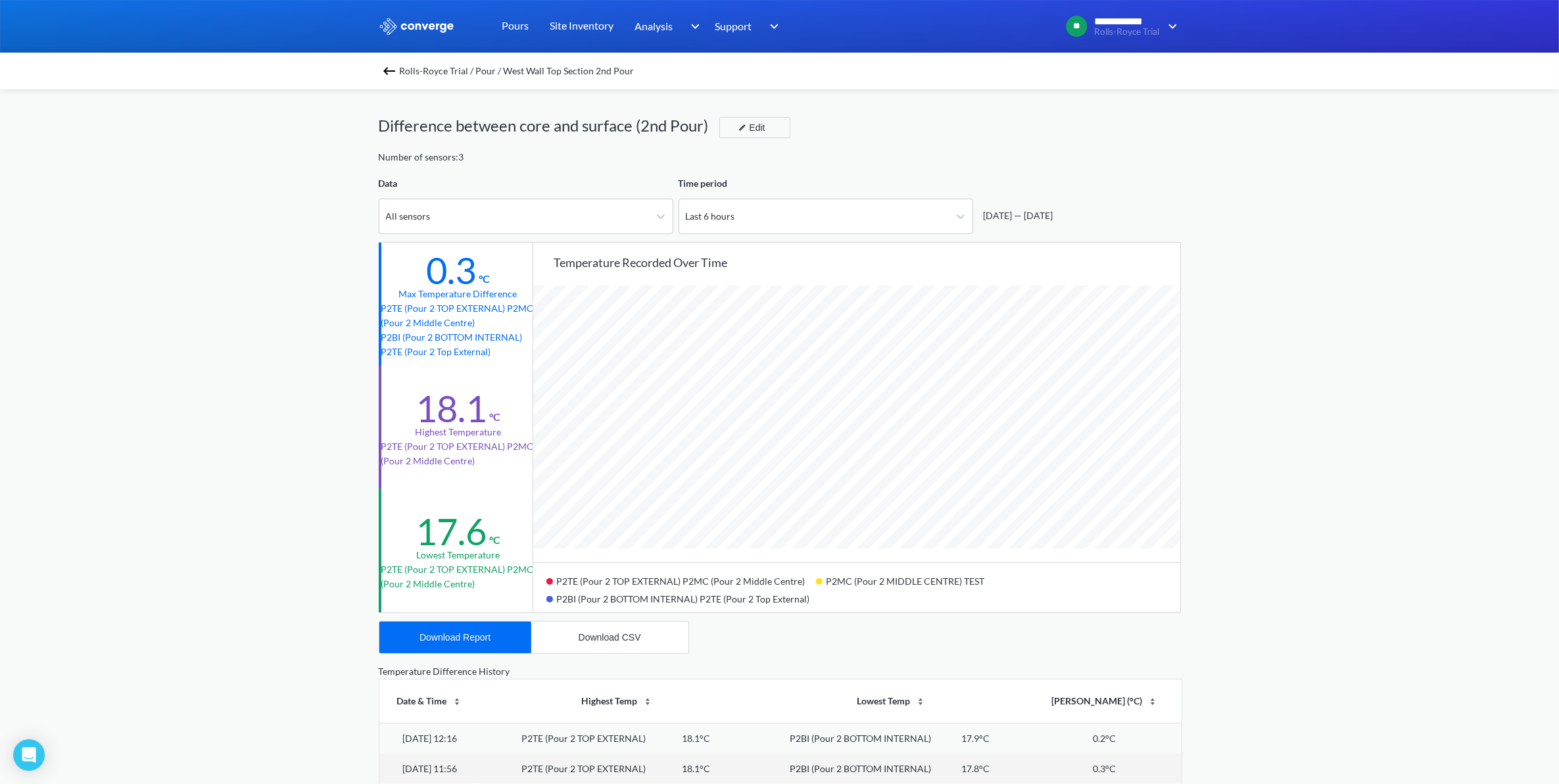
scroll to position [1102, 1559]
click at [957, 214] on icon at bounding box center [960, 215] width 13 height 13
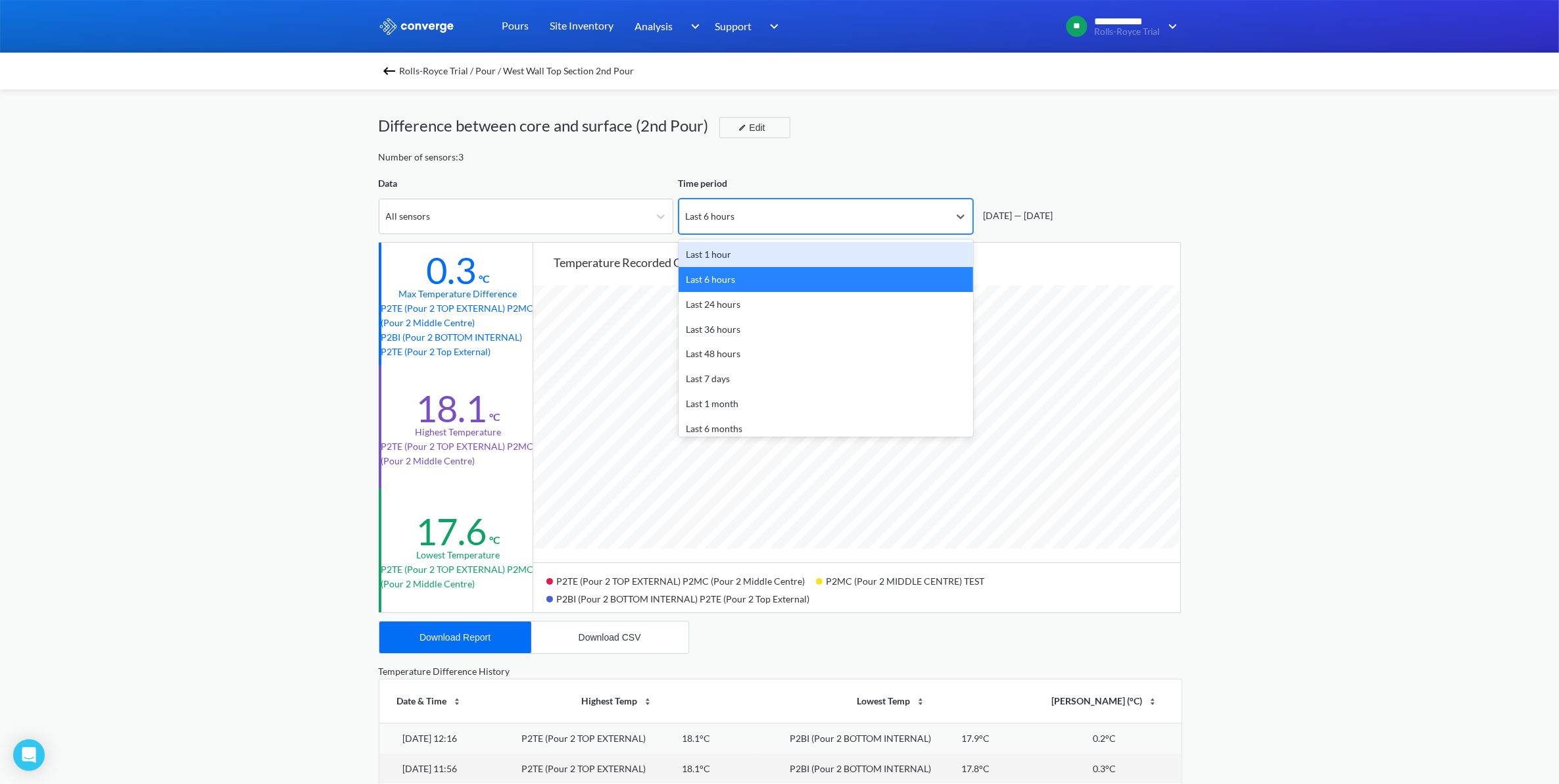
click at [866, 259] on div "Last 1 hour" at bounding box center [826, 254] width 294 height 25
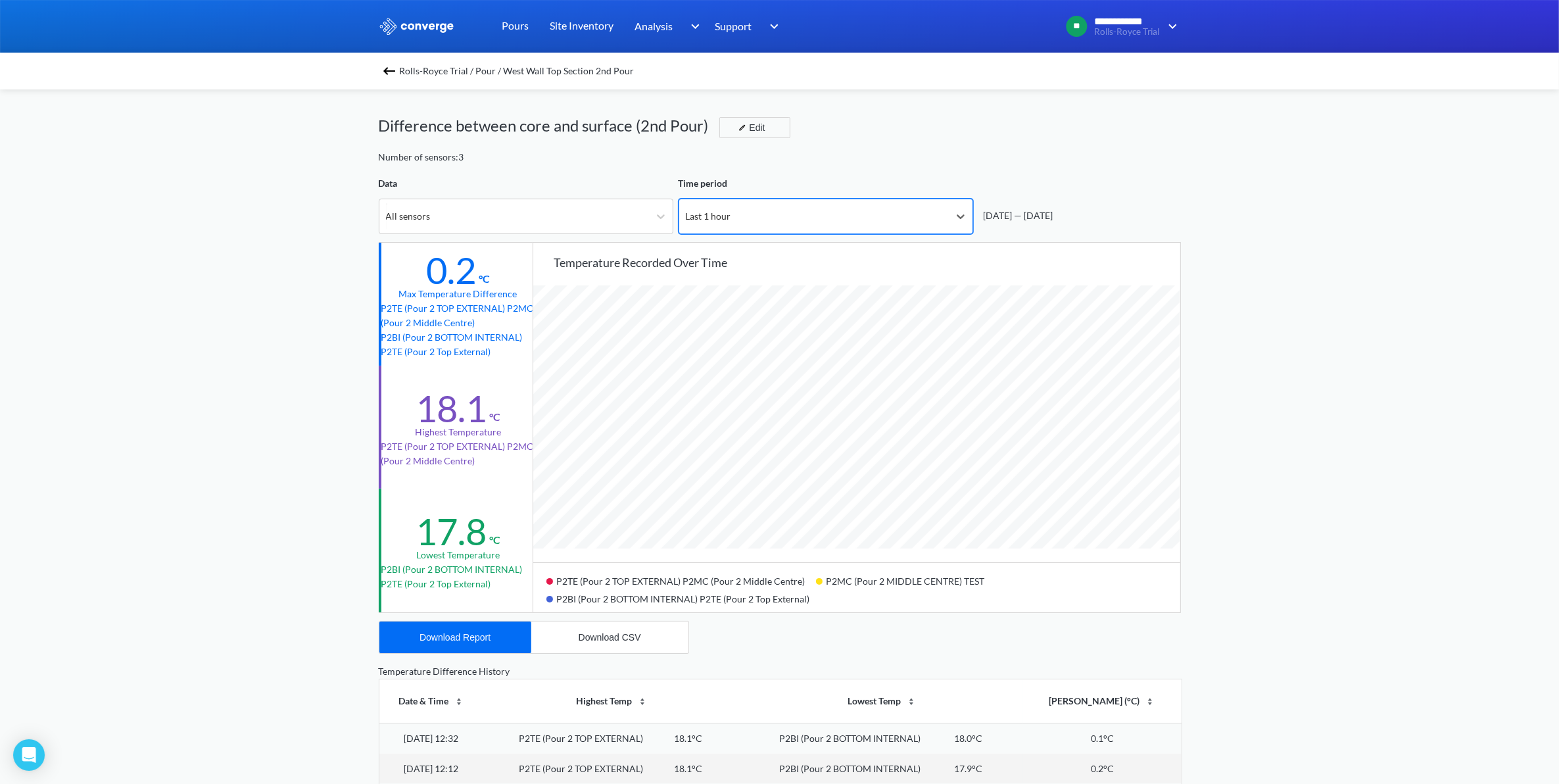
click at [836, 224] on div "Last 1 hour" at bounding box center [815, 216] width 270 height 35
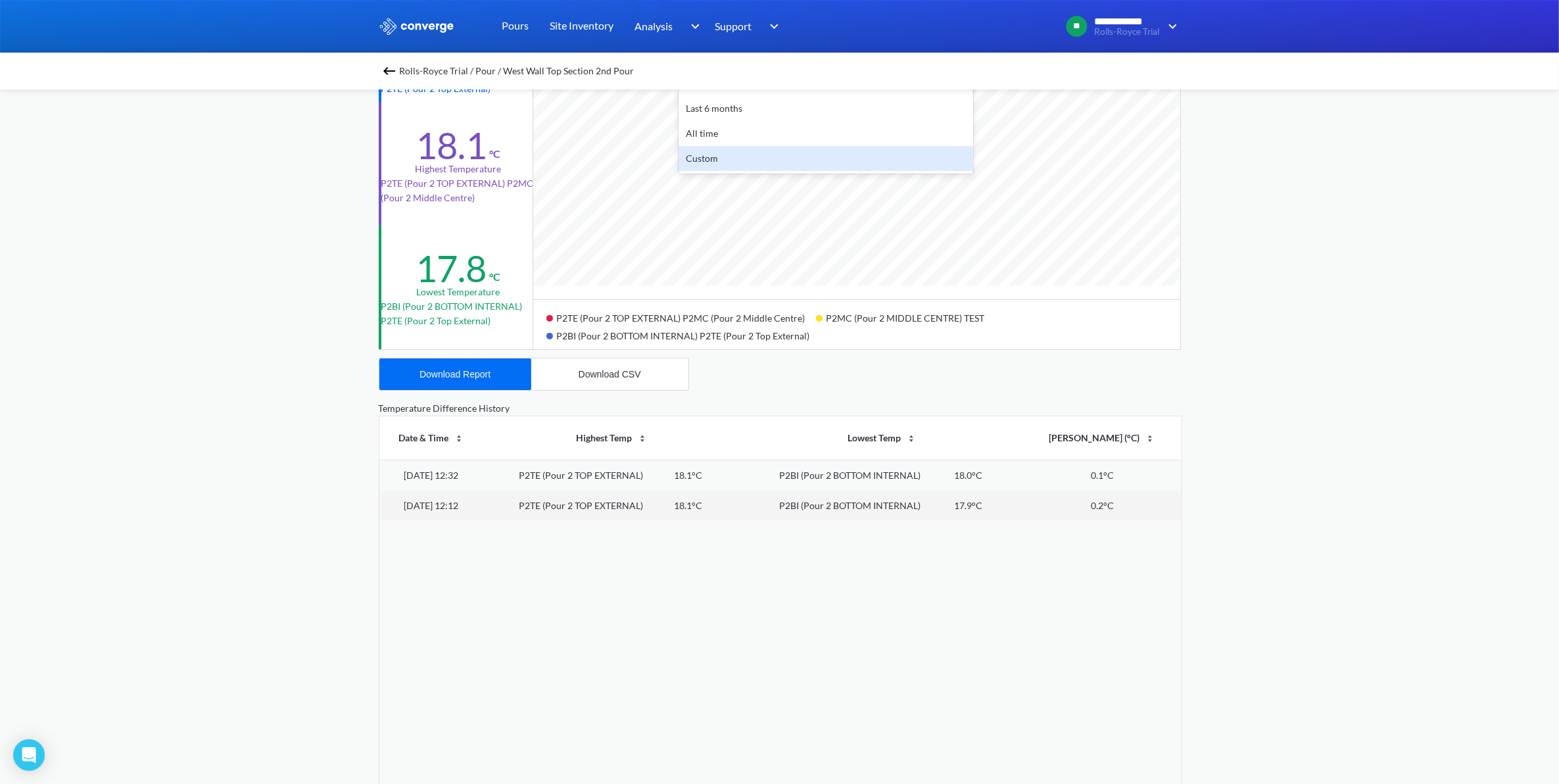
scroll to position [237, 0]
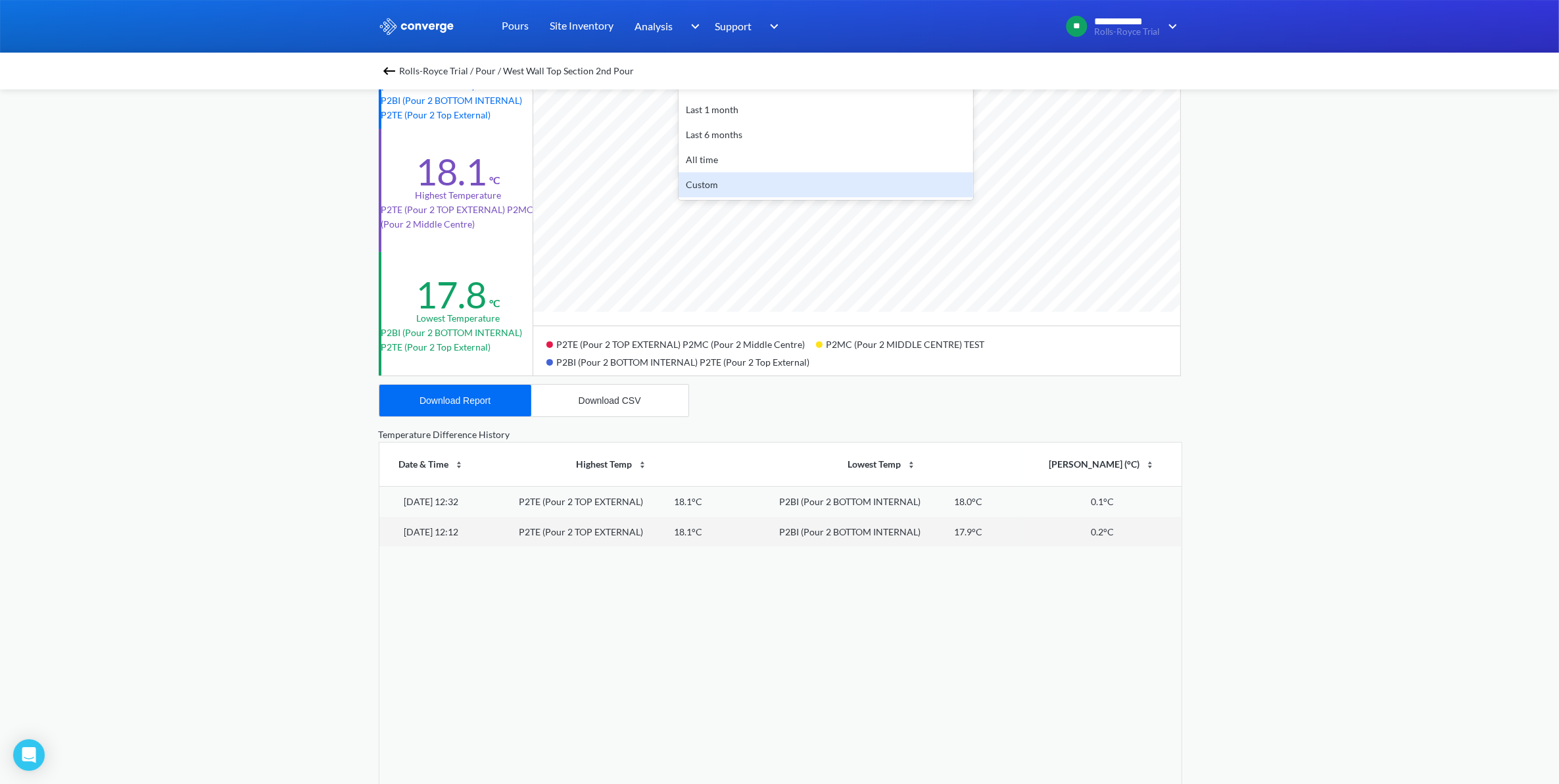
click at [696, 531] on div "P2TE (Pour 2 TOP EXTERNAL) 18.1°C" at bounding box center [612, 531] width 242 height 15
click at [644, 497] on div "P2TE (Pour 2 TOP EXTERNAL)" at bounding box center [582, 501] width 125 height 15
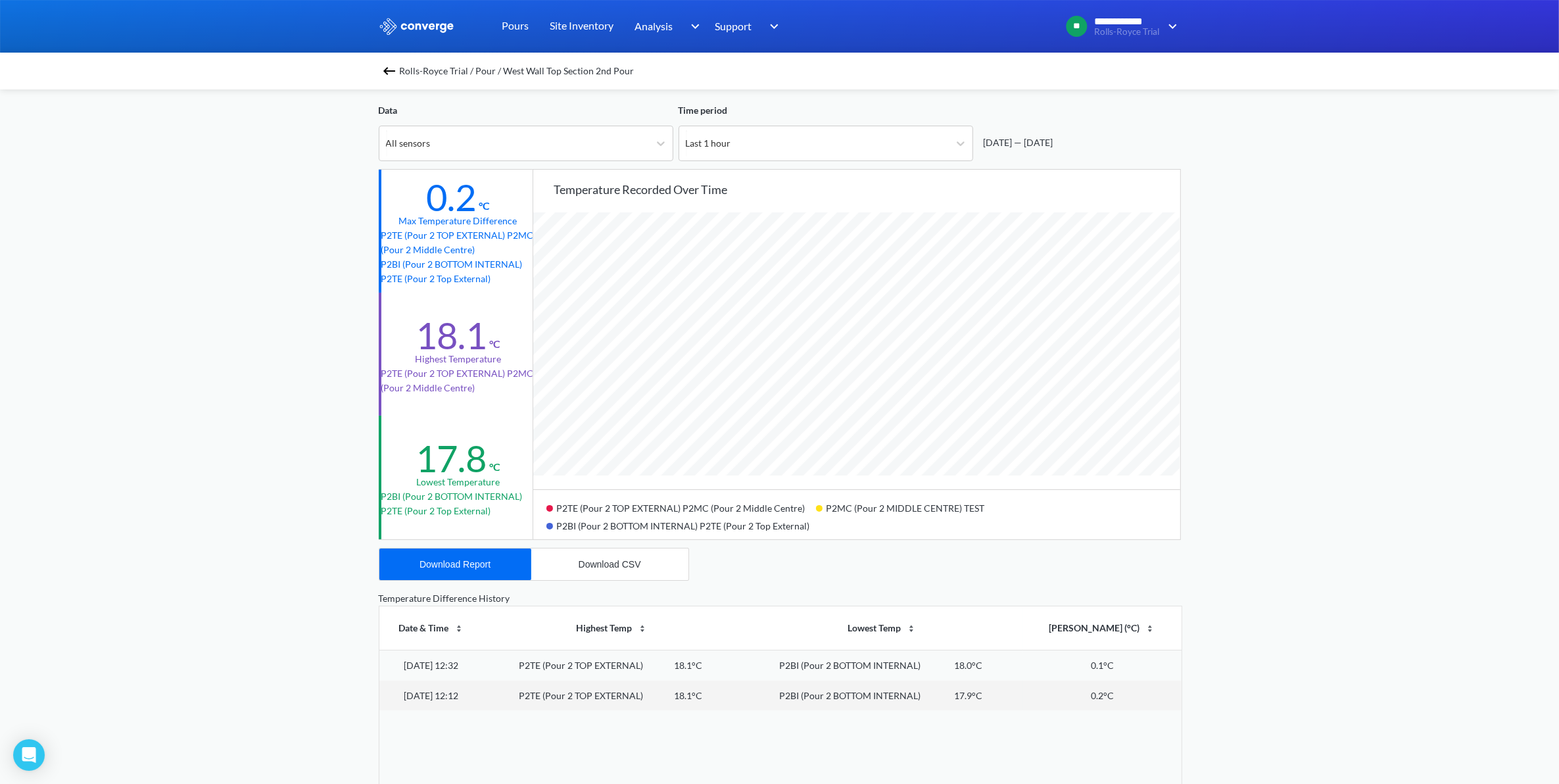
scroll to position [0, 0]
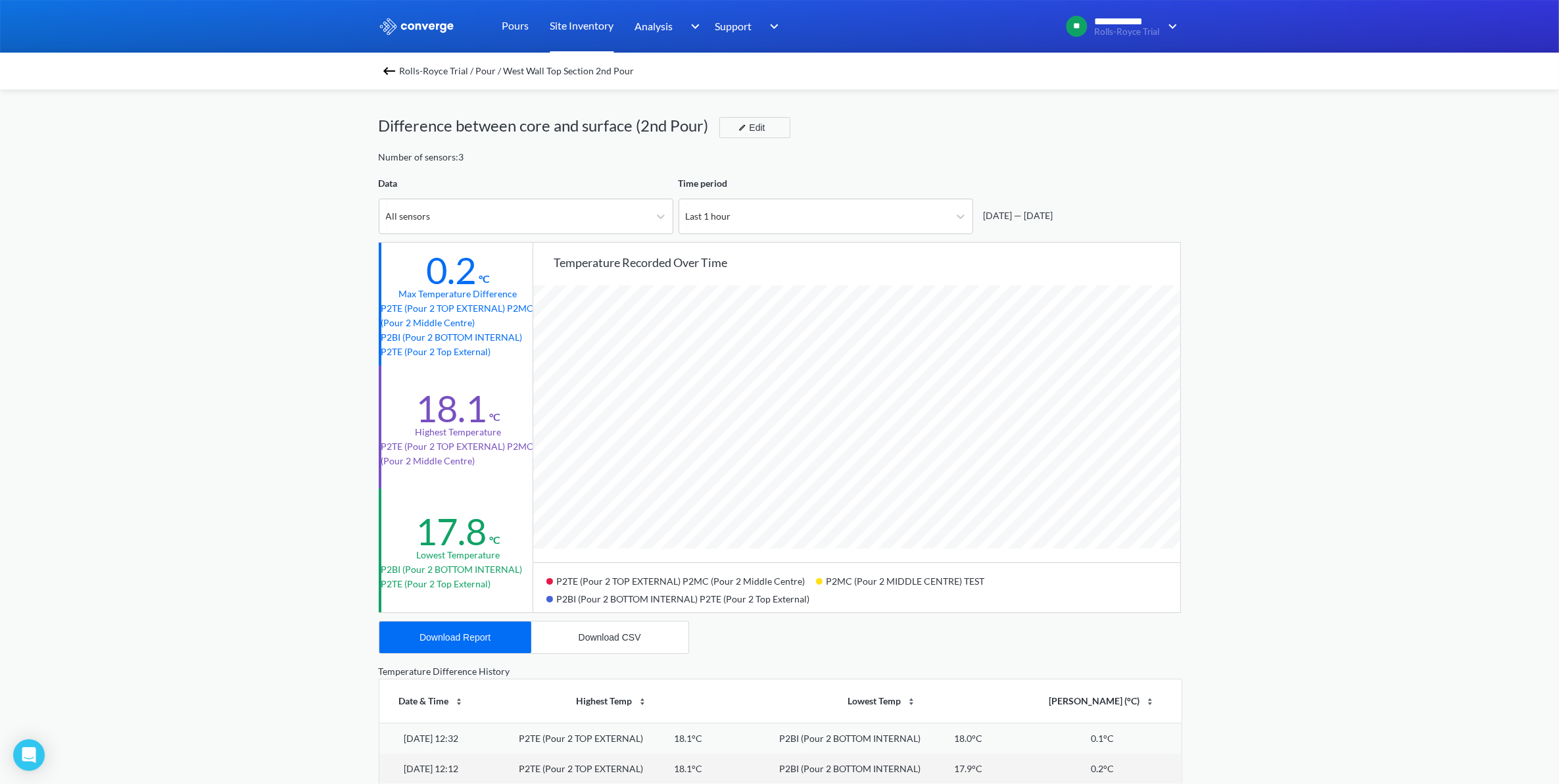
click at [606, 23] on link "Site Inventory" at bounding box center [583, 26] width 64 height 53
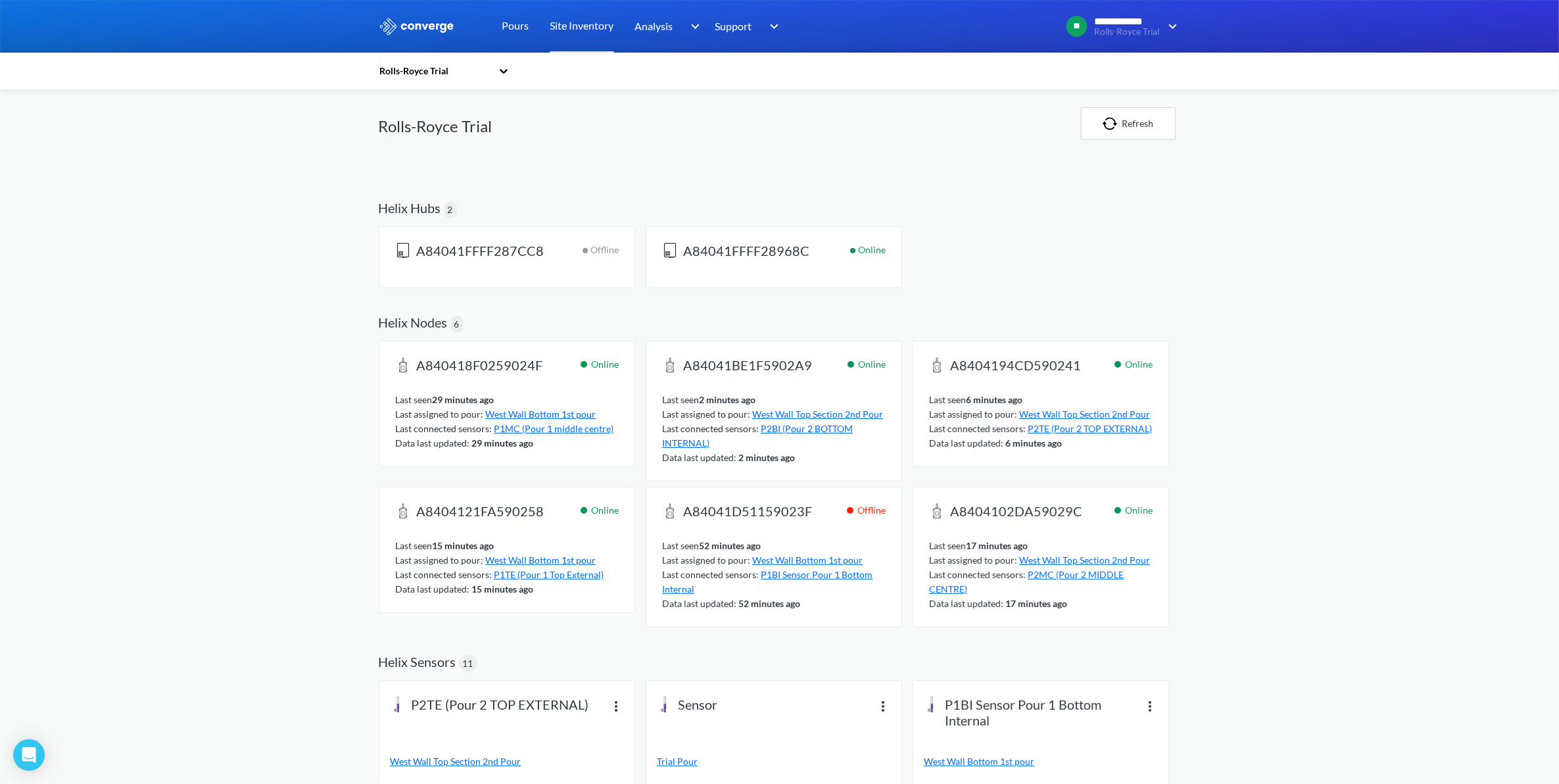
click at [497, 24] on div "Pours" at bounding box center [515, 26] width 48 height 53
click at [515, 30] on link "Pours" at bounding box center [515, 26] width 27 height 53
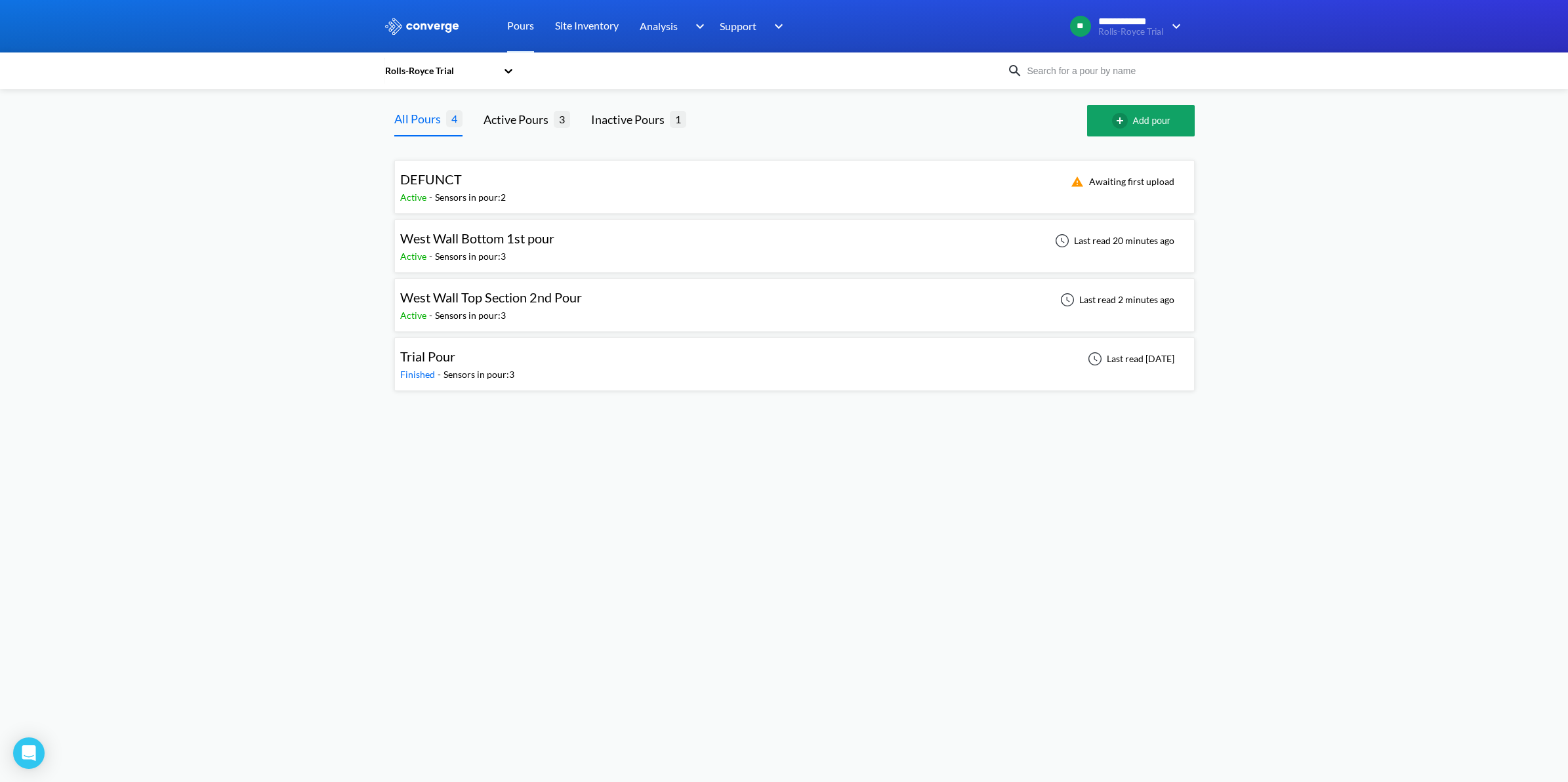
click at [614, 310] on div "West Wall Top Section 2nd Pour Active - Sensors in pour: 3 Last read 2 minutes …" at bounding box center [793, 305] width 788 height 42
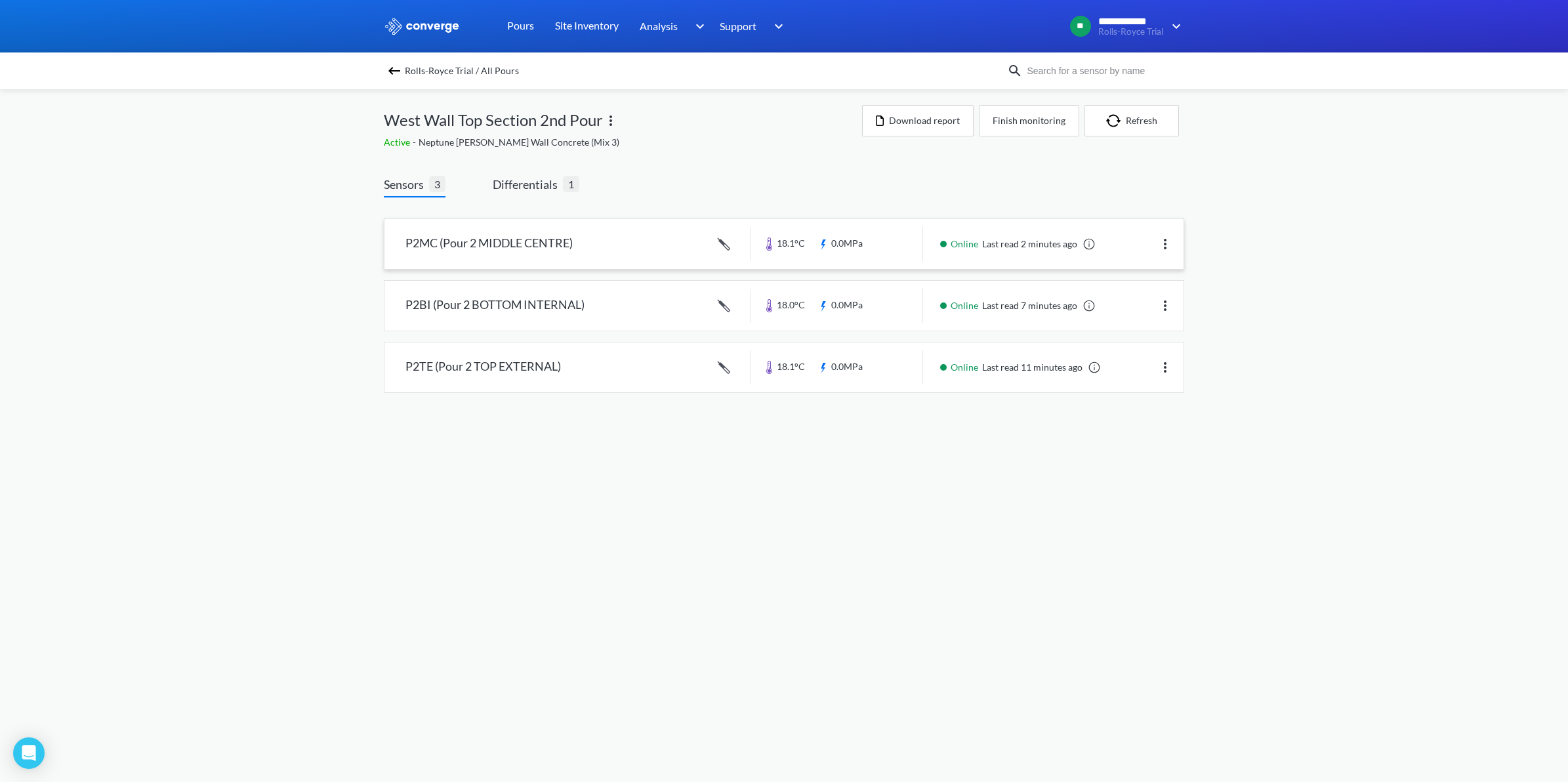
click at [560, 233] on link at bounding box center [783, 244] width 799 height 50
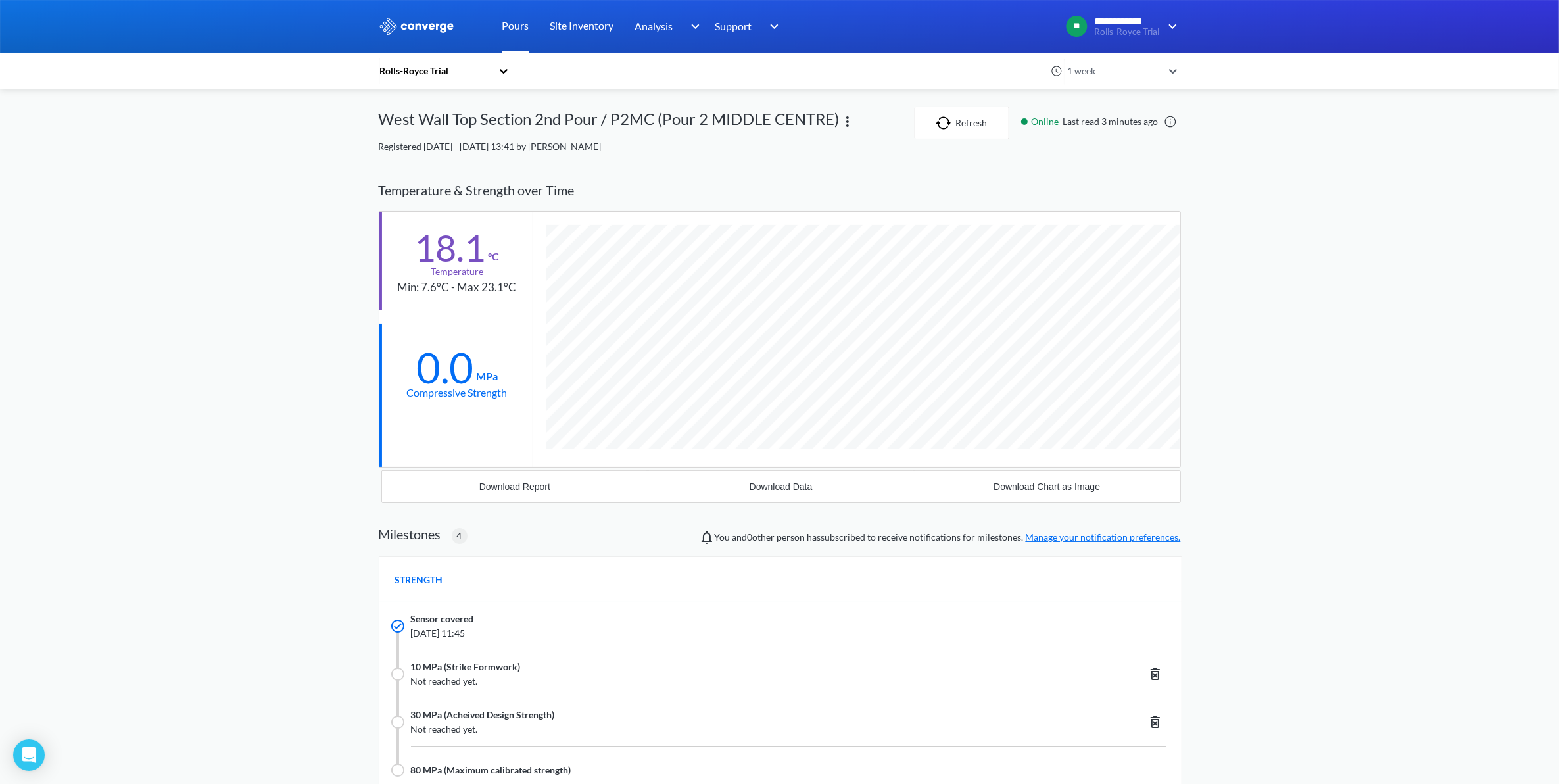
click at [510, 31] on link "Pours" at bounding box center [515, 26] width 27 height 53
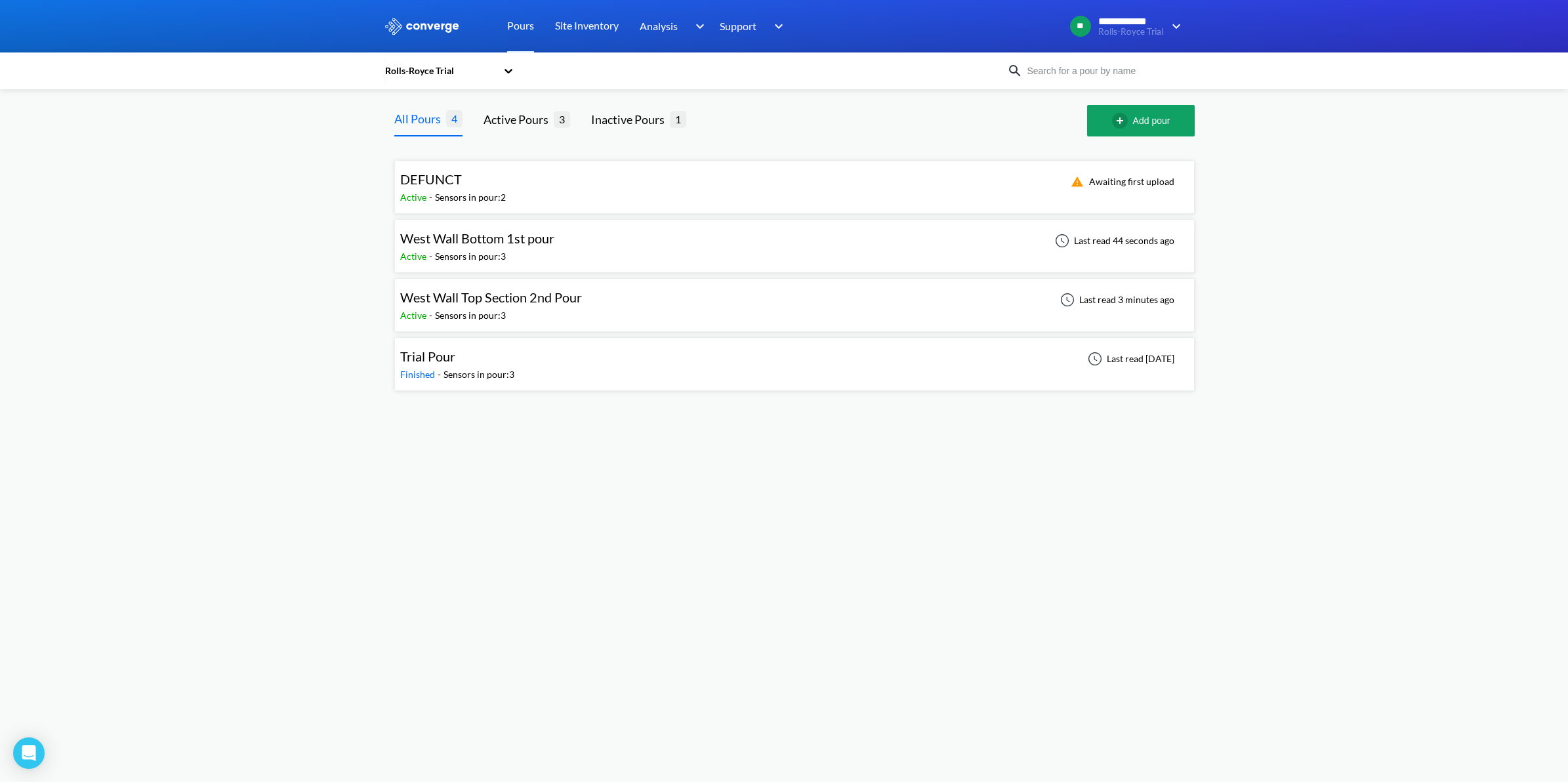
click at [503, 247] on div "West Wall Bottom 1st pour" at bounding box center [477, 238] width 155 height 21
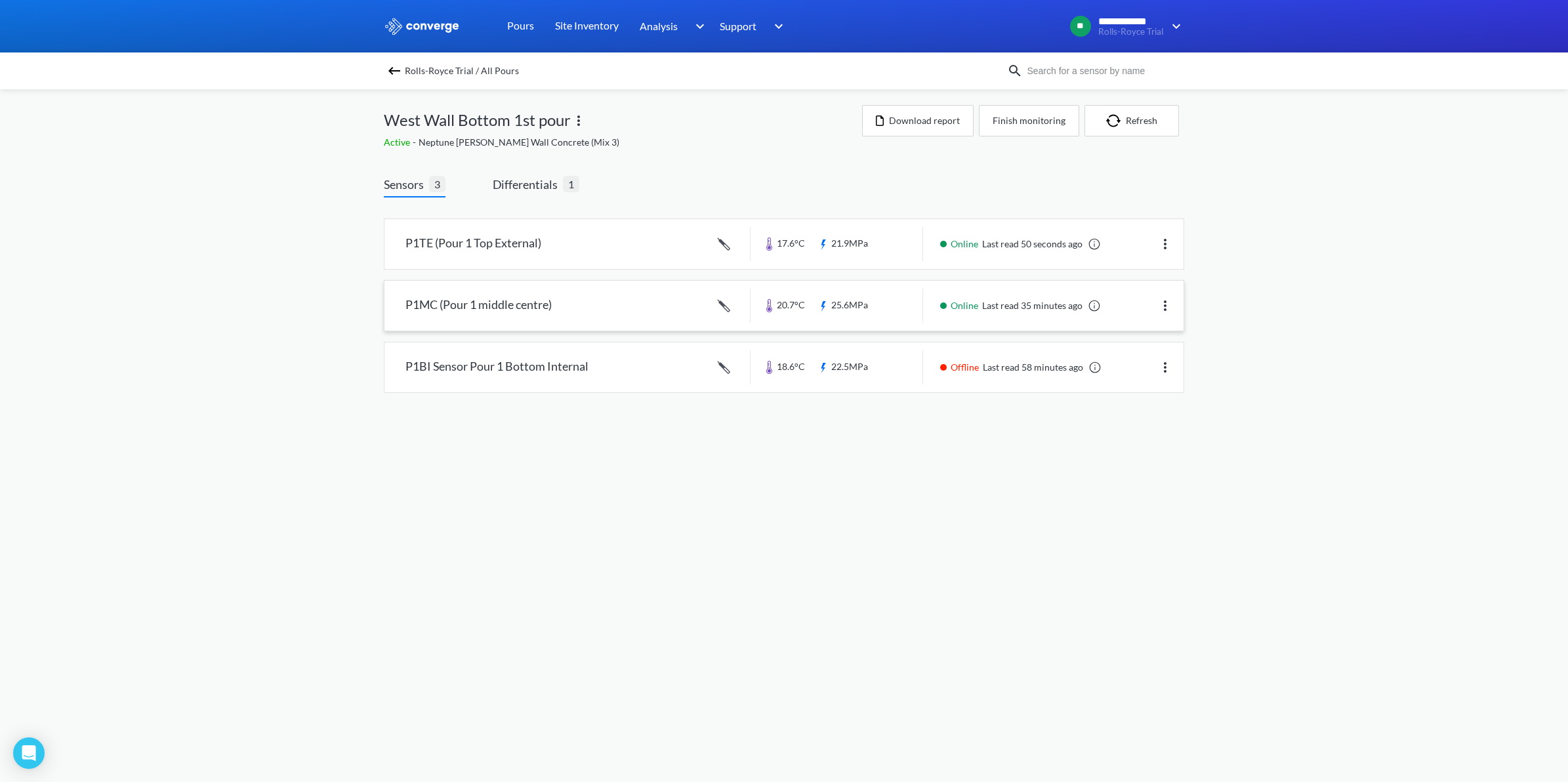
click at [526, 304] on link at bounding box center [783, 306] width 799 height 50
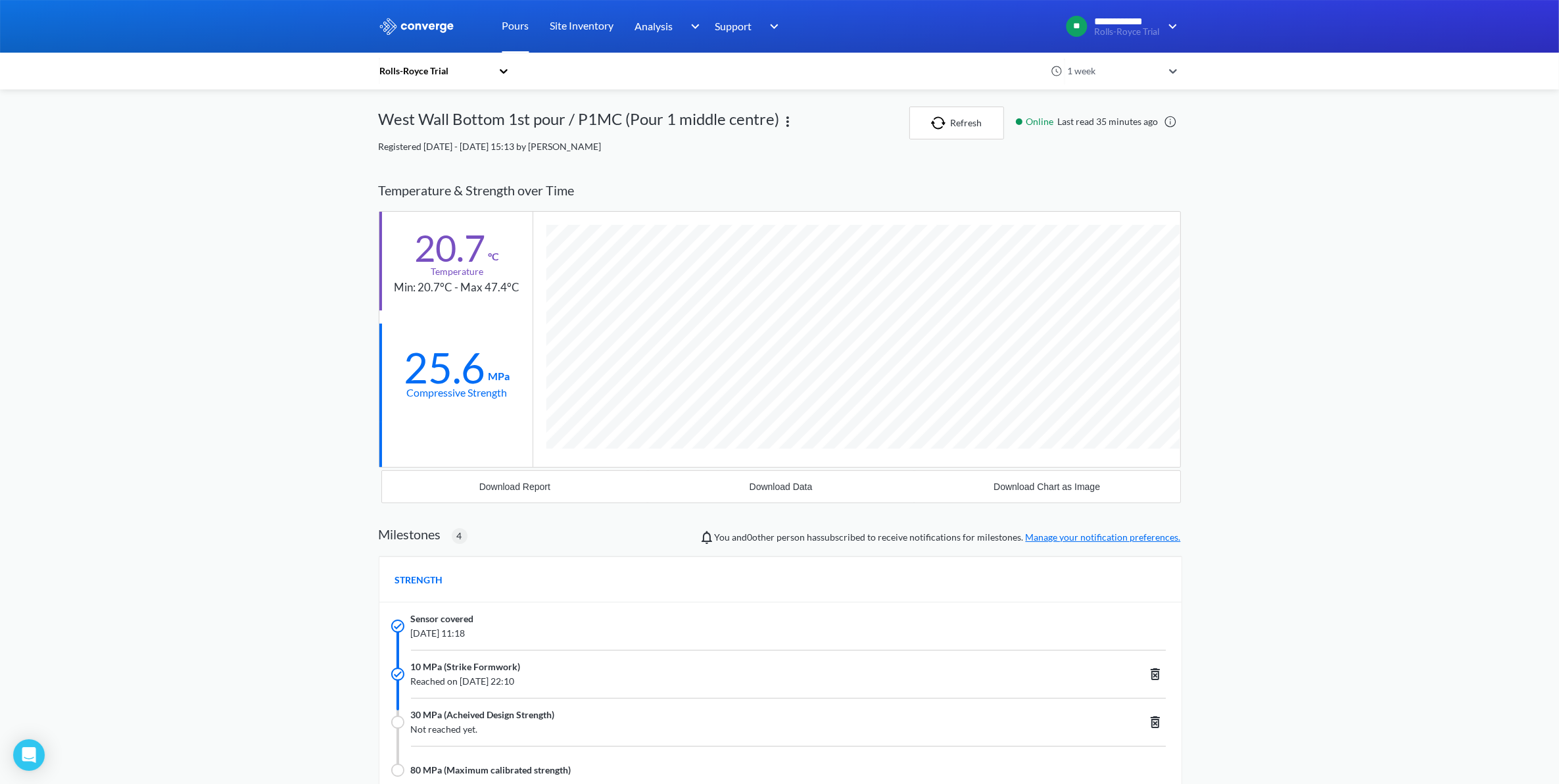
click at [513, 21] on link "Pours" at bounding box center [515, 26] width 27 height 53
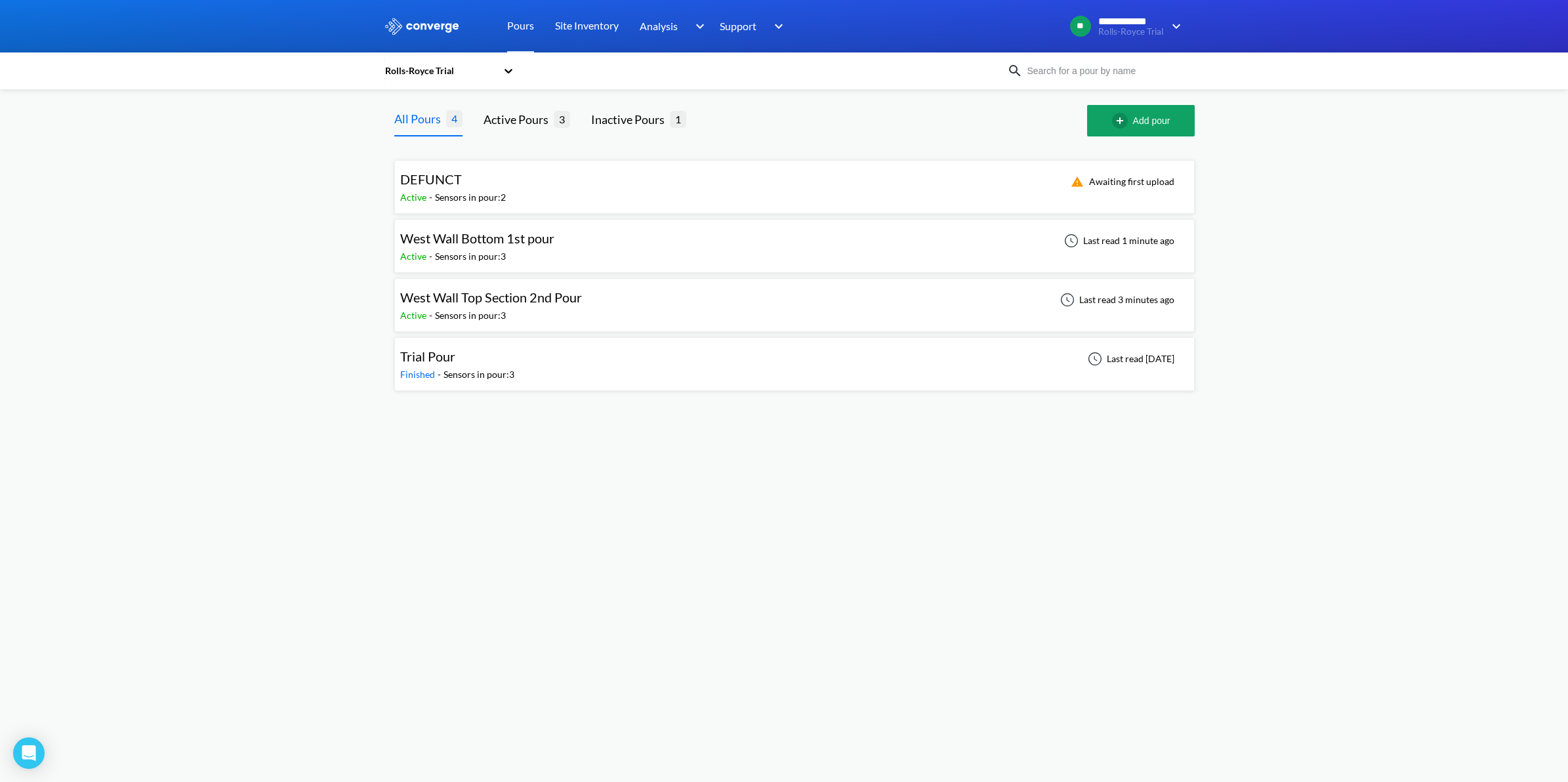
click at [512, 312] on div "Active - Sensors in pour: 3" at bounding box center [494, 315] width 188 height 15
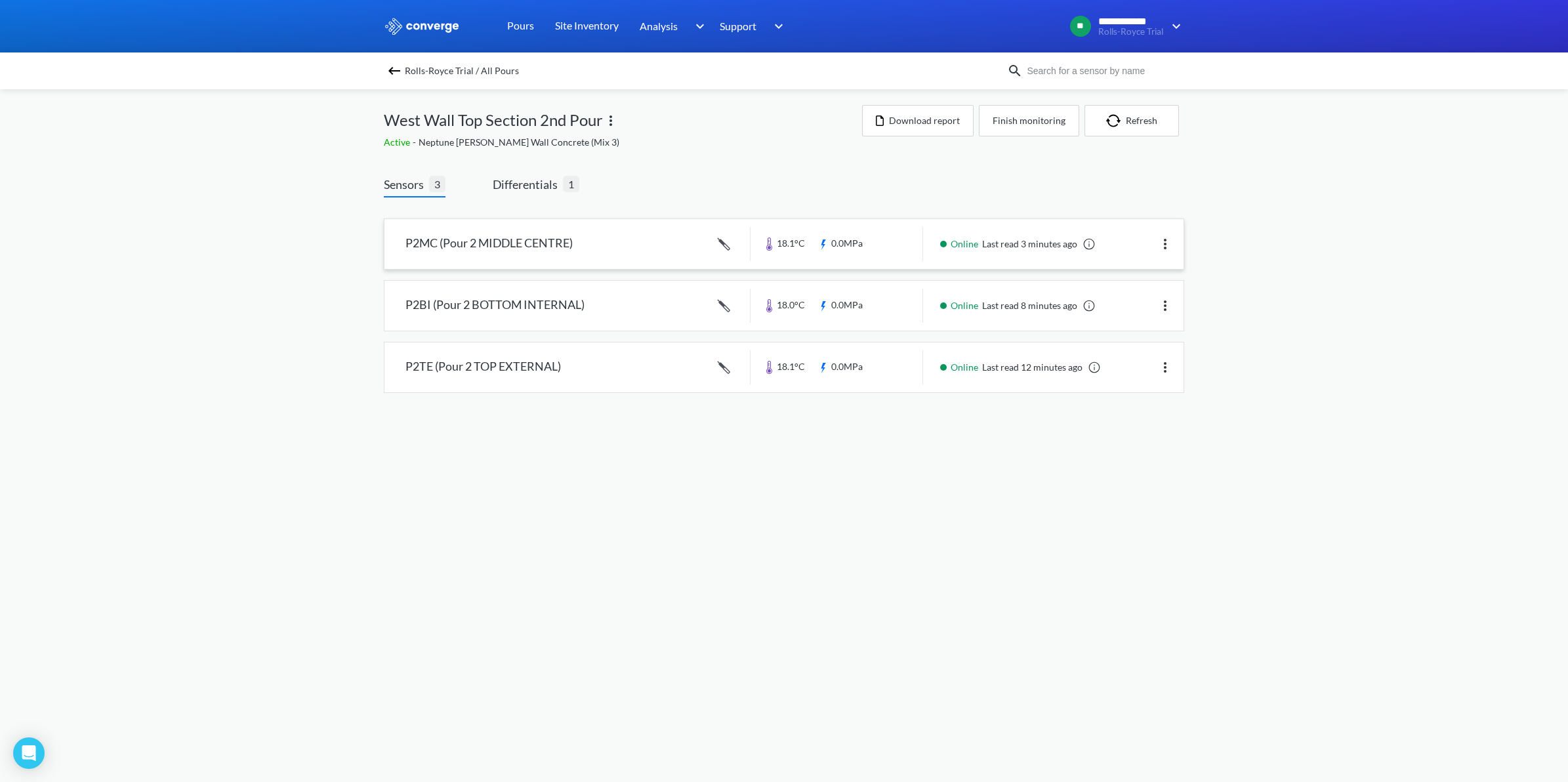
click at [547, 248] on link at bounding box center [783, 244] width 799 height 50
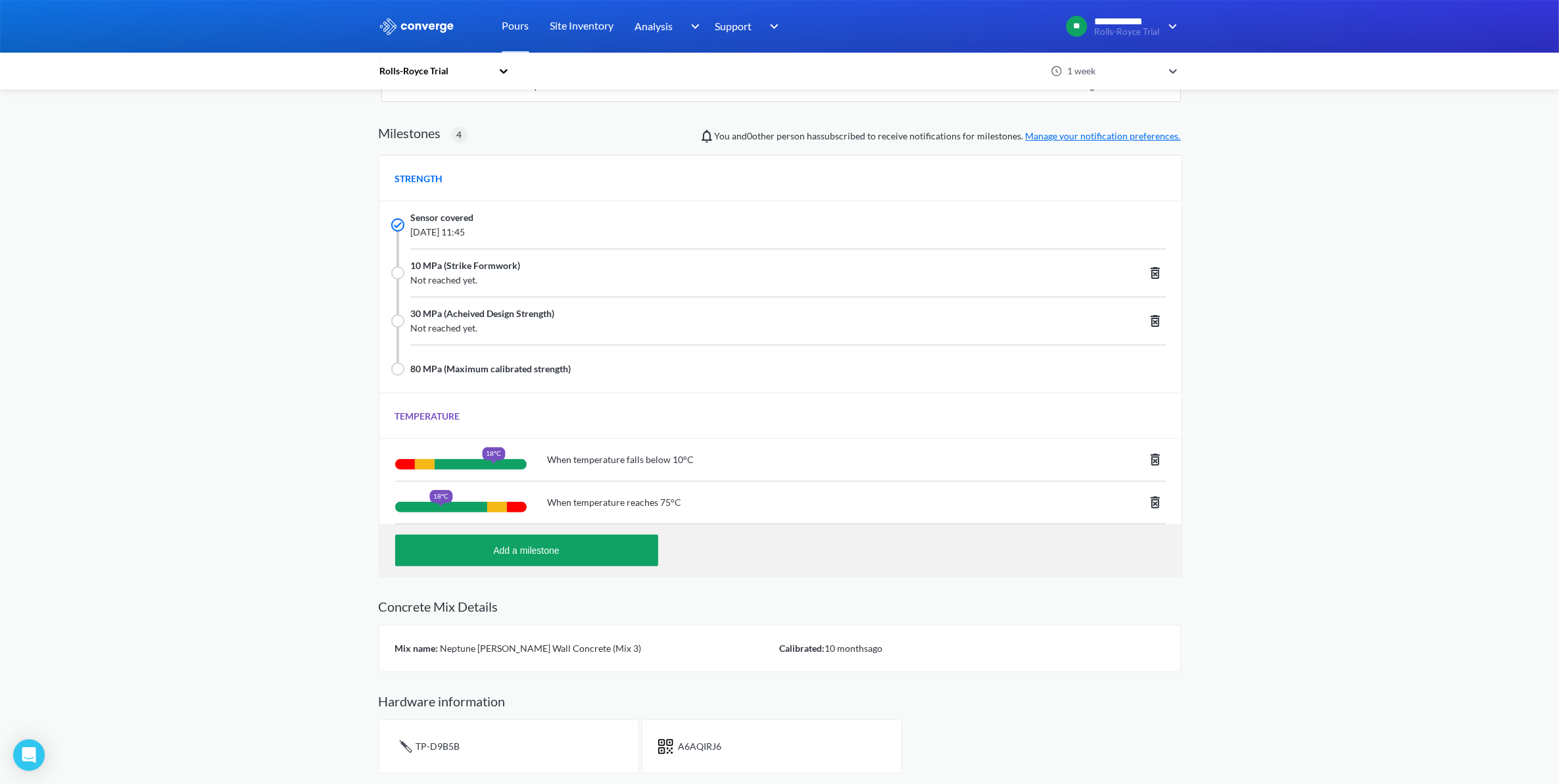
scroll to position [1069, 802]
click at [589, 543] on button "Add a milestone" at bounding box center [527, 550] width 263 height 31
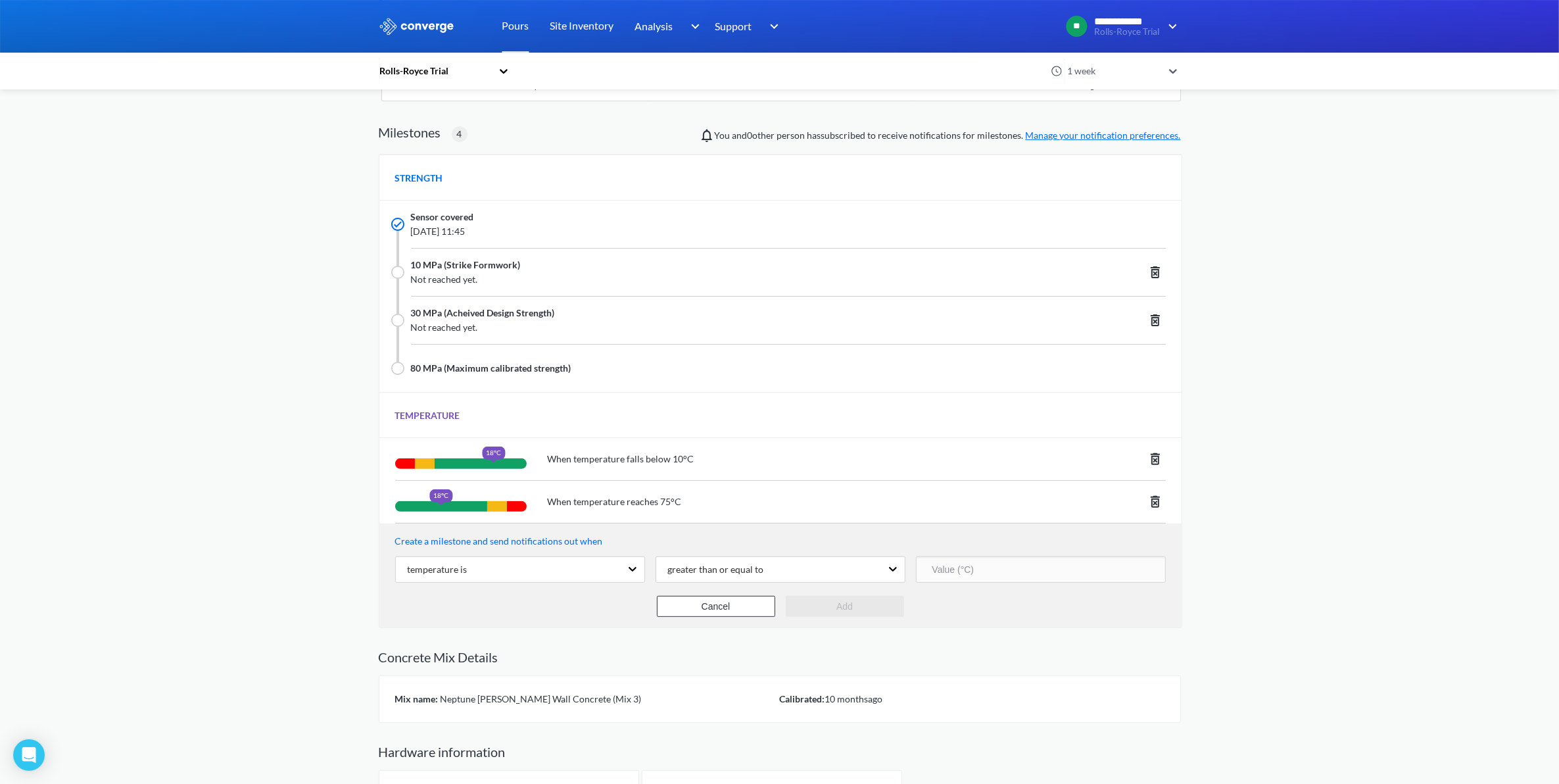
scroll to position [1121, 802]
click at [982, 574] on input "number" at bounding box center [1040, 569] width 250 height 26
type input "70"
click at [1015, 633] on div "Rolls-Royce Trial 1 week West Wall Top Section 2nd Pour / P2MC (Pour 2 MIDDLE C…" at bounding box center [780, 264] width 802 height 1119
click at [892, 602] on button "Add" at bounding box center [845, 606] width 119 height 21
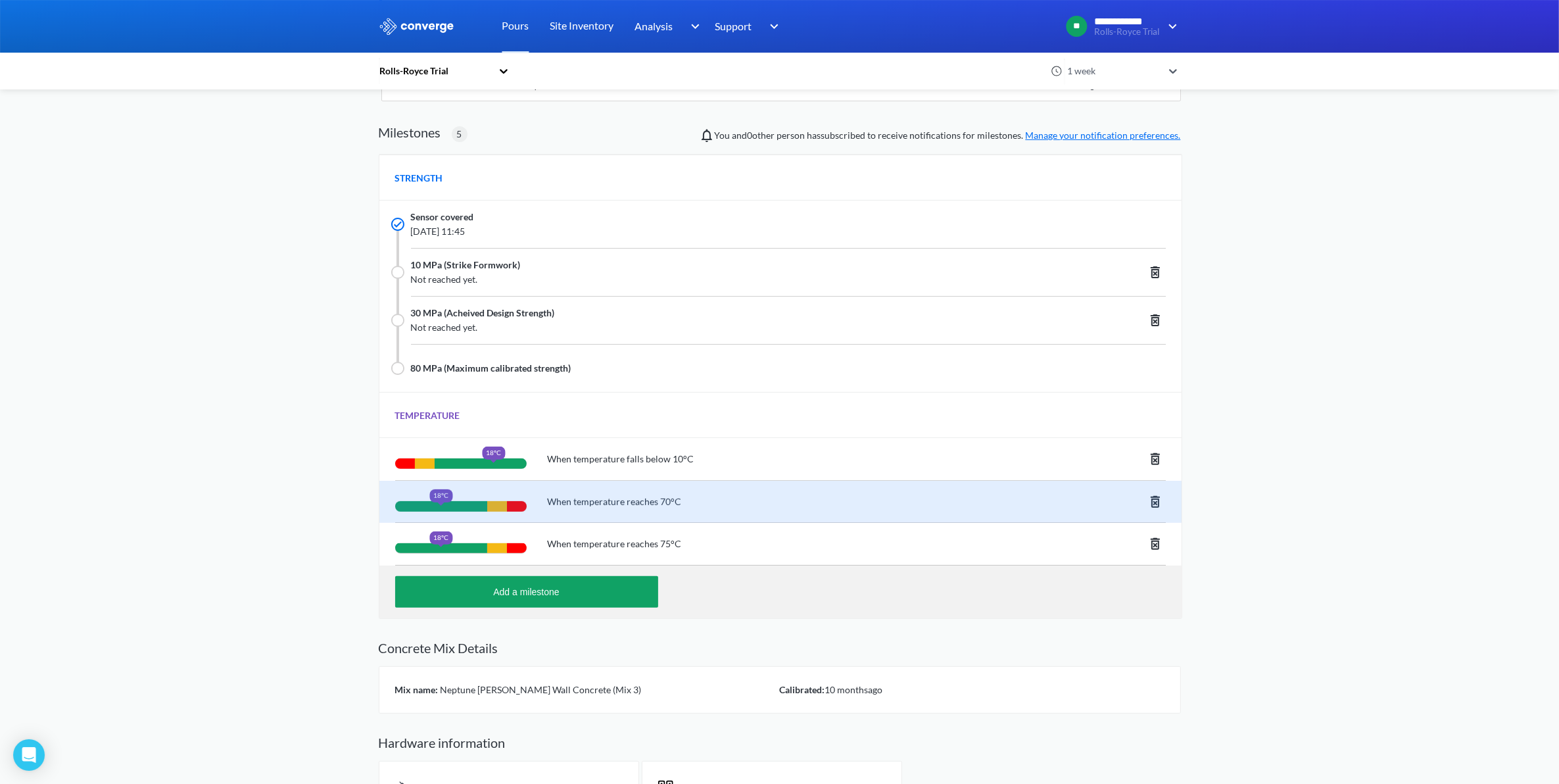
scroll to position [0, 0]
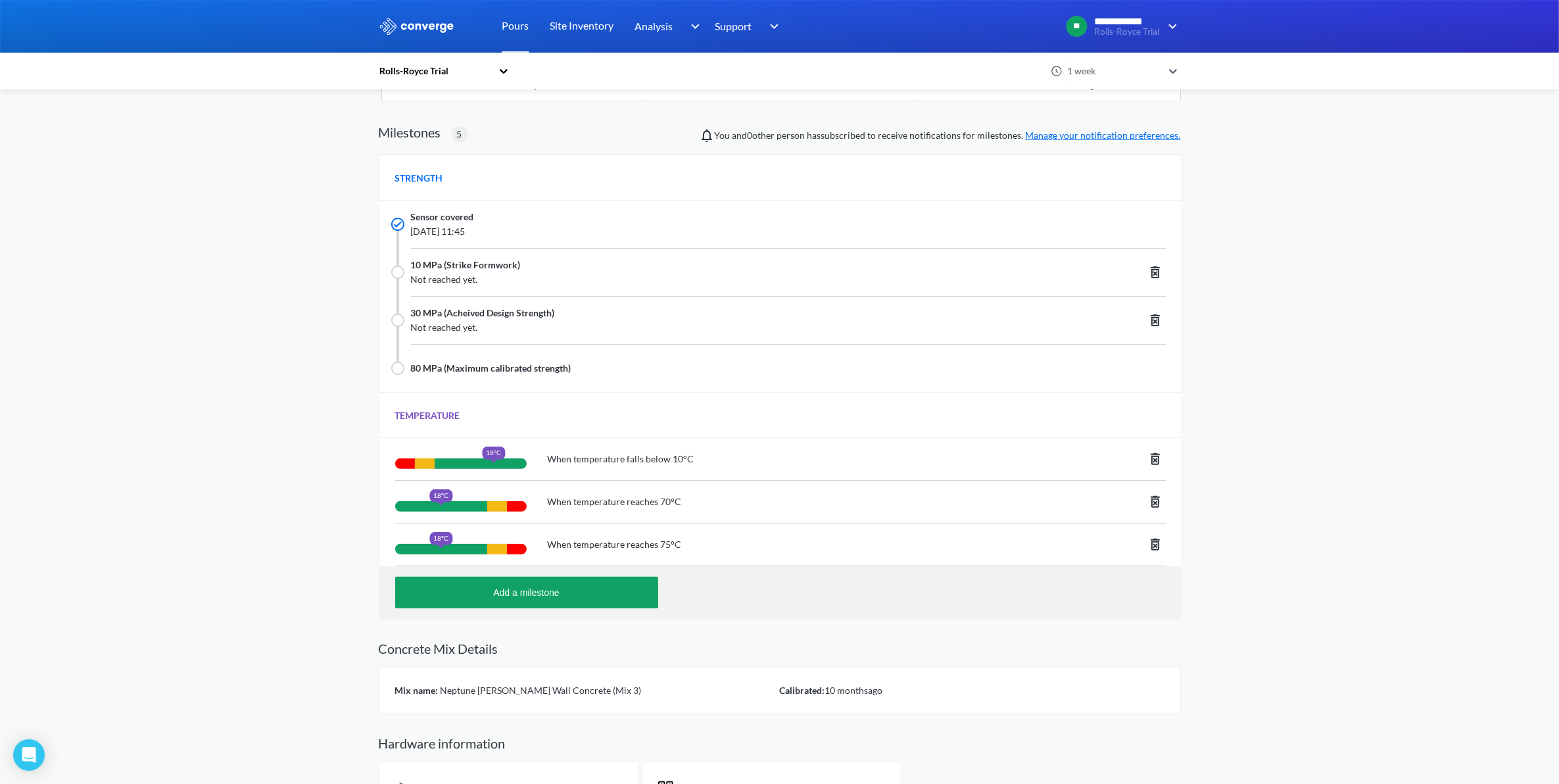
click at [1158, 543] on icon at bounding box center [1156, 544] width 10 height 12
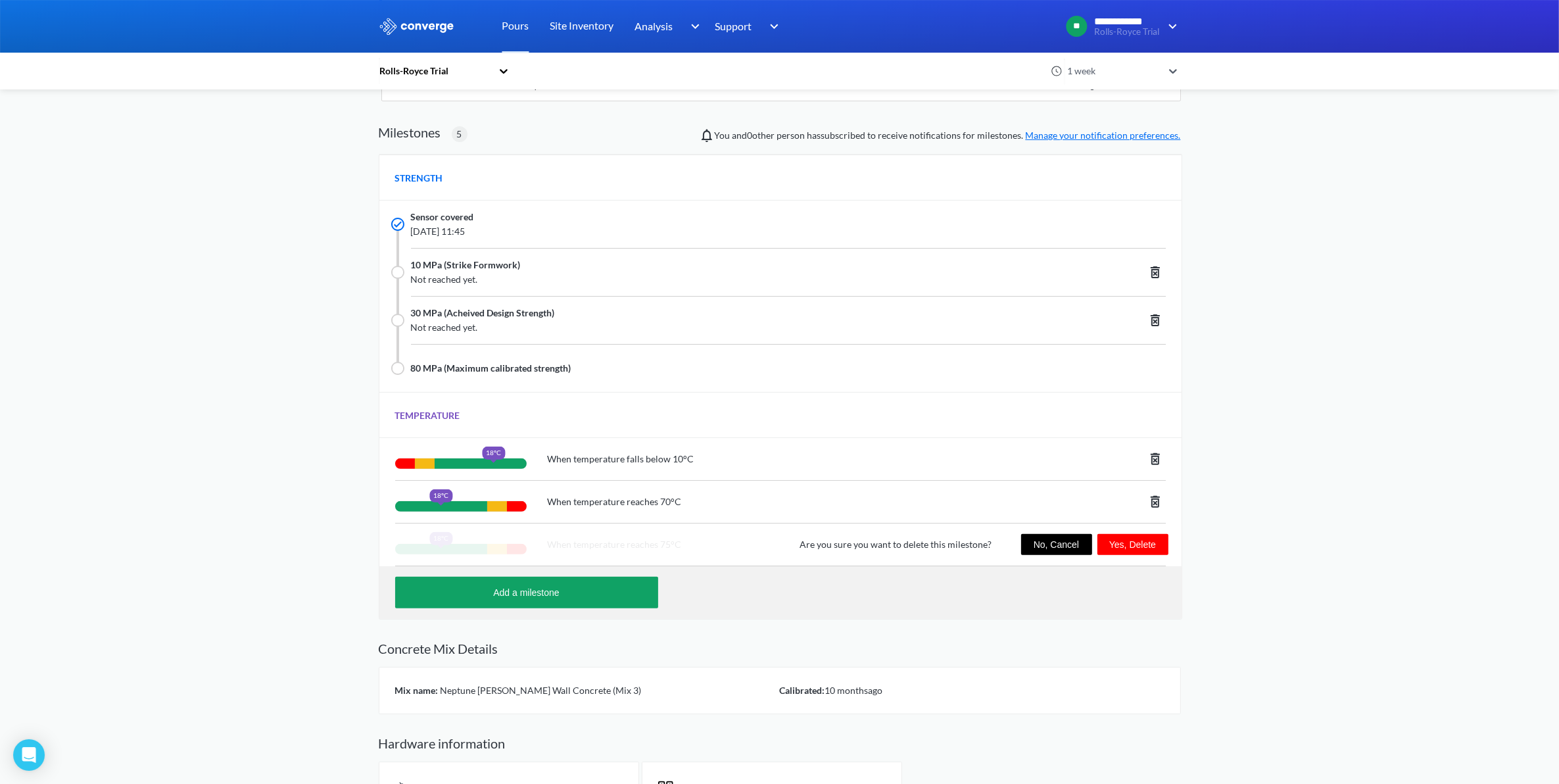
click at [1132, 546] on button "Yes, Delete" at bounding box center [1133, 544] width 71 height 21
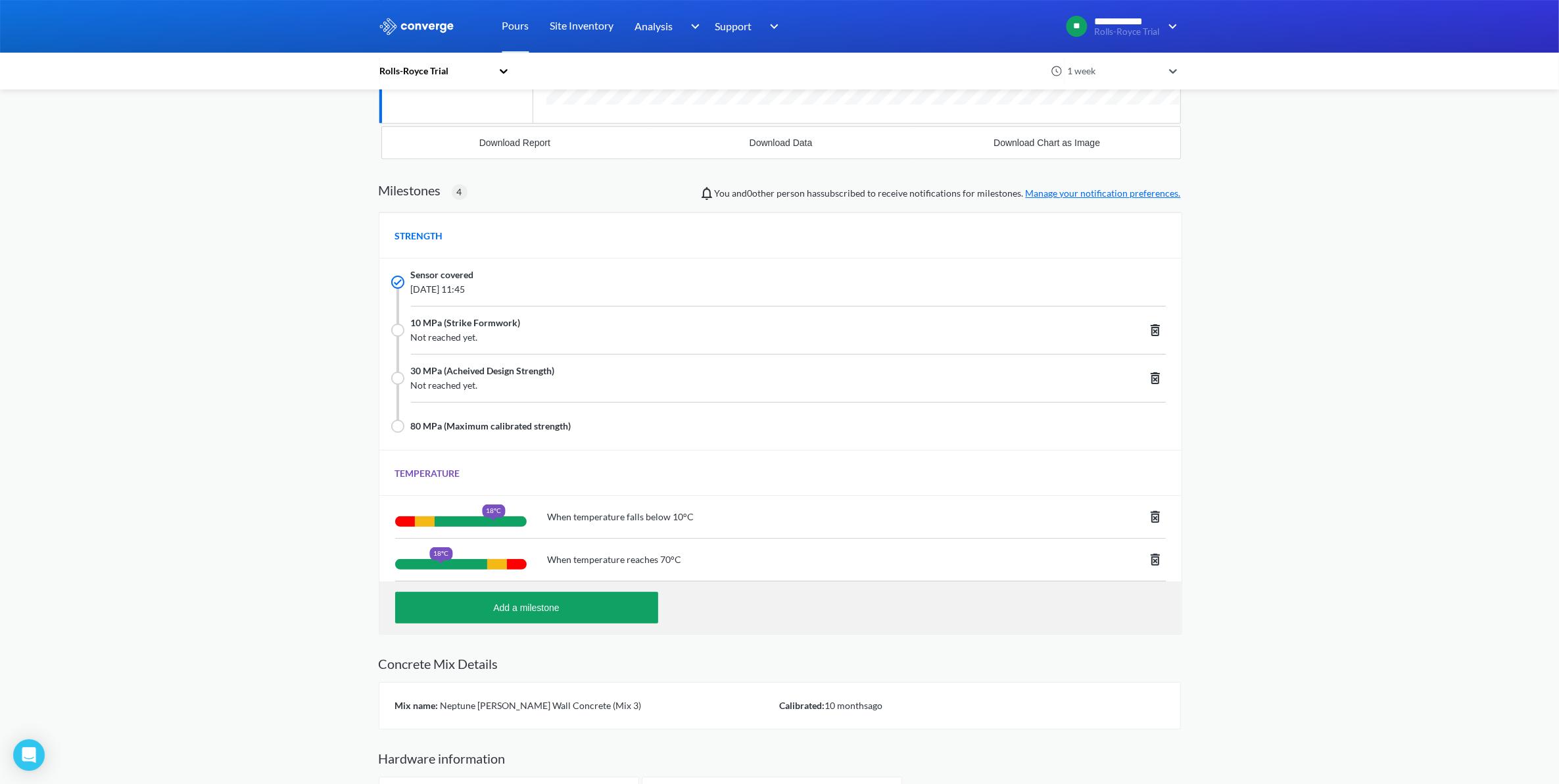
scroll to position [319, 0]
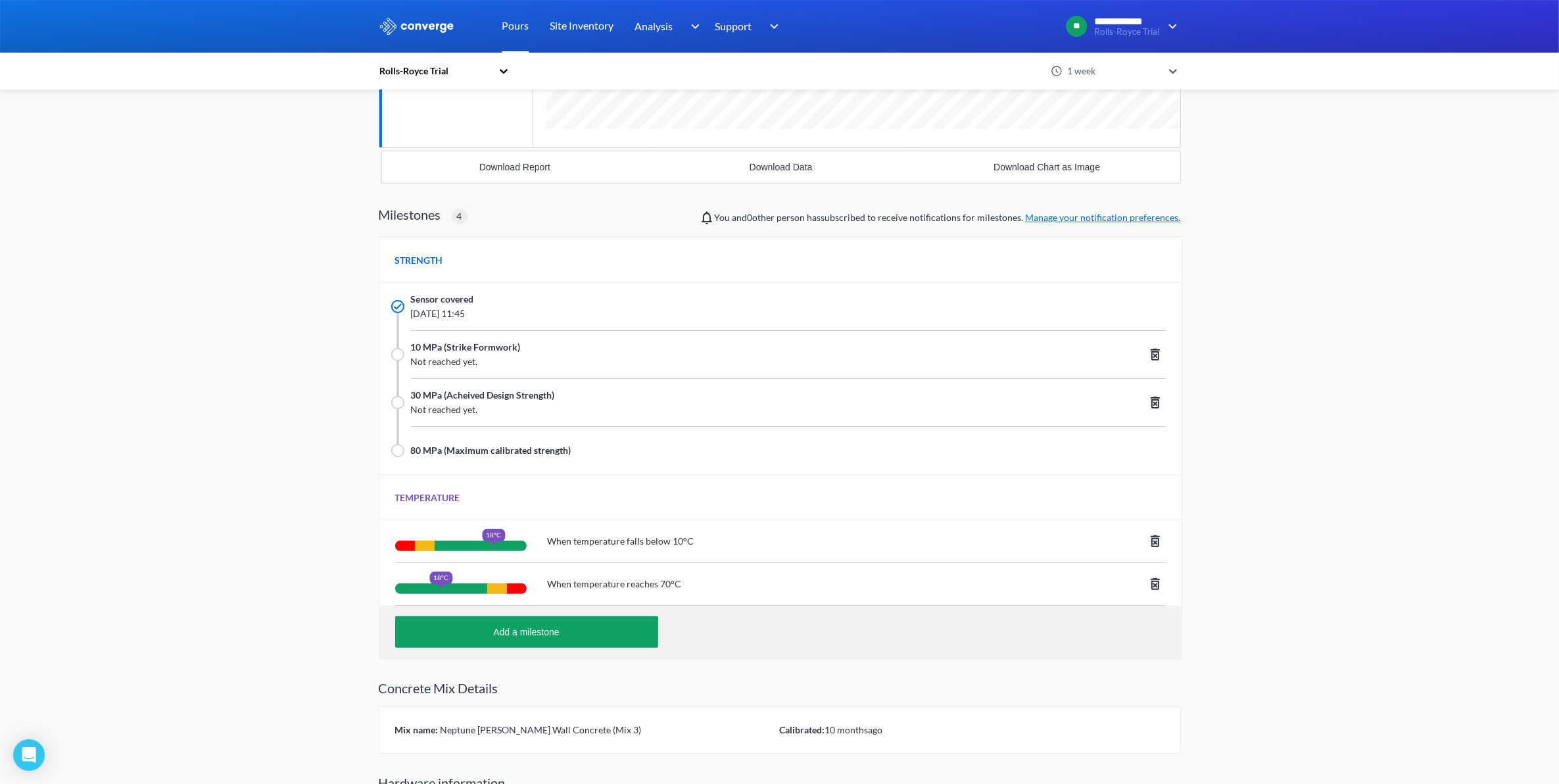
click at [508, 26] on link "Pours" at bounding box center [515, 26] width 27 height 53
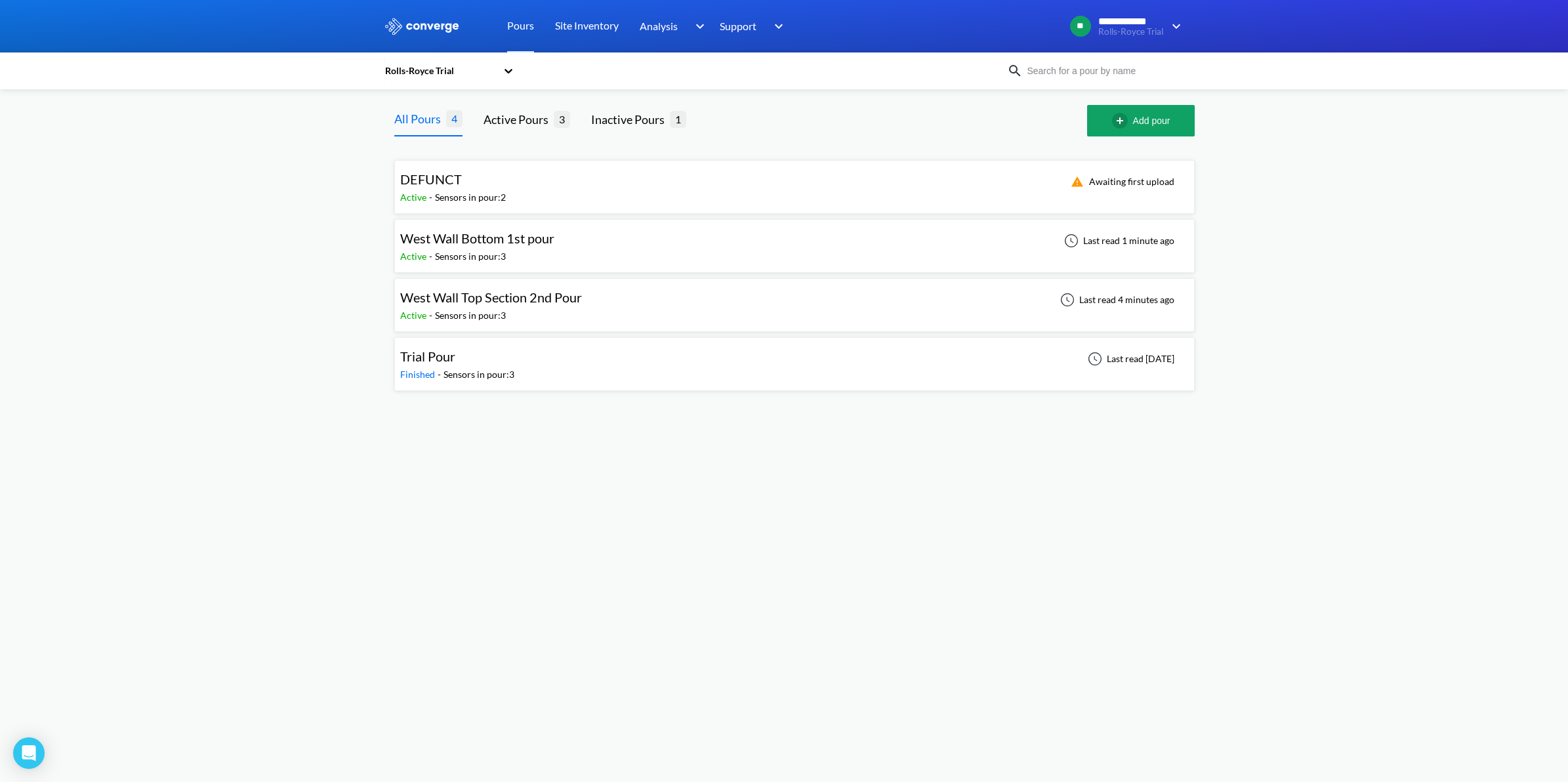
click at [532, 296] on span "West Wall Top Section 2nd Pour" at bounding box center [490, 297] width 181 height 16
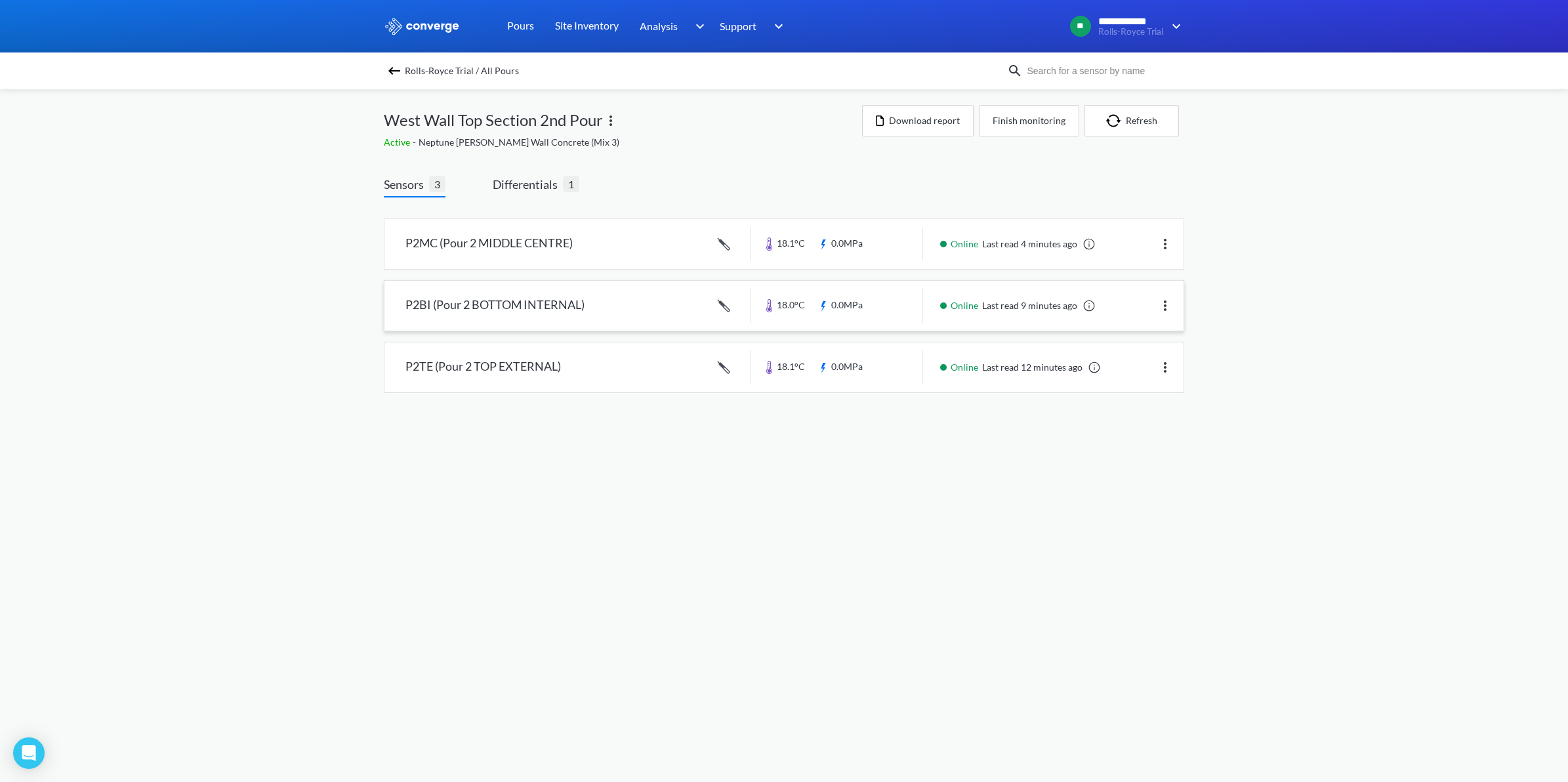
click at [516, 307] on link at bounding box center [783, 306] width 799 height 50
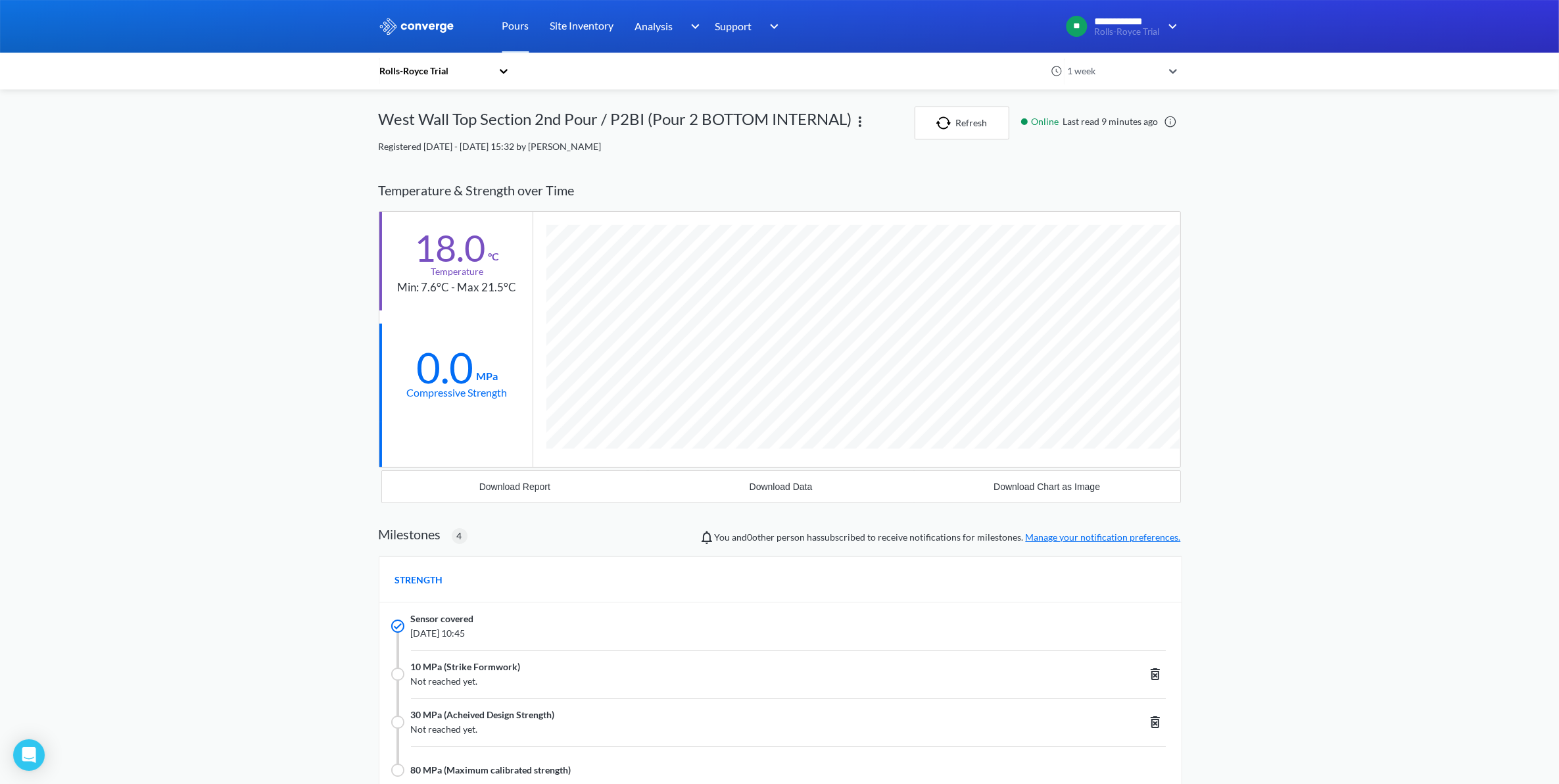
scroll to position [1069, 802]
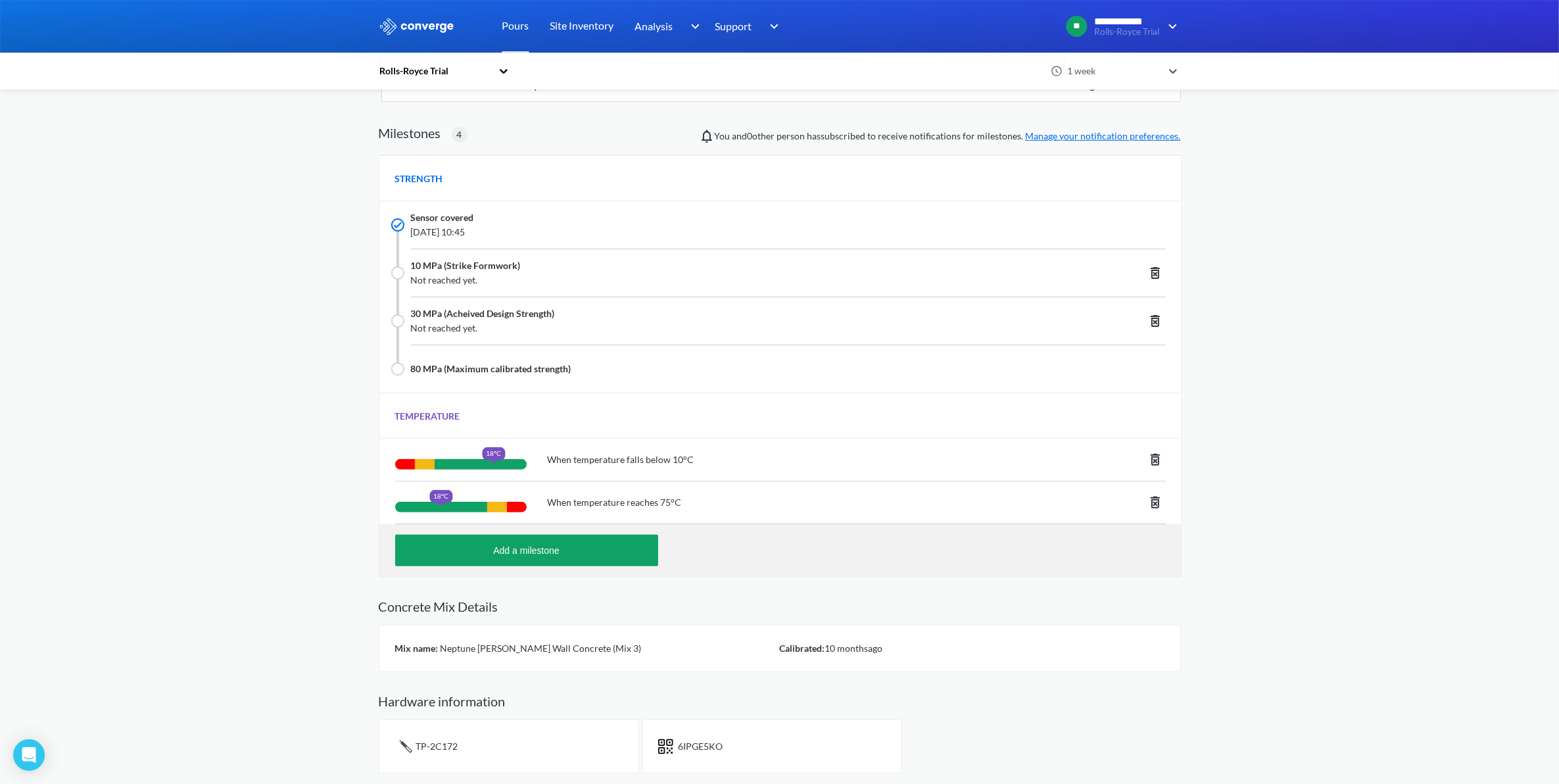
click at [1155, 502] on icon at bounding box center [1156, 502] width 16 height 16
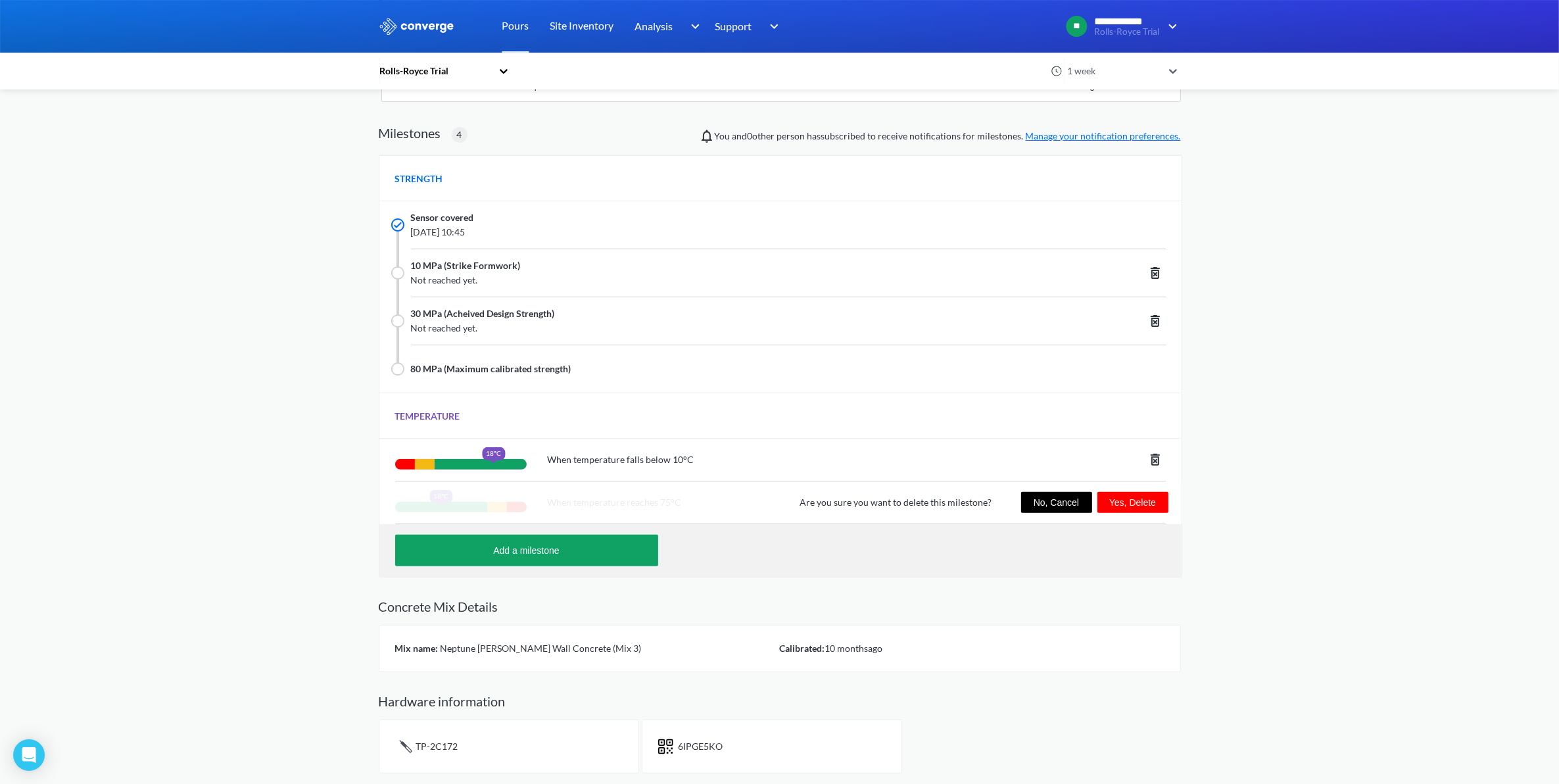
click at [1138, 500] on button "Yes, Delete" at bounding box center [1133, 502] width 71 height 21
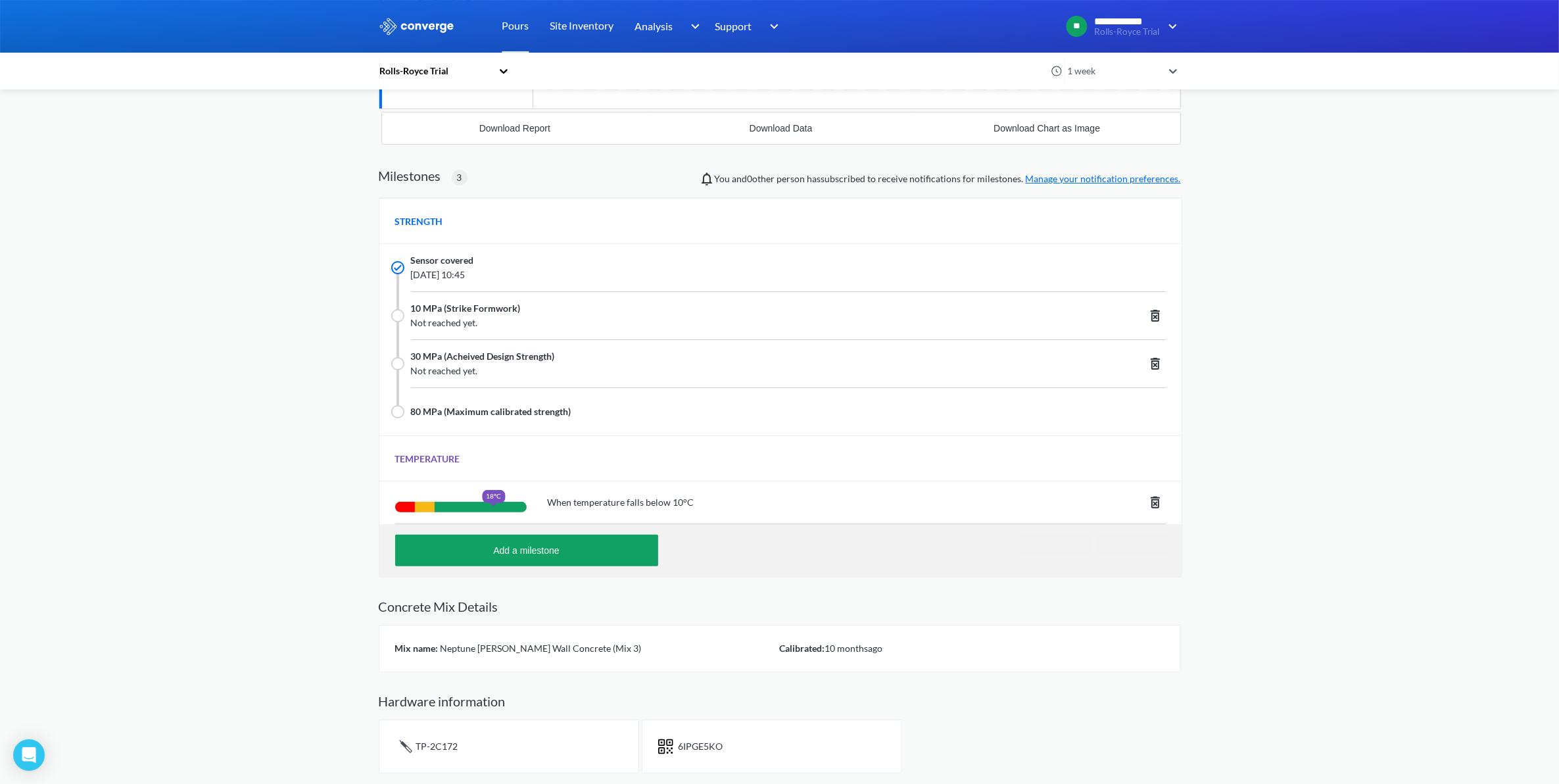
click at [574, 550] on div "STRENGTH Sensor covered [DATE] 10:45 10 MPa (Strike Formwork) Not reached yet. …" at bounding box center [781, 387] width 803 height 380
click at [550, 550] on button "Add a milestone" at bounding box center [527, 550] width 263 height 31
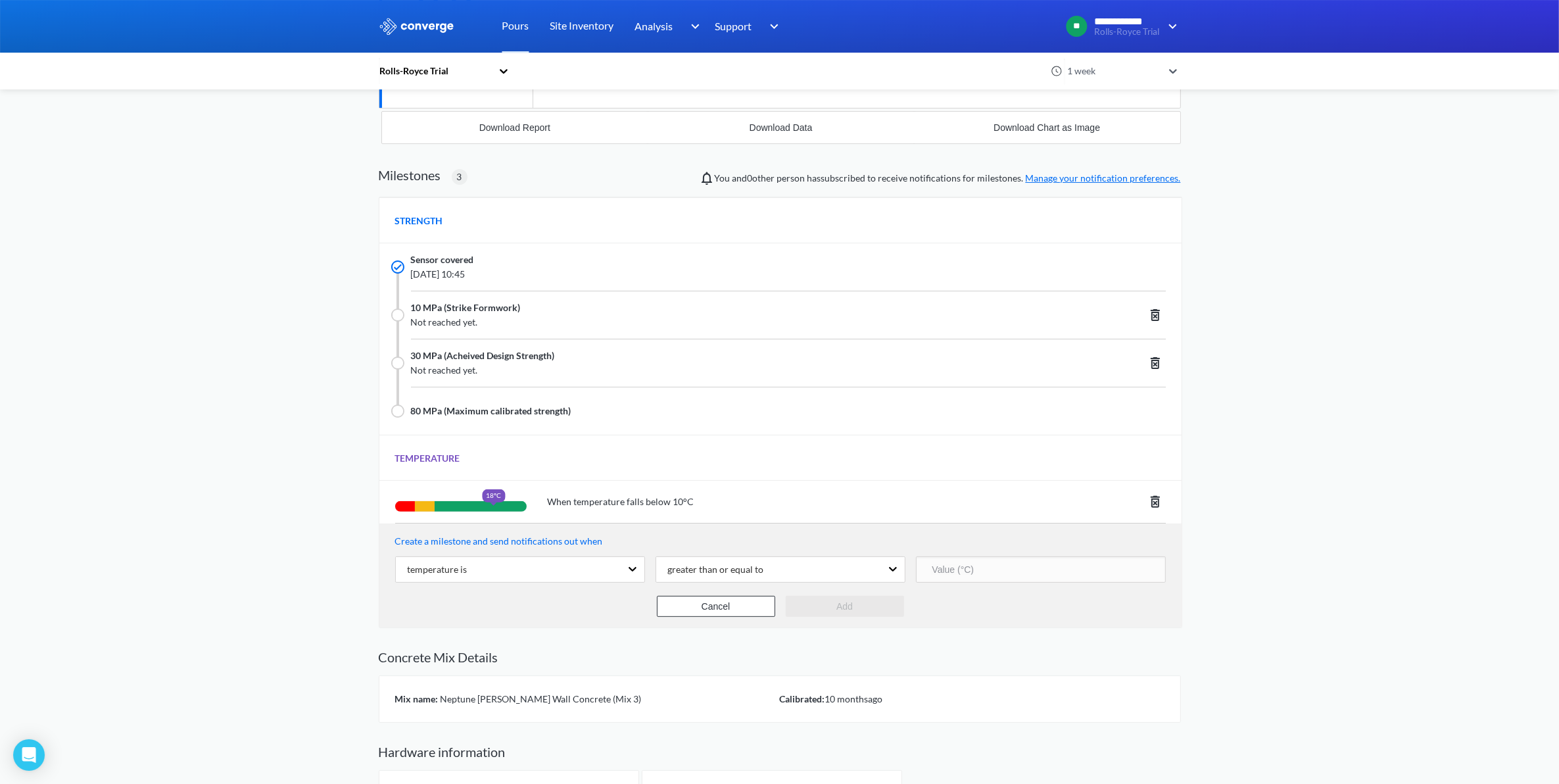
click at [1030, 579] on input "number" at bounding box center [1040, 569] width 250 height 26
type input "70"
click at [836, 603] on button "Add" at bounding box center [845, 606] width 119 height 21
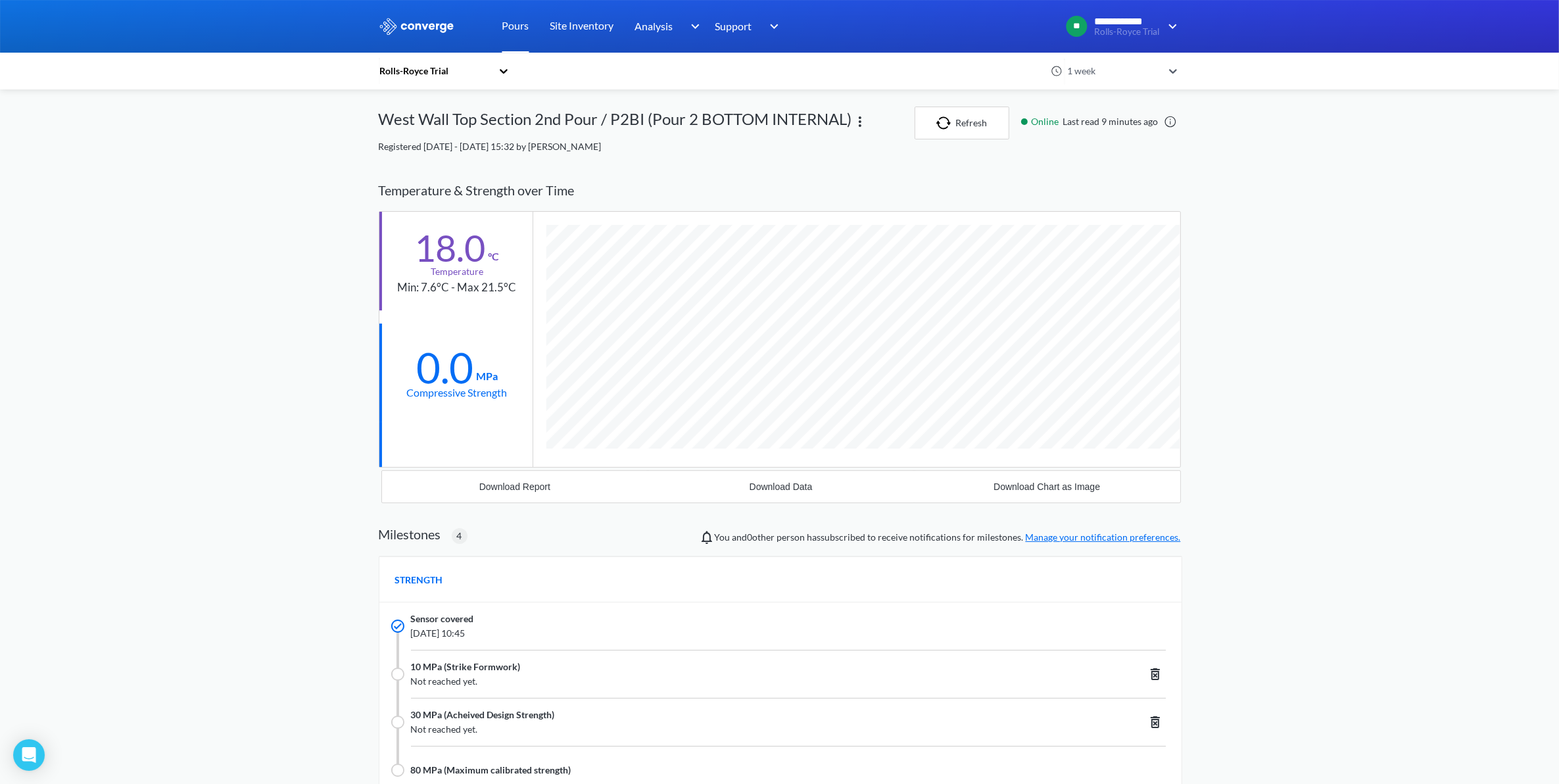
click at [516, 18] on link "Pours" at bounding box center [515, 26] width 27 height 53
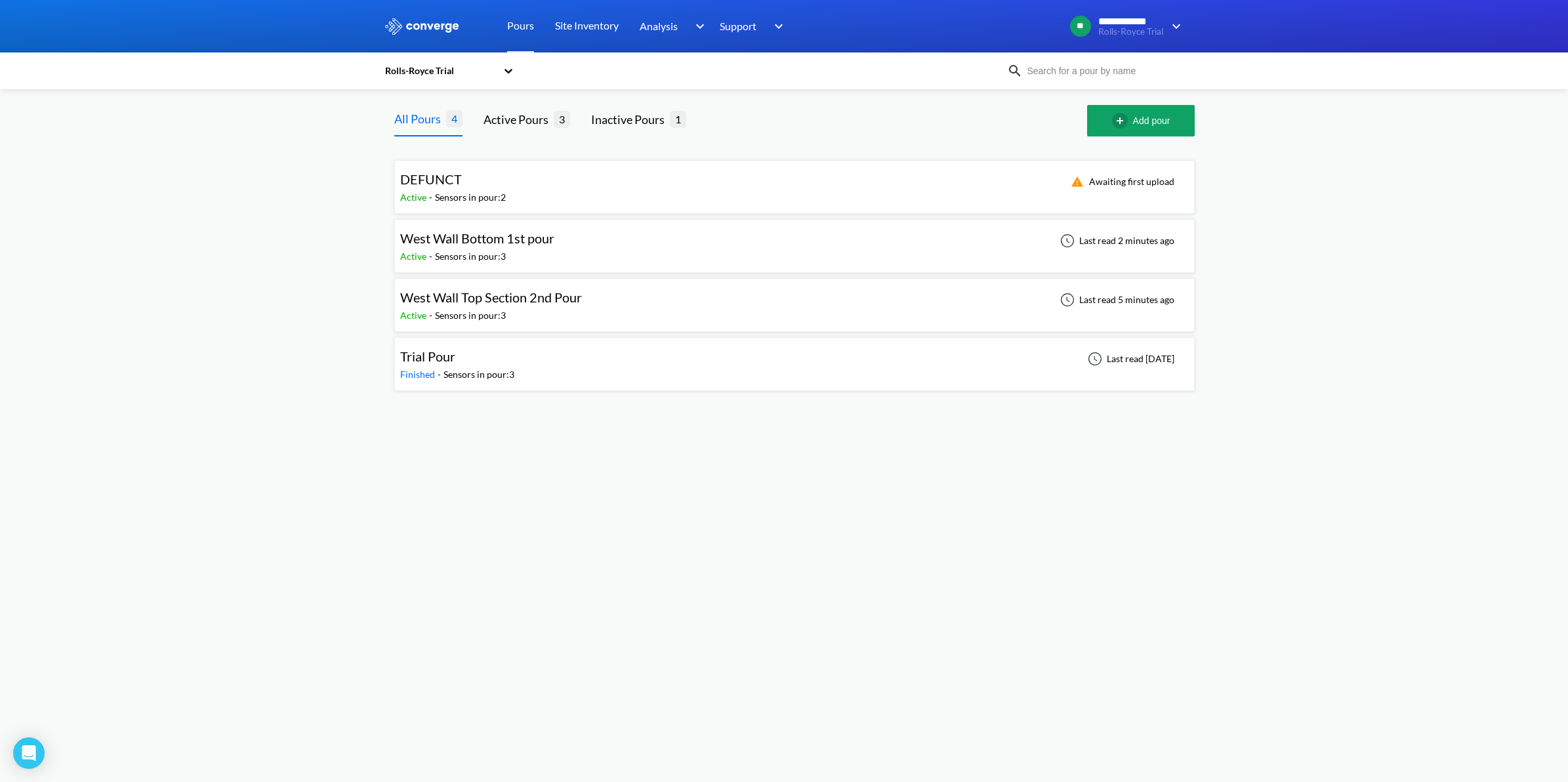
click at [536, 312] on div "Active - Sensors in pour: 3" at bounding box center [494, 315] width 188 height 15
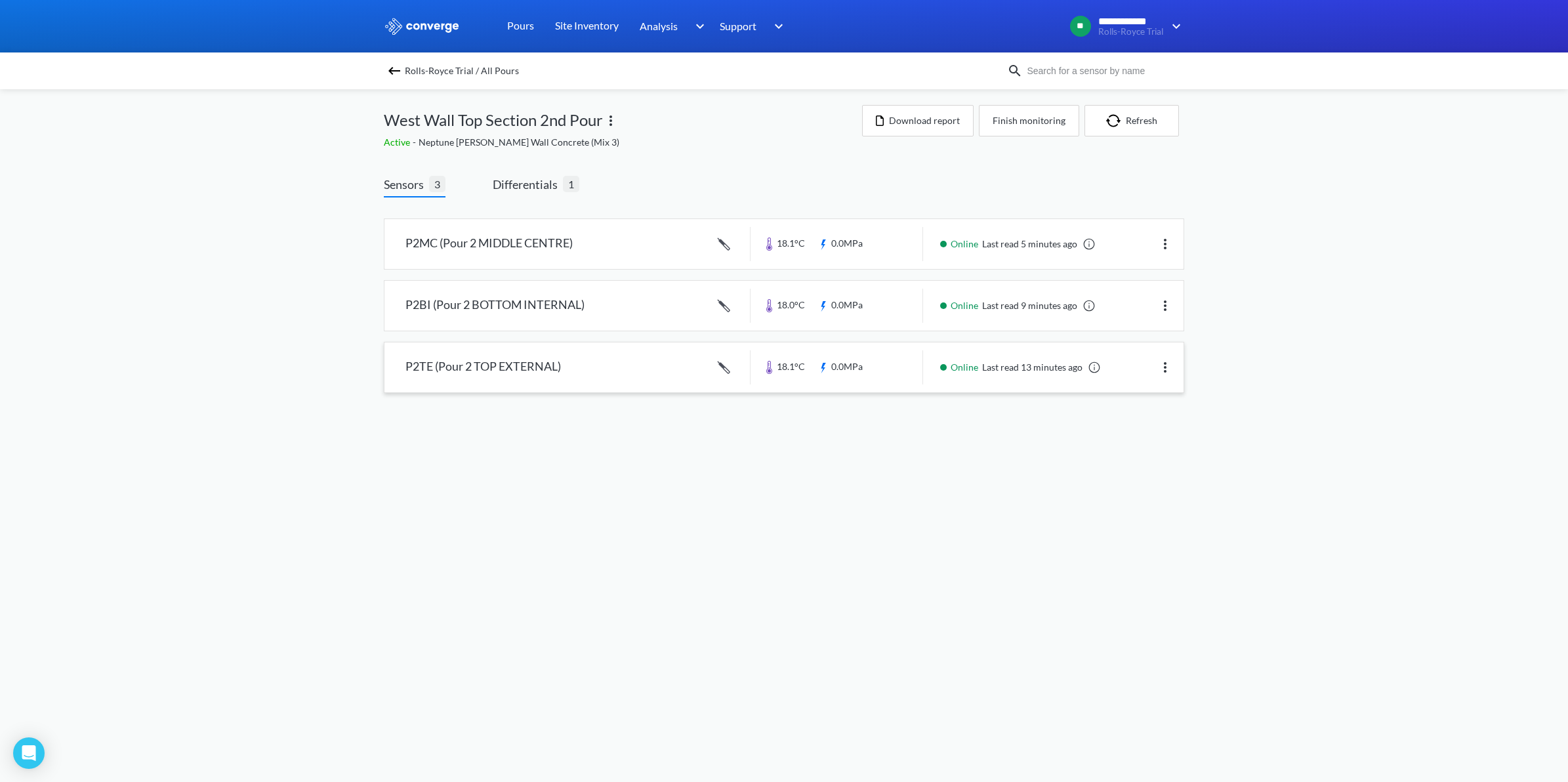
click at [523, 375] on link at bounding box center [783, 368] width 799 height 50
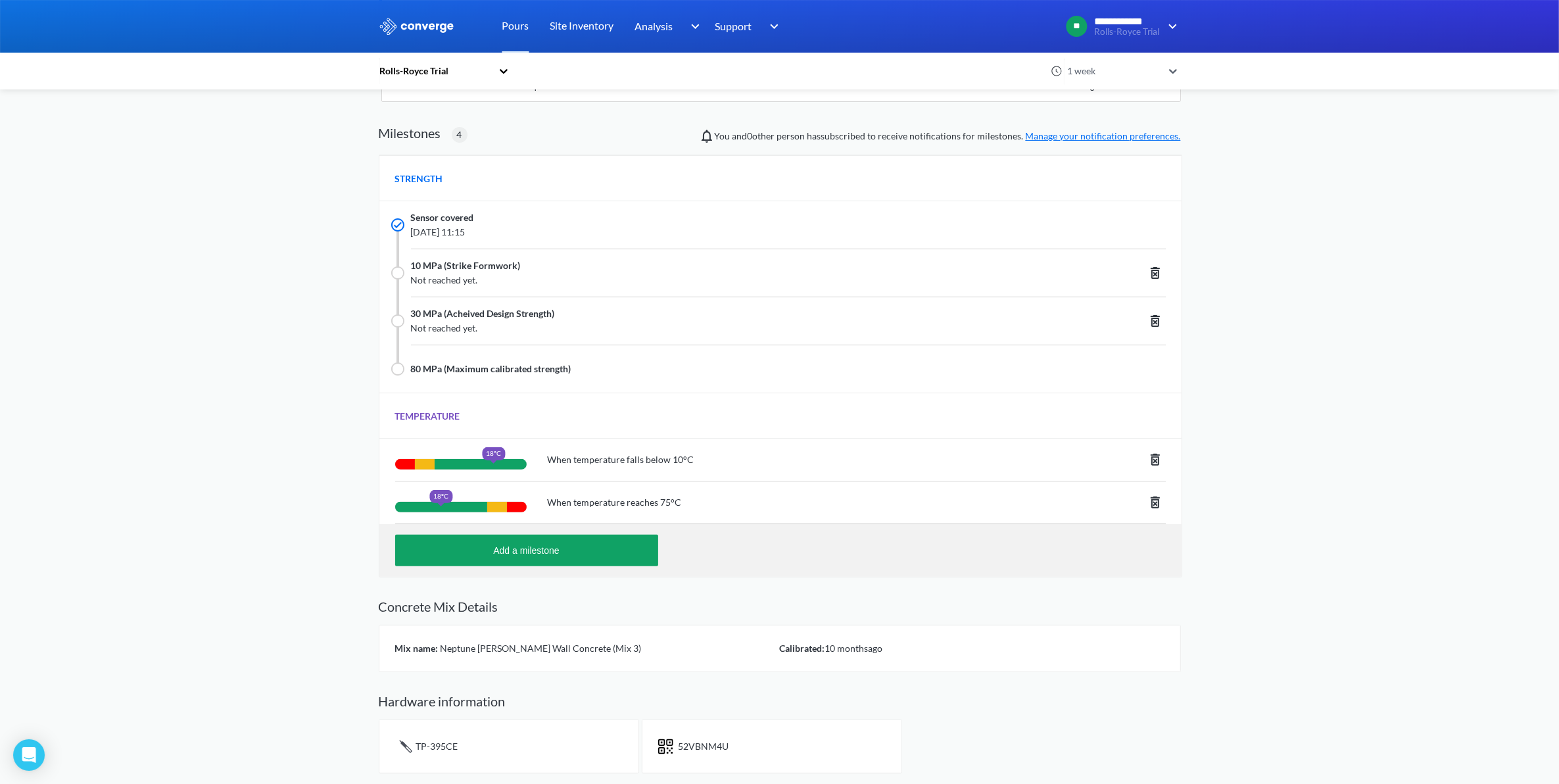
click at [1154, 504] on icon at bounding box center [1156, 503] width 10 height 12
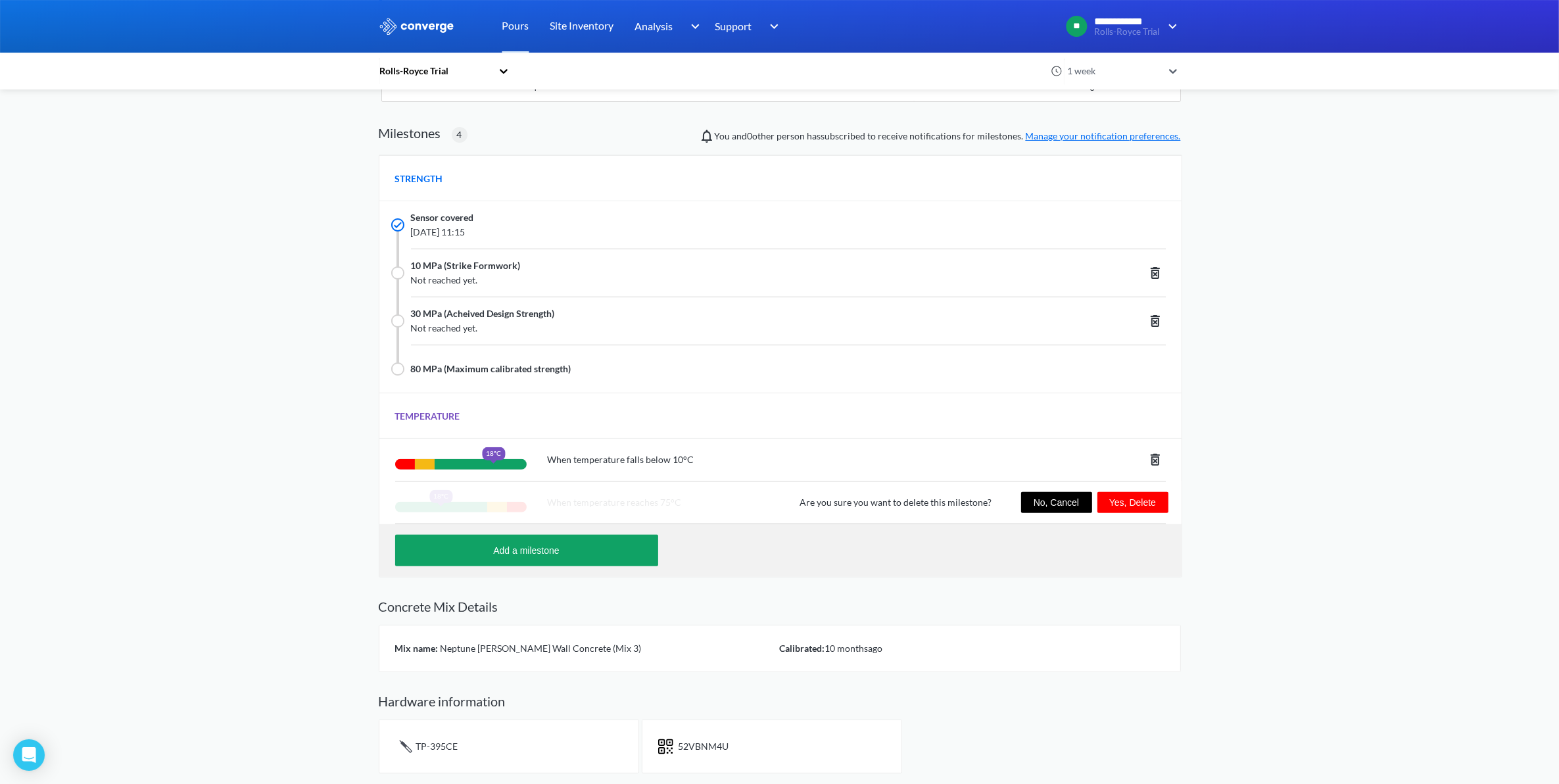
click at [1156, 508] on button "Yes, Delete" at bounding box center [1133, 502] width 71 height 21
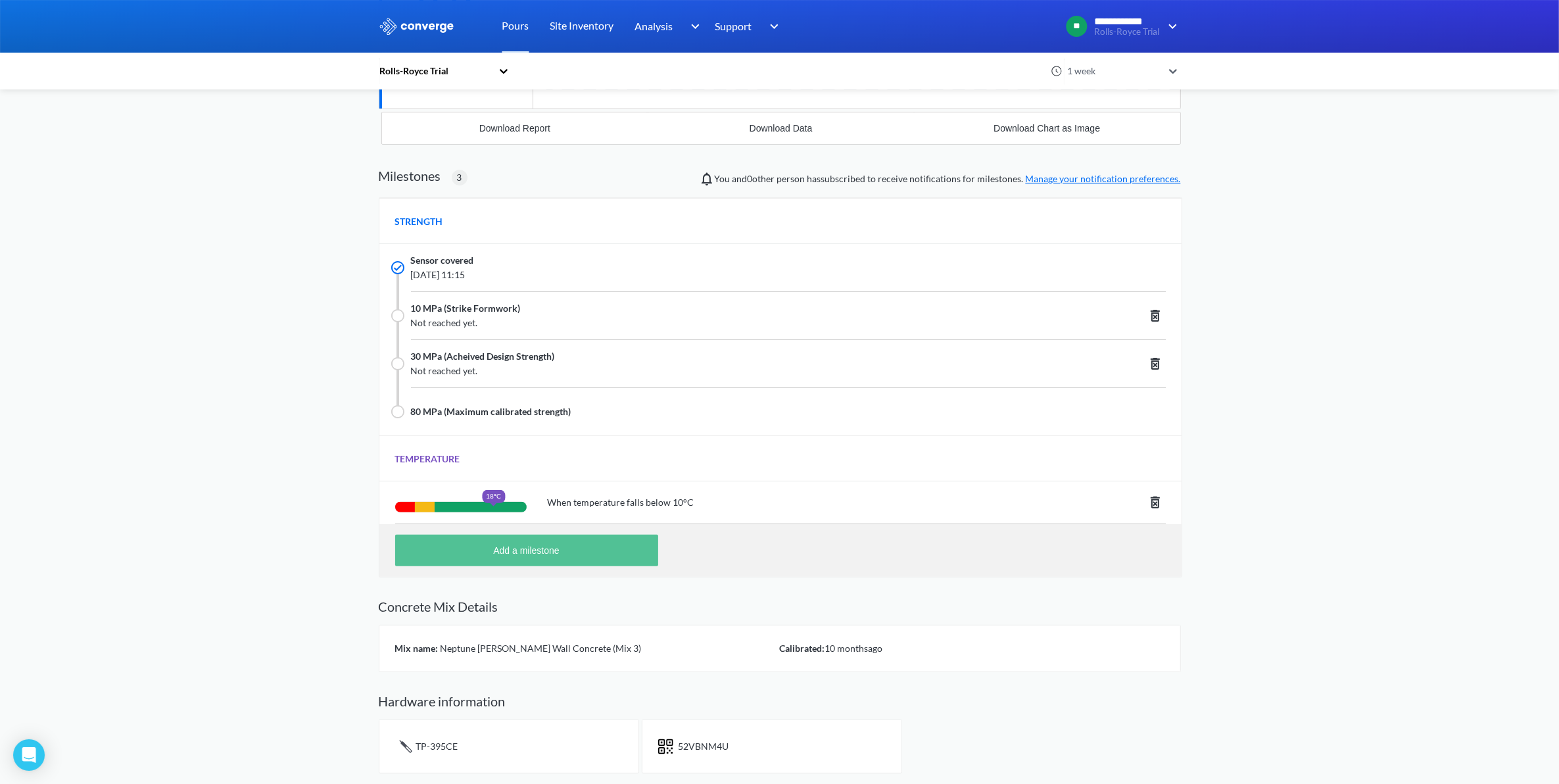
click at [570, 556] on button "Add a milestone" at bounding box center [527, 550] width 263 height 31
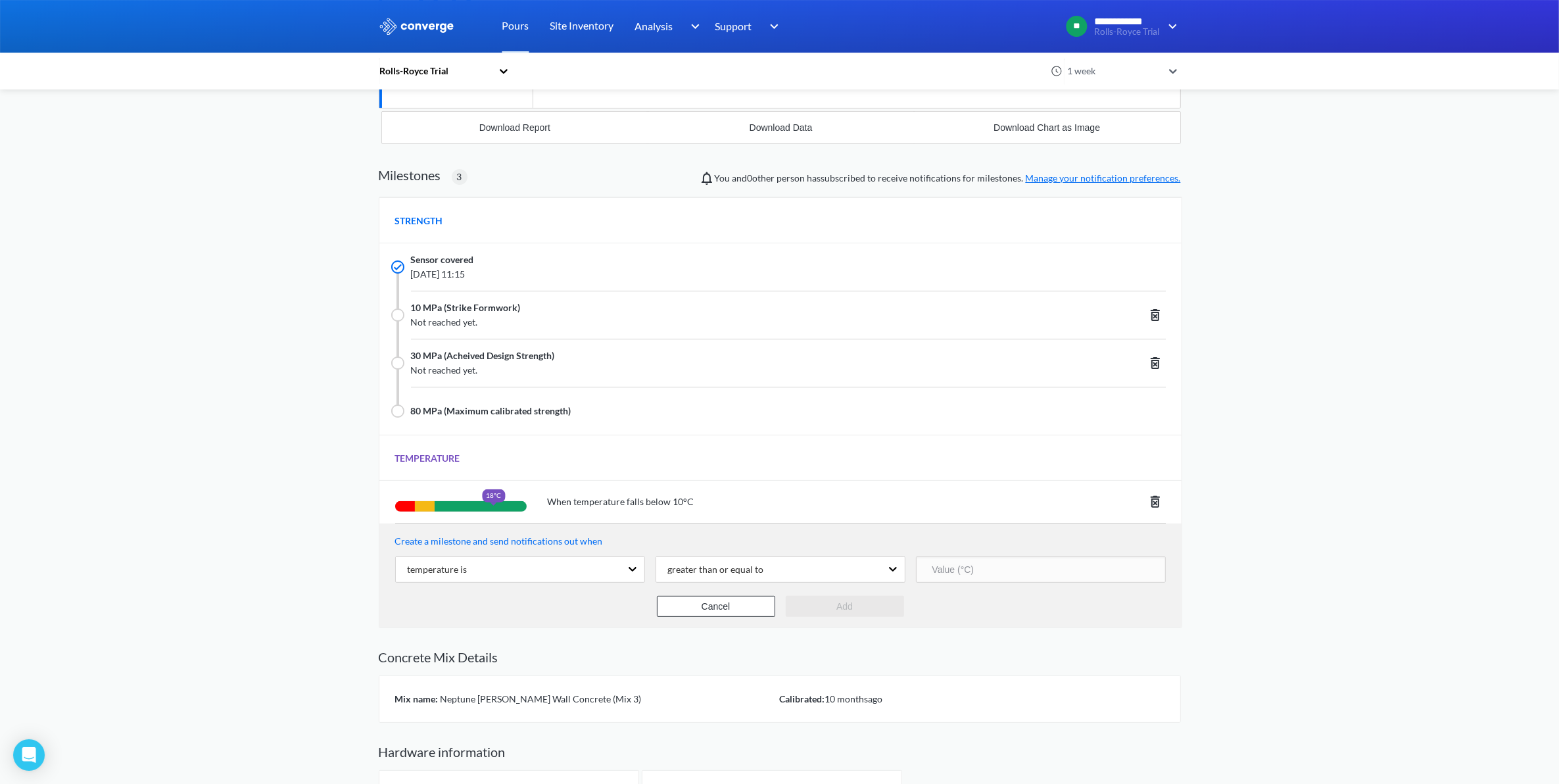
click at [987, 572] on input "number" at bounding box center [1040, 569] width 250 height 26
type input "6"
type input "70"
click at [892, 605] on button "Add" at bounding box center [845, 606] width 119 height 21
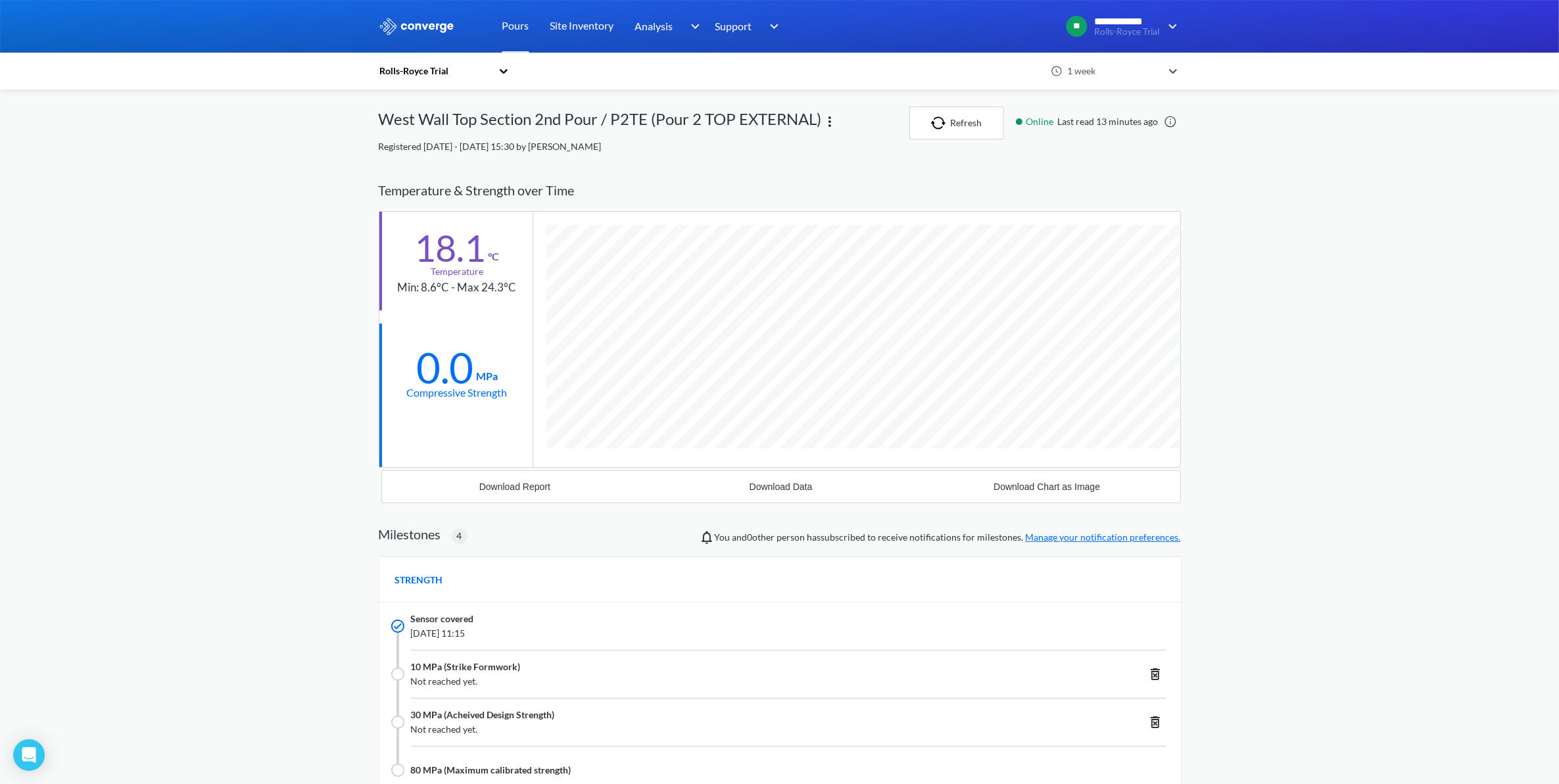
click at [1173, 63] on div at bounding box center [1174, 71] width 15 height 30
click at [1131, 112] on div "1 hour" at bounding box center [1122, 106] width 119 height 25
click at [1178, 70] on icon at bounding box center [1173, 70] width 13 height 13
click at [1131, 132] on div "6 hours" at bounding box center [1122, 132] width 119 height 25
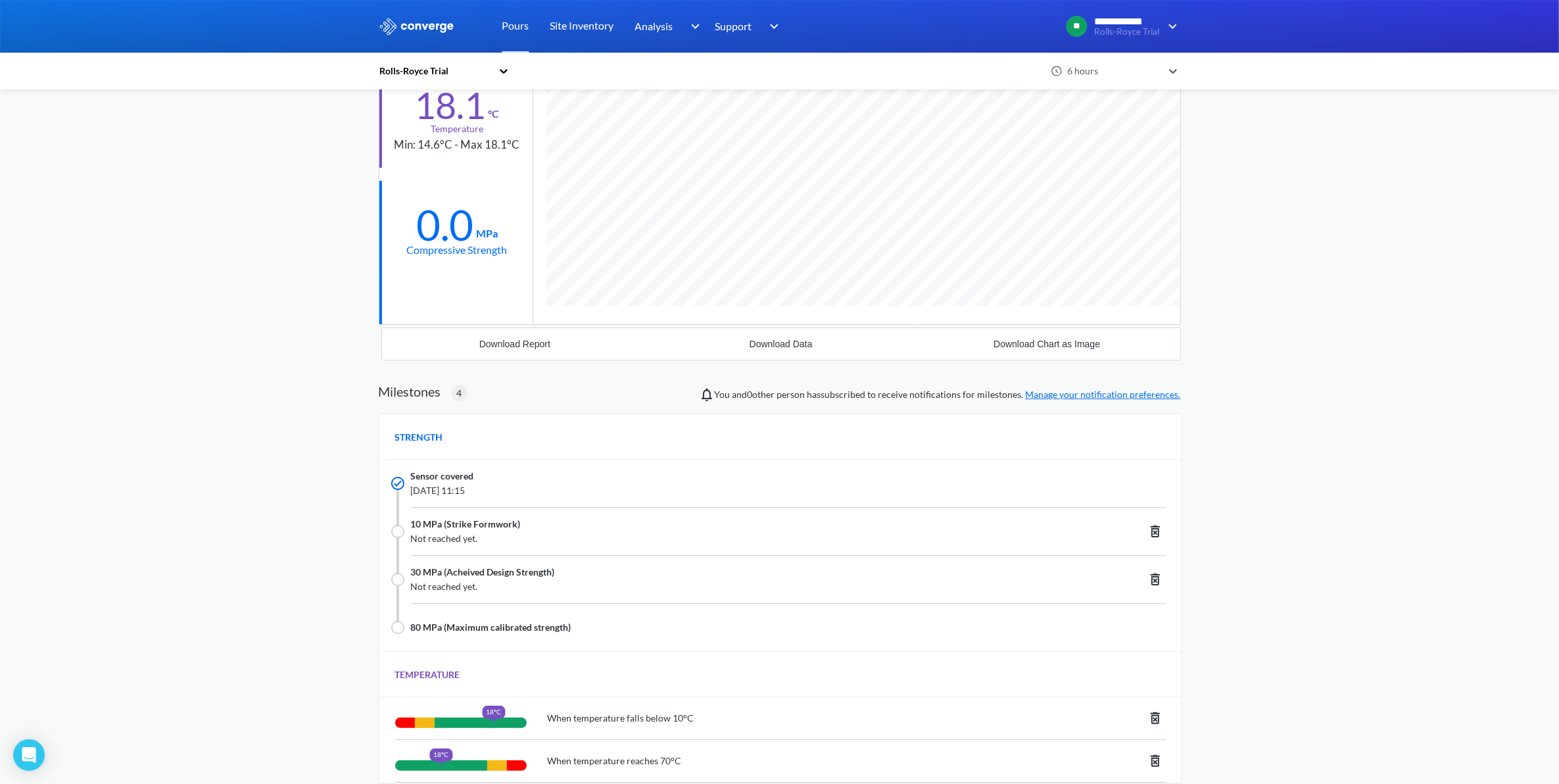
scroll to position [0, 0]
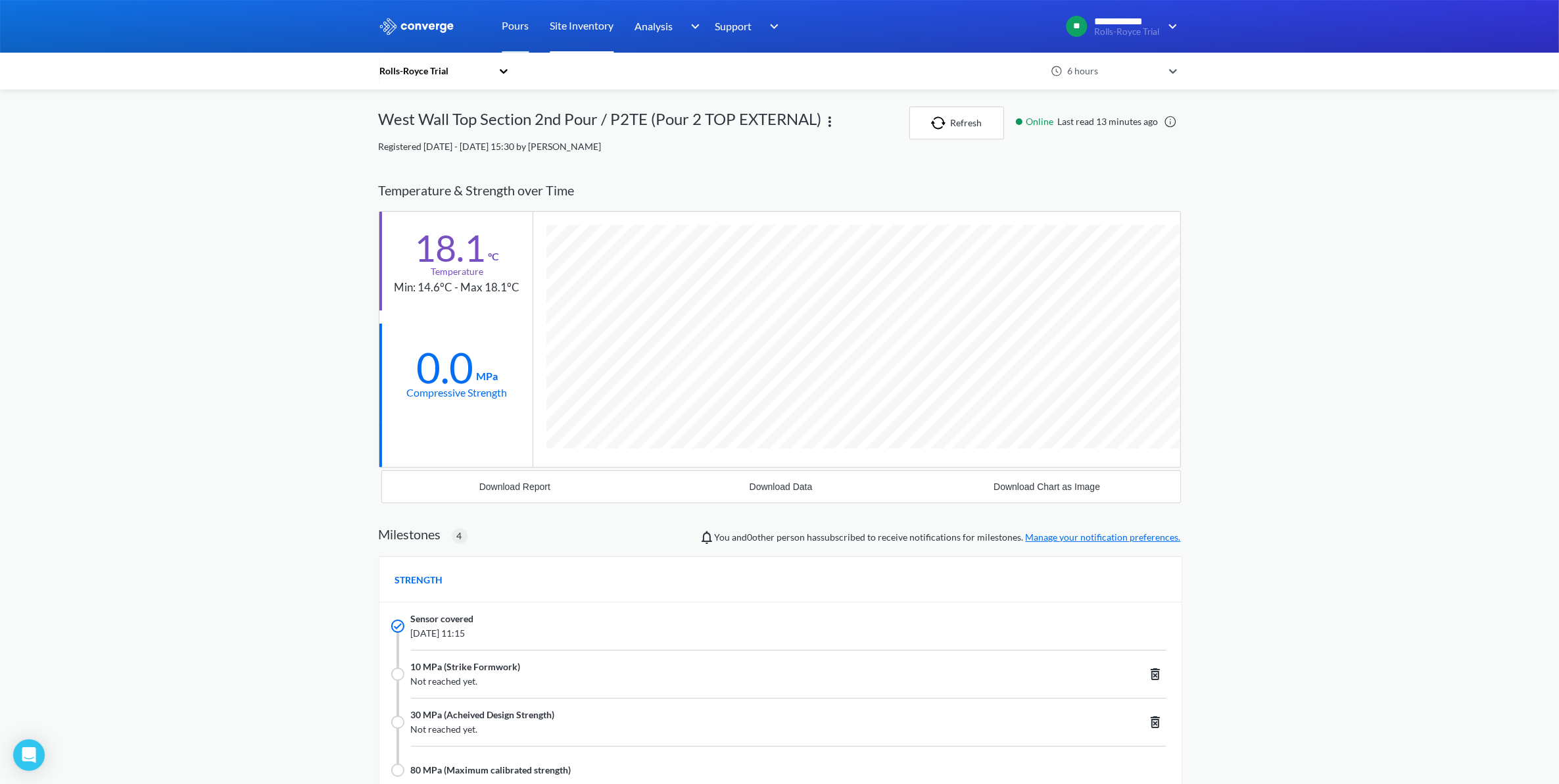
click at [572, 31] on link "Site Inventory" at bounding box center [583, 26] width 64 height 53
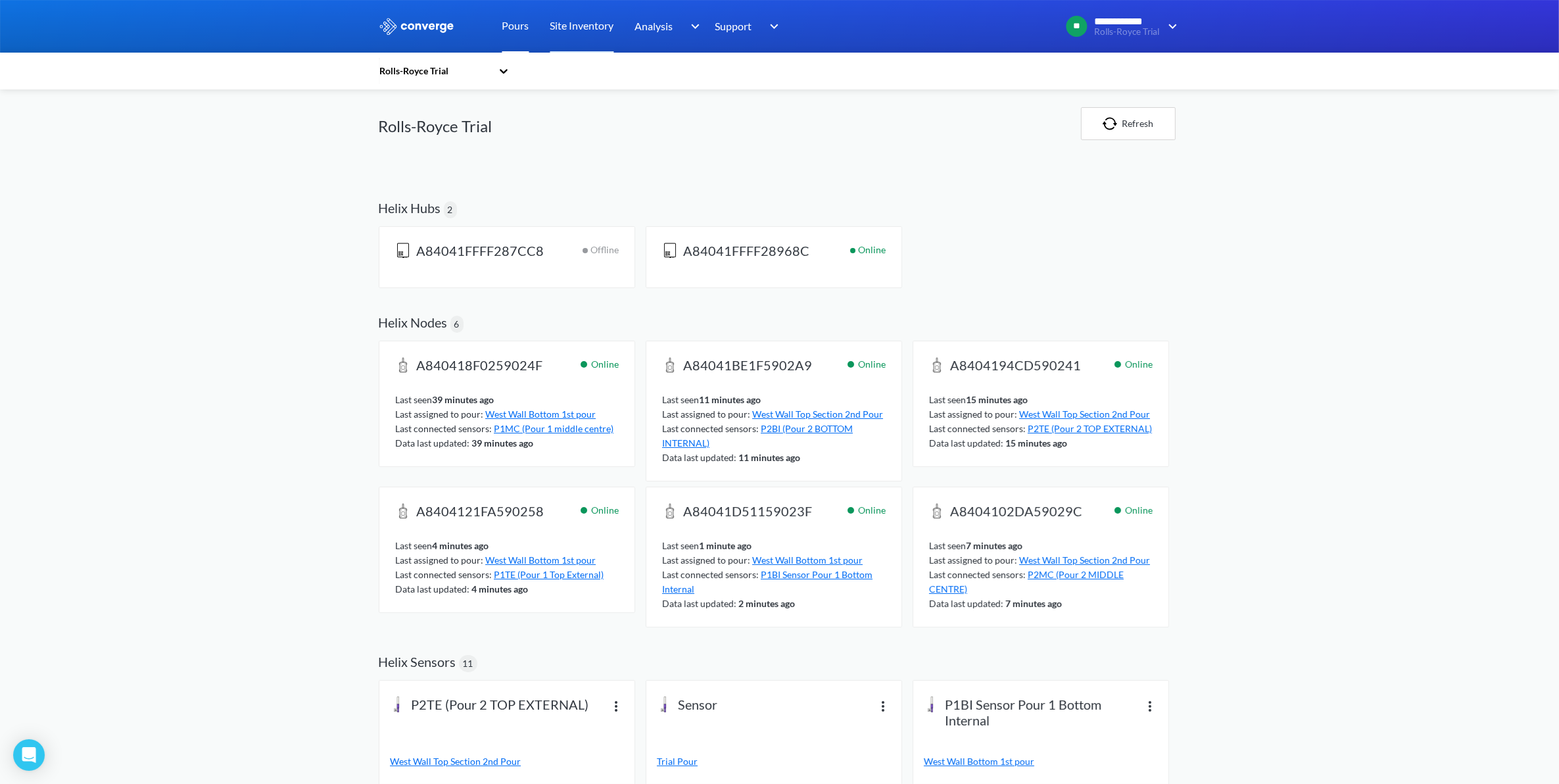
click at [526, 31] on link "Pours" at bounding box center [515, 26] width 27 height 53
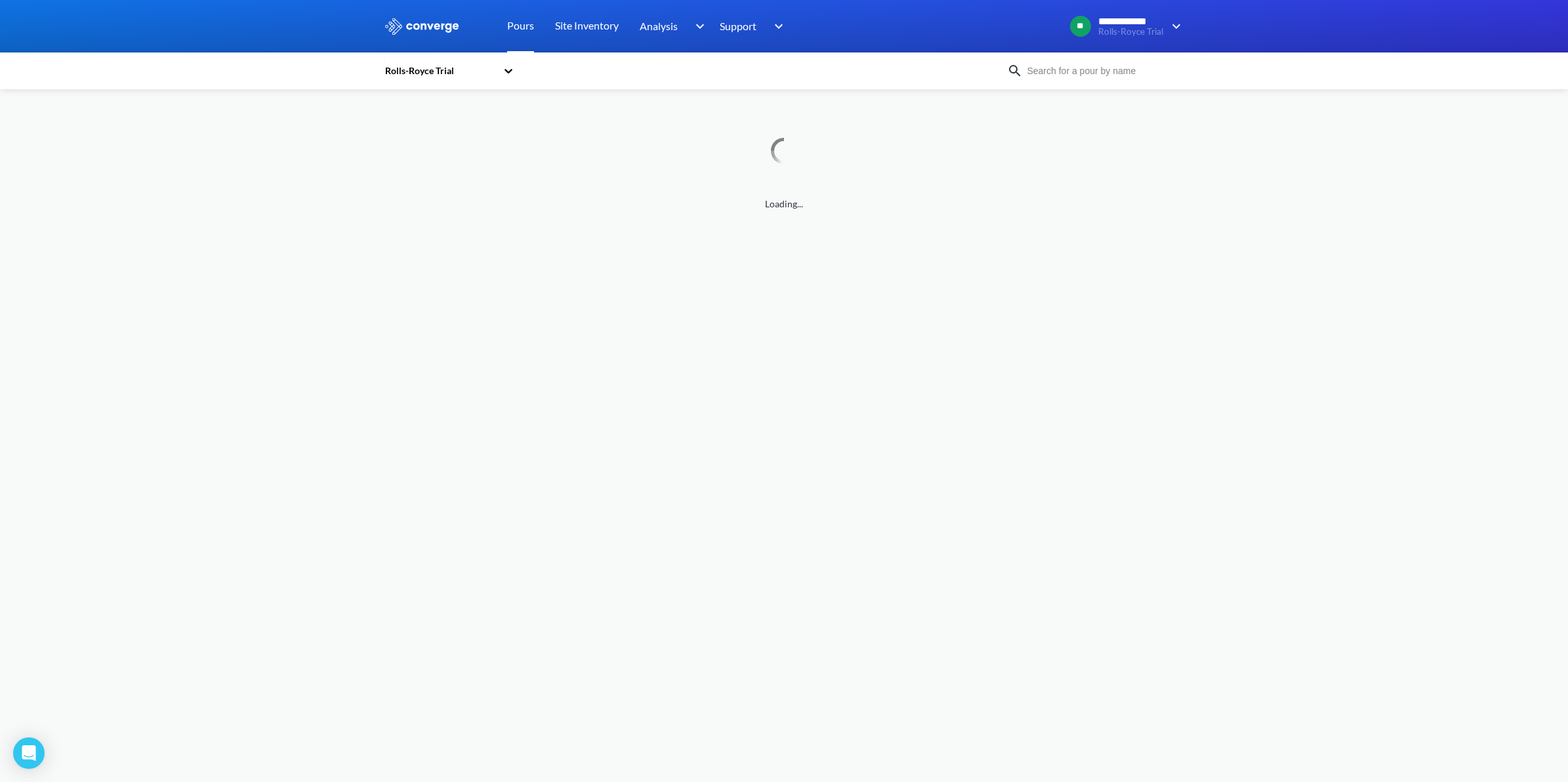
click at [507, 0] on link "Pours" at bounding box center [520, 26] width 27 height 53
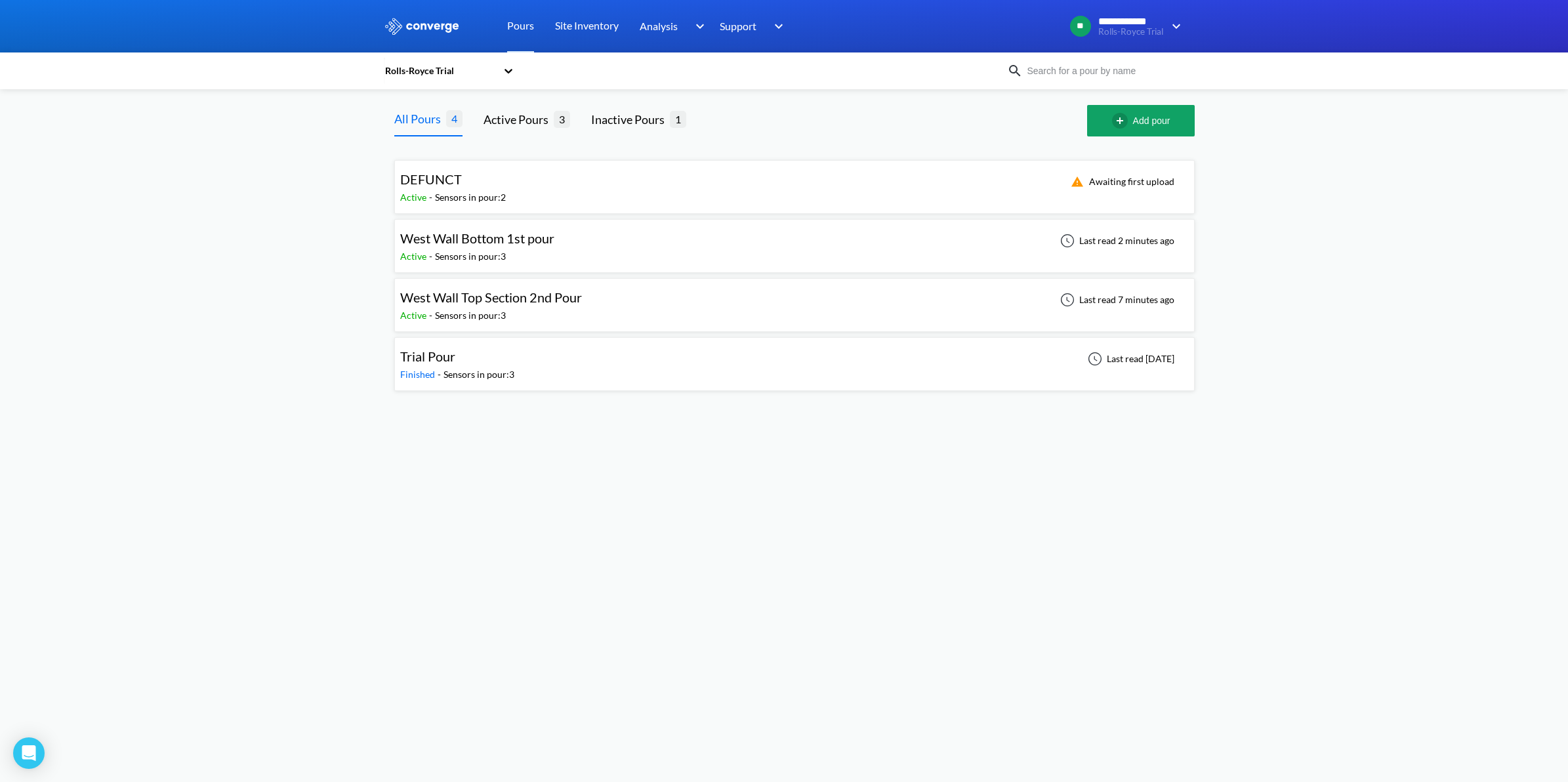
click at [616, 306] on div "West Wall Top Section 2nd Pour Active - Sensors in pour: 3 Last read 7 minutes …" at bounding box center [793, 305] width 788 height 42
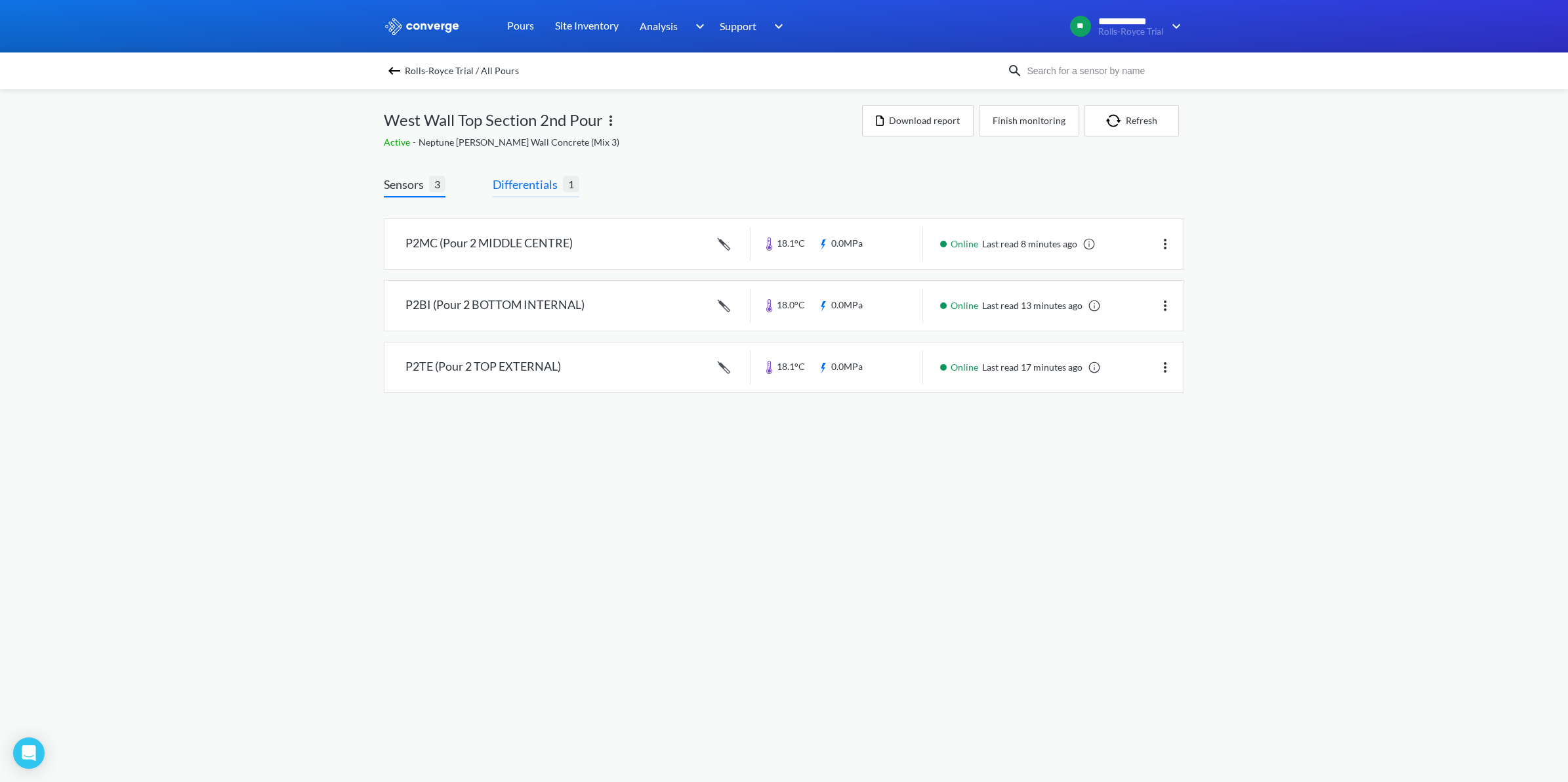
click at [518, 185] on span "Differentials" at bounding box center [528, 184] width 70 height 18
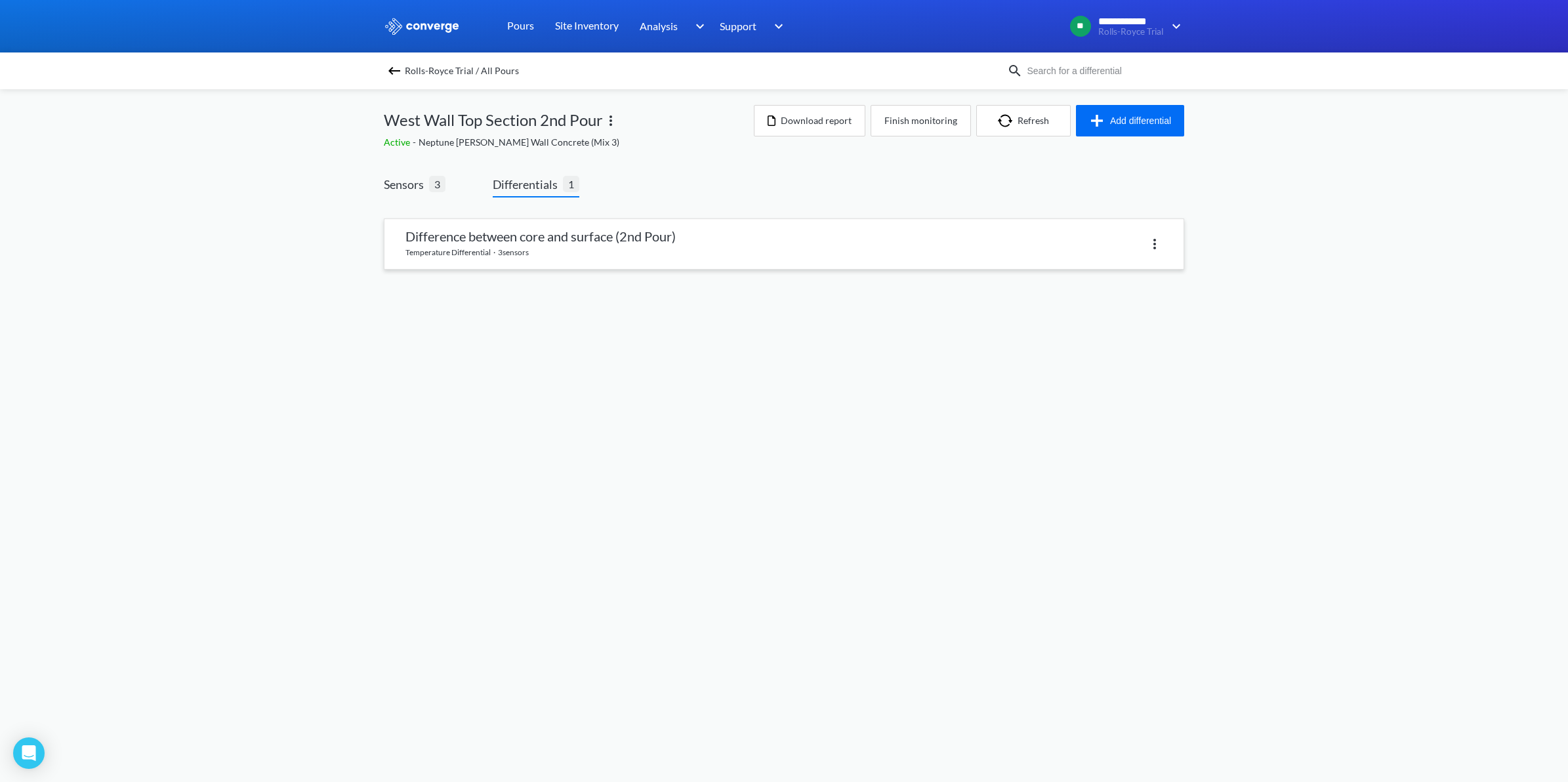
click at [501, 237] on link at bounding box center [783, 244] width 799 height 50
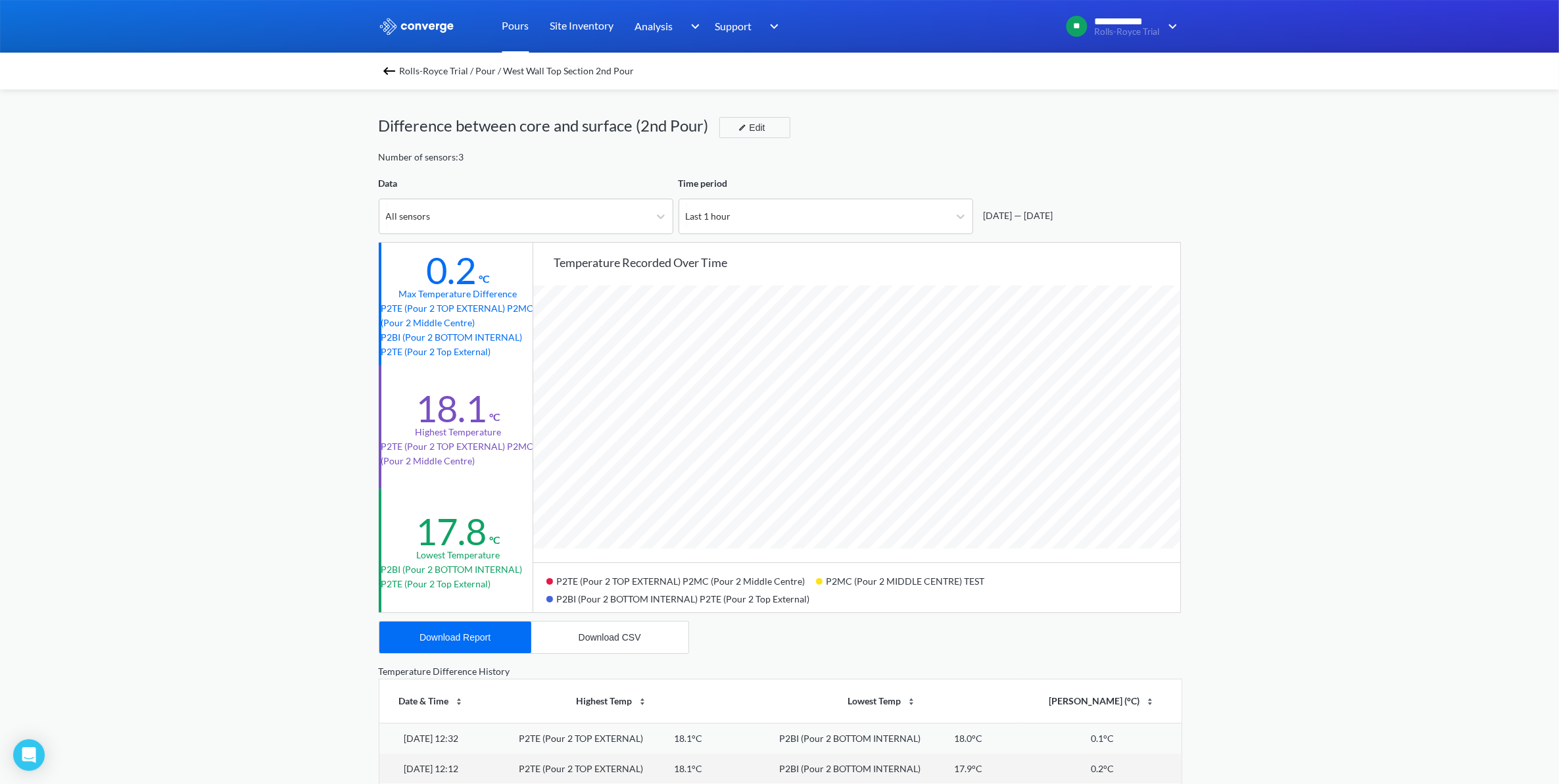
click at [515, 27] on link "Pours" at bounding box center [515, 26] width 27 height 53
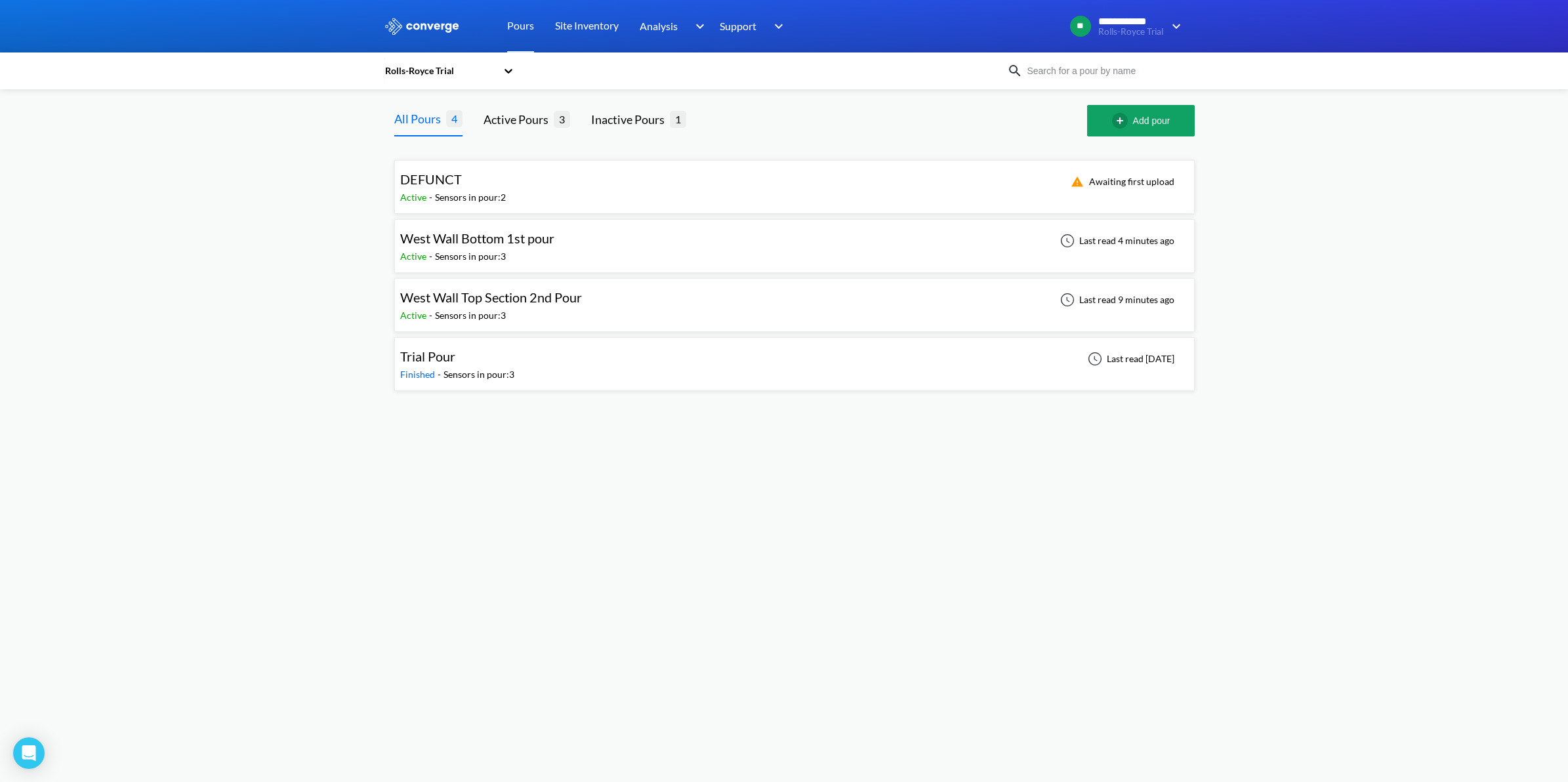
click at [592, 310] on div "West Wall Top Section 2nd Pour Active - Sensors in pour: 3 Last read 9 minutes …" at bounding box center [793, 305] width 788 height 42
